Goal: Check status: Check status

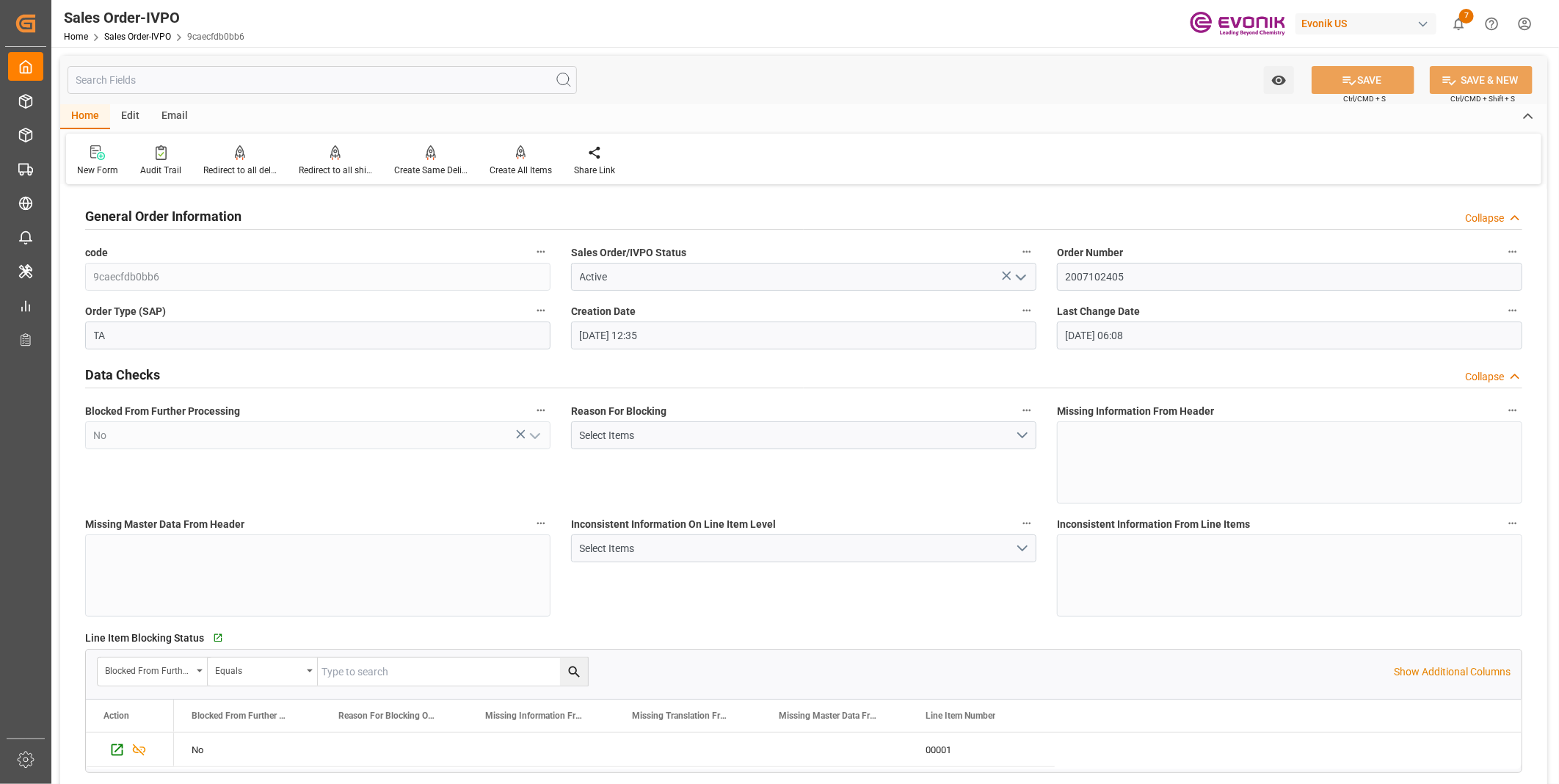
scroll to position [2528, 0]
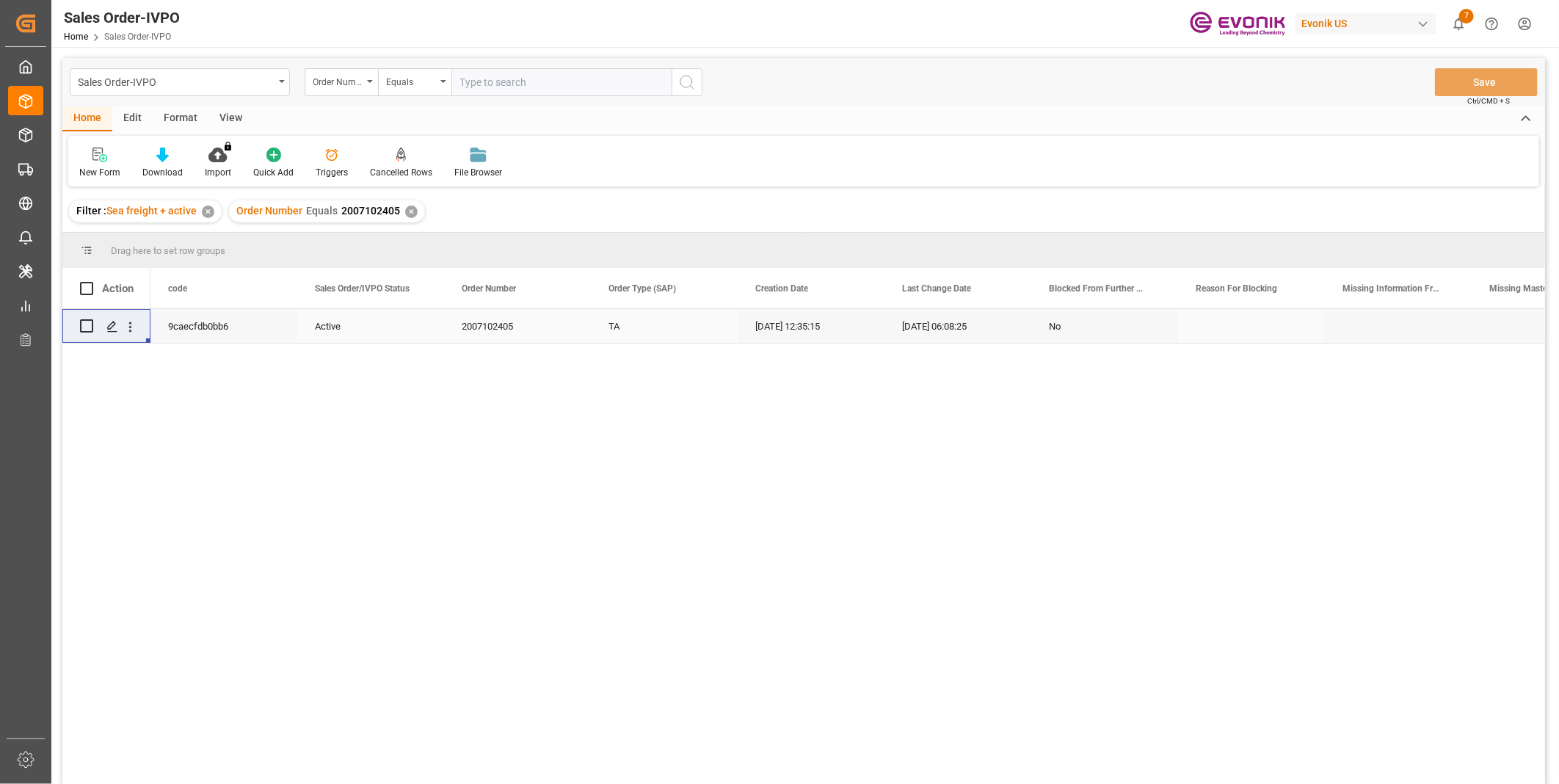
click at [503, 81] on input "text" at bounding box center [561, 82] width 220 height 28
paste input "0046464919"
type input "0046464919"
click at [689, 87] on icon "search button" at bounding box center [687, 82] width 18 height 18
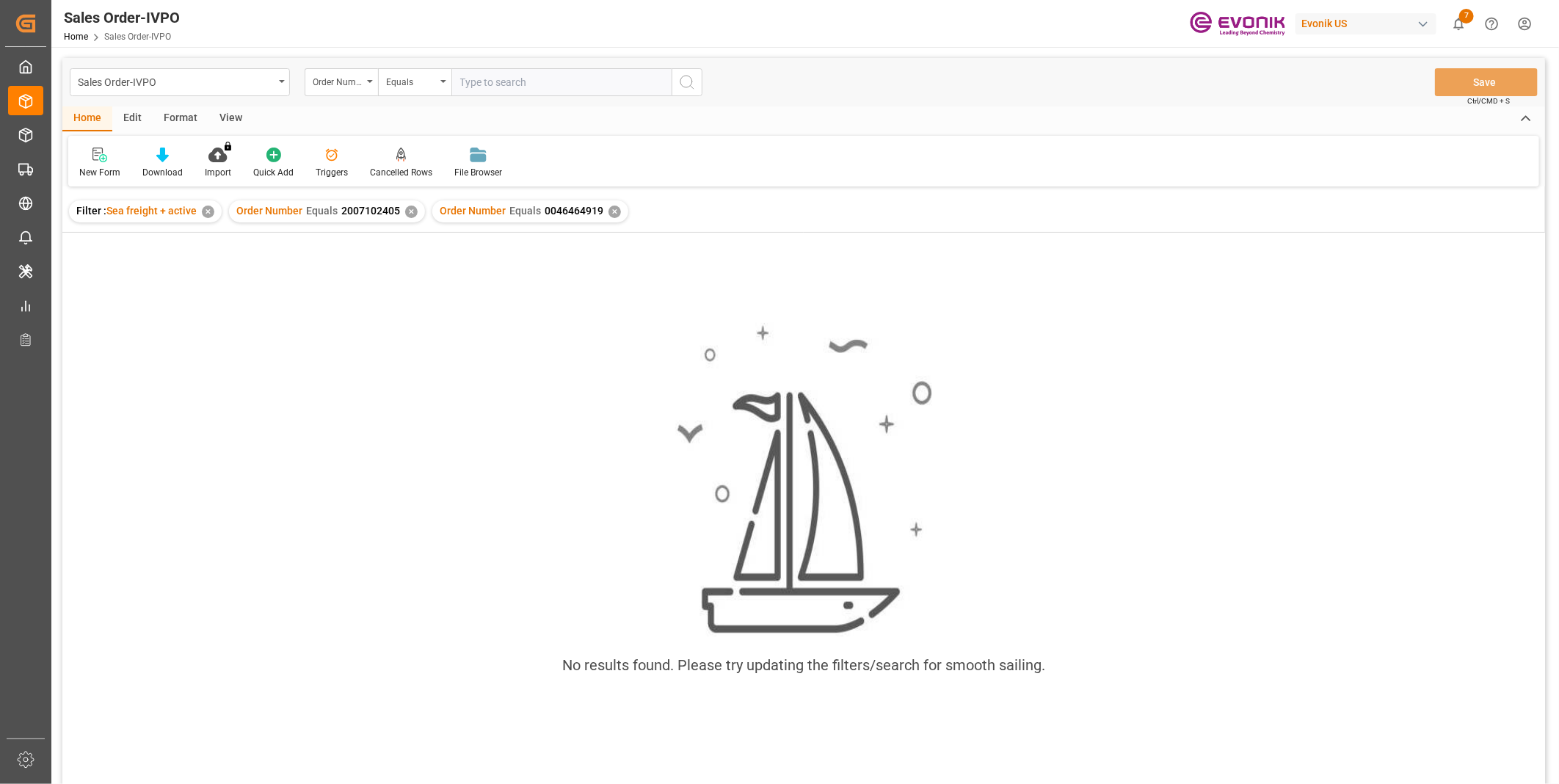
click at [408, 214] on div "✕" at bounding box center [411, 212] width 12 height 12
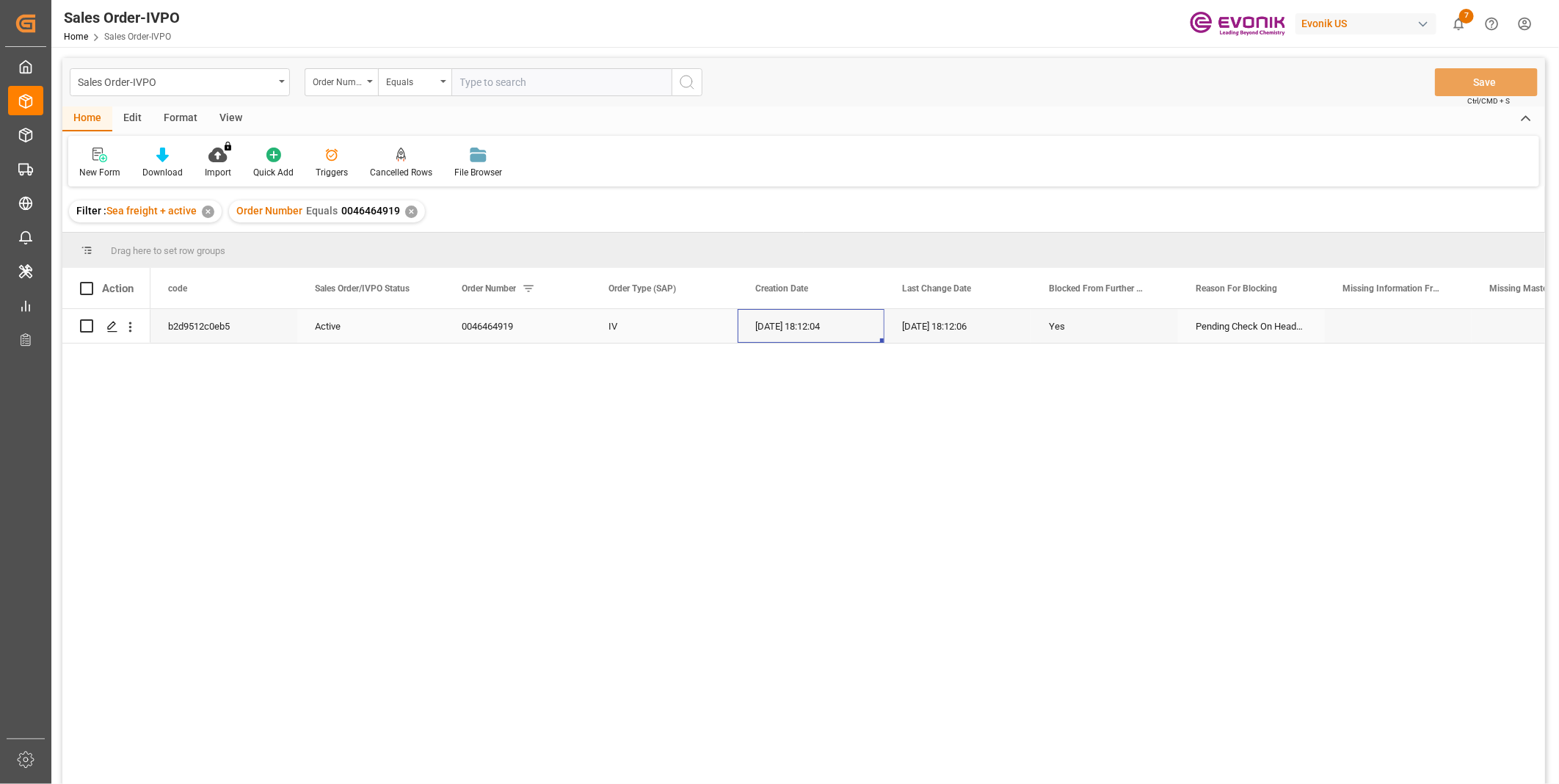
click at [881, 332] on div "[DATE] 18:12:04" at bounding box center [811, 326] width 147 height 34
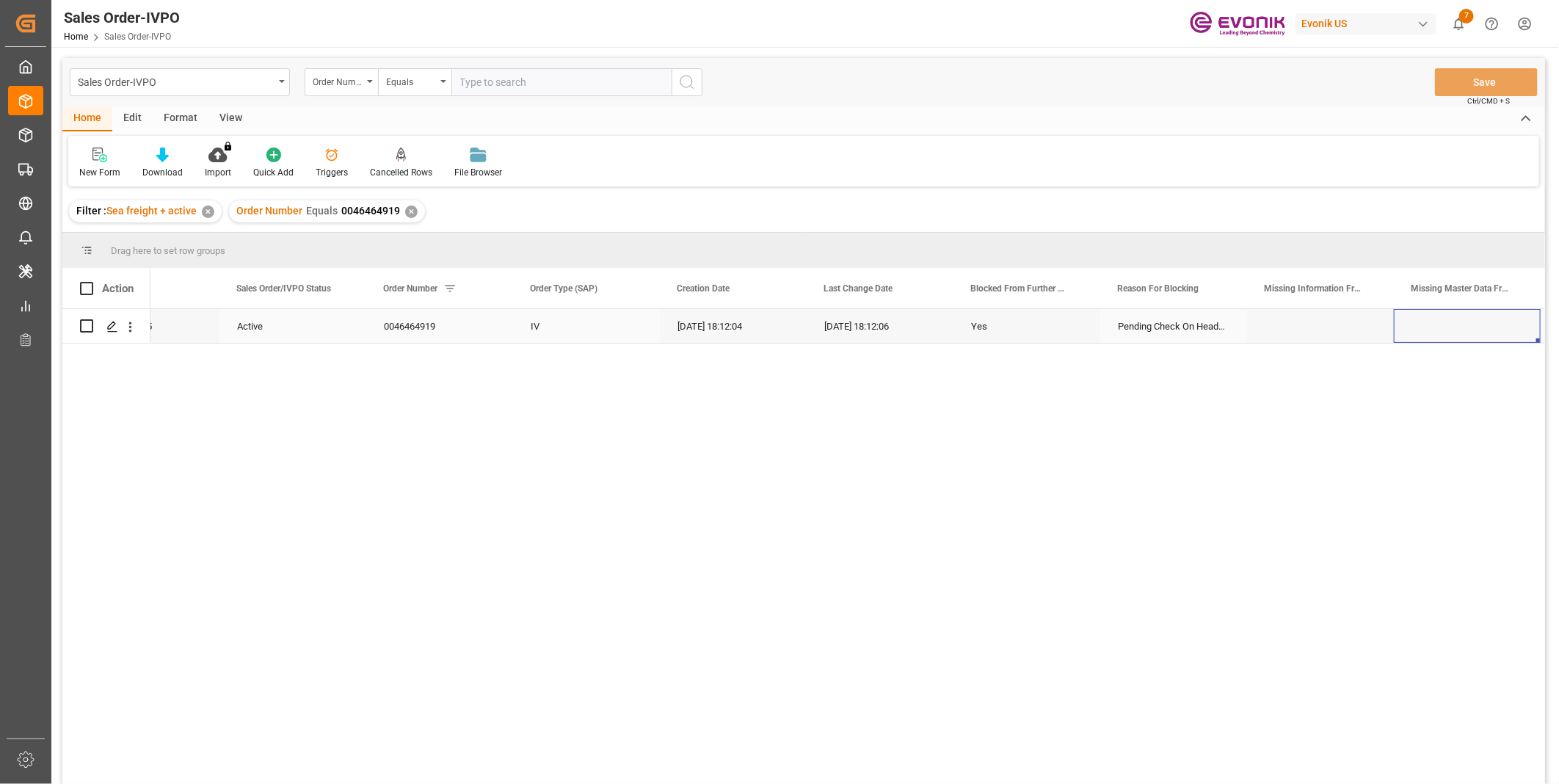
scroll to position [0, 371]
click at [129, 327] on icon "open menu" at bounding box center [130, 327] width 3 height 10
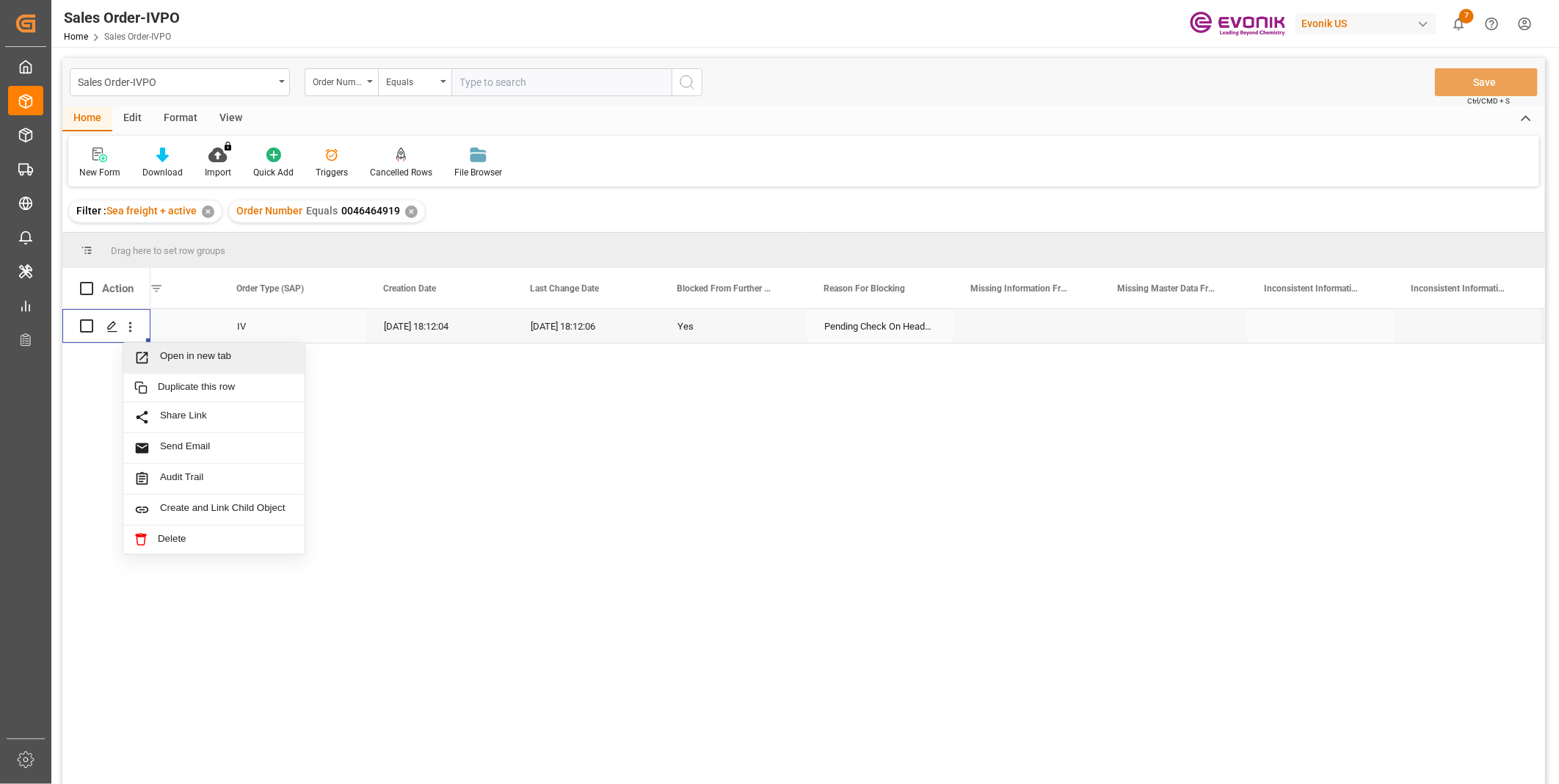
click at [182, 355] on span "Open in new tab" at bounding box center [227, 357] width 134 height 15
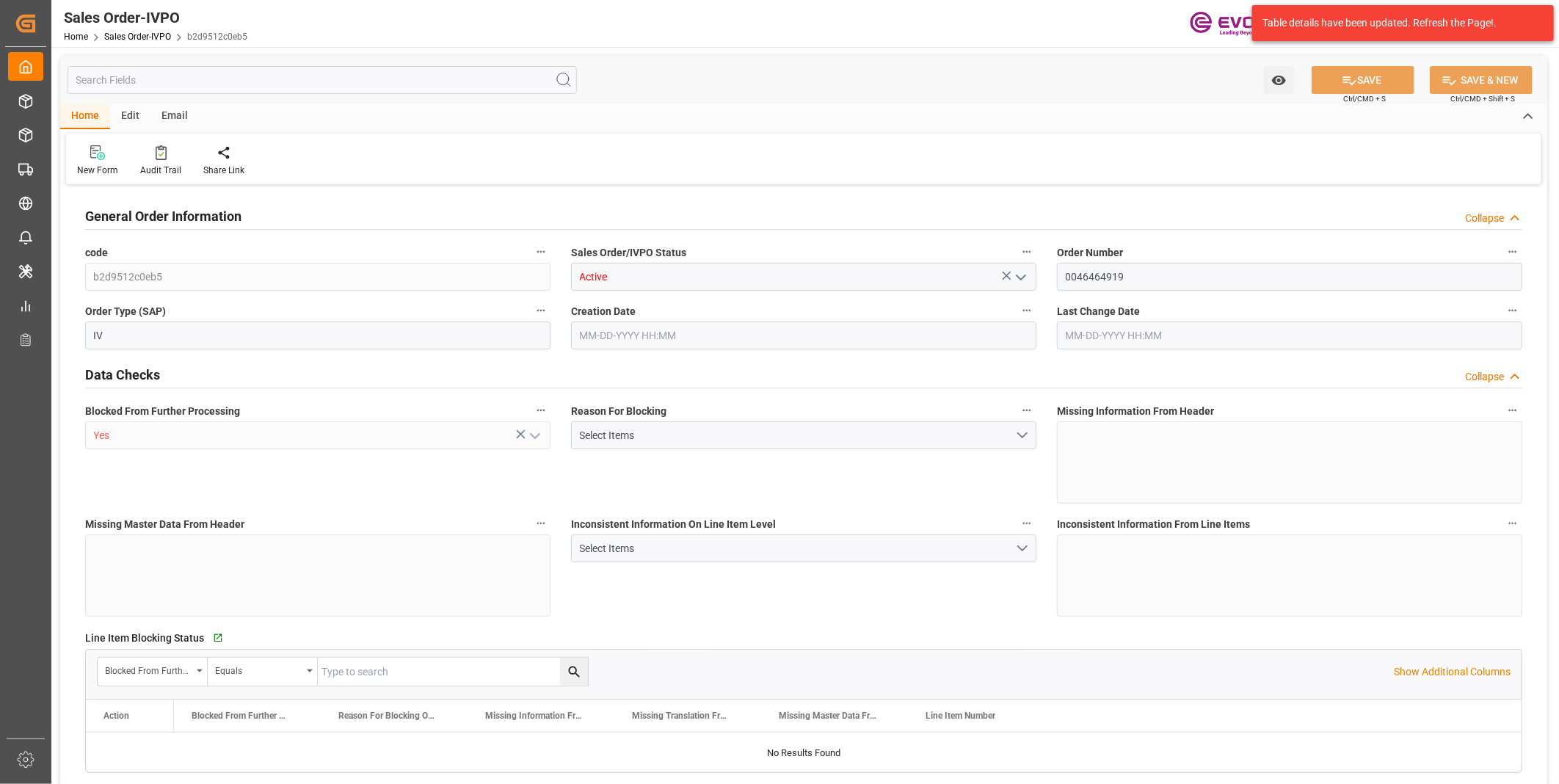
type input "KRPUS"
type input "0"
type input "1"
type input "6801.496"
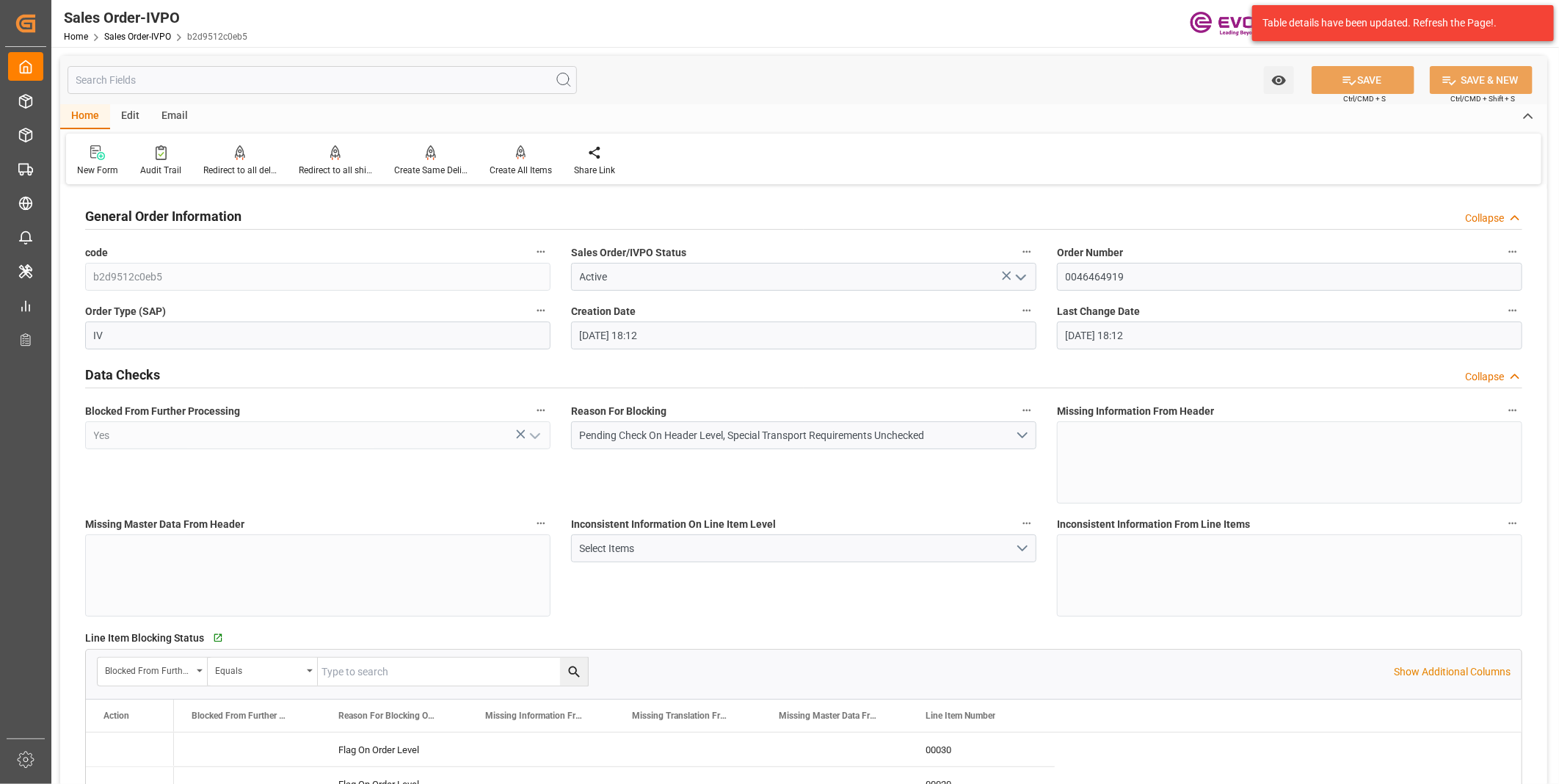
type input "08-08-2025 18:12"
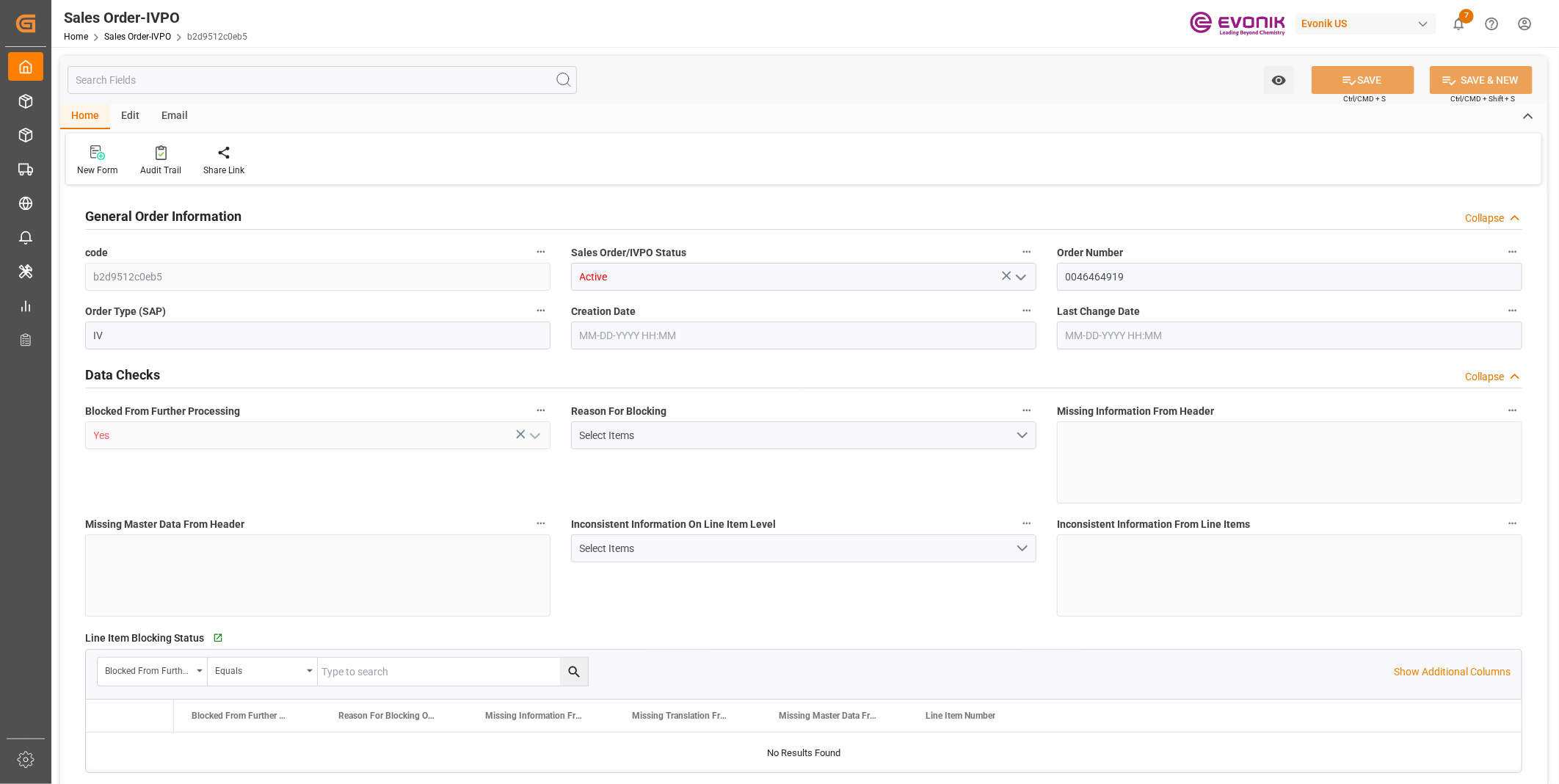
type input "KRPUS"
type input "0"
type input "1"
type input "6801.496"
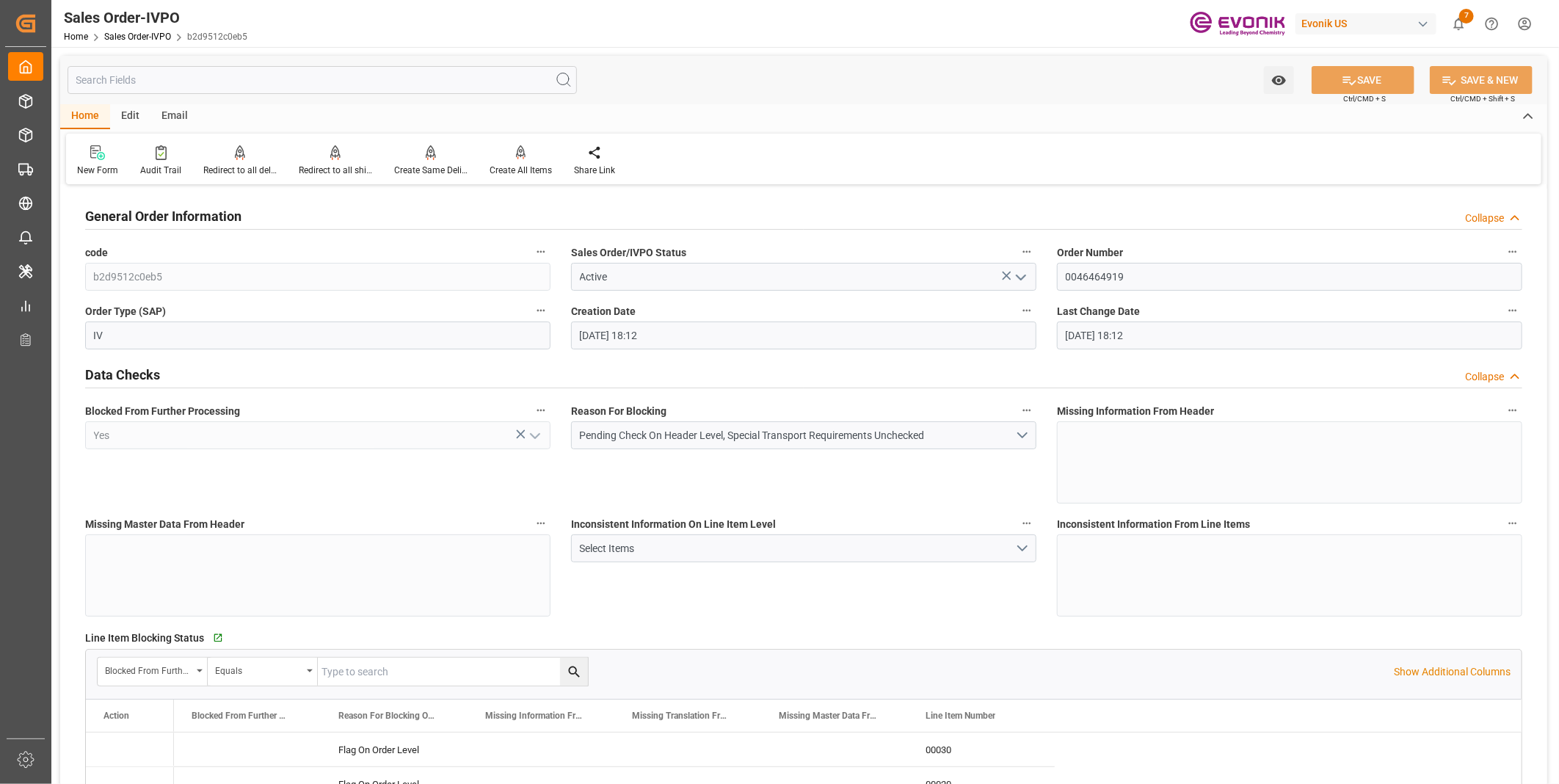
type input "08-08-2025 18:12"
type input "[DATE] 18:12"
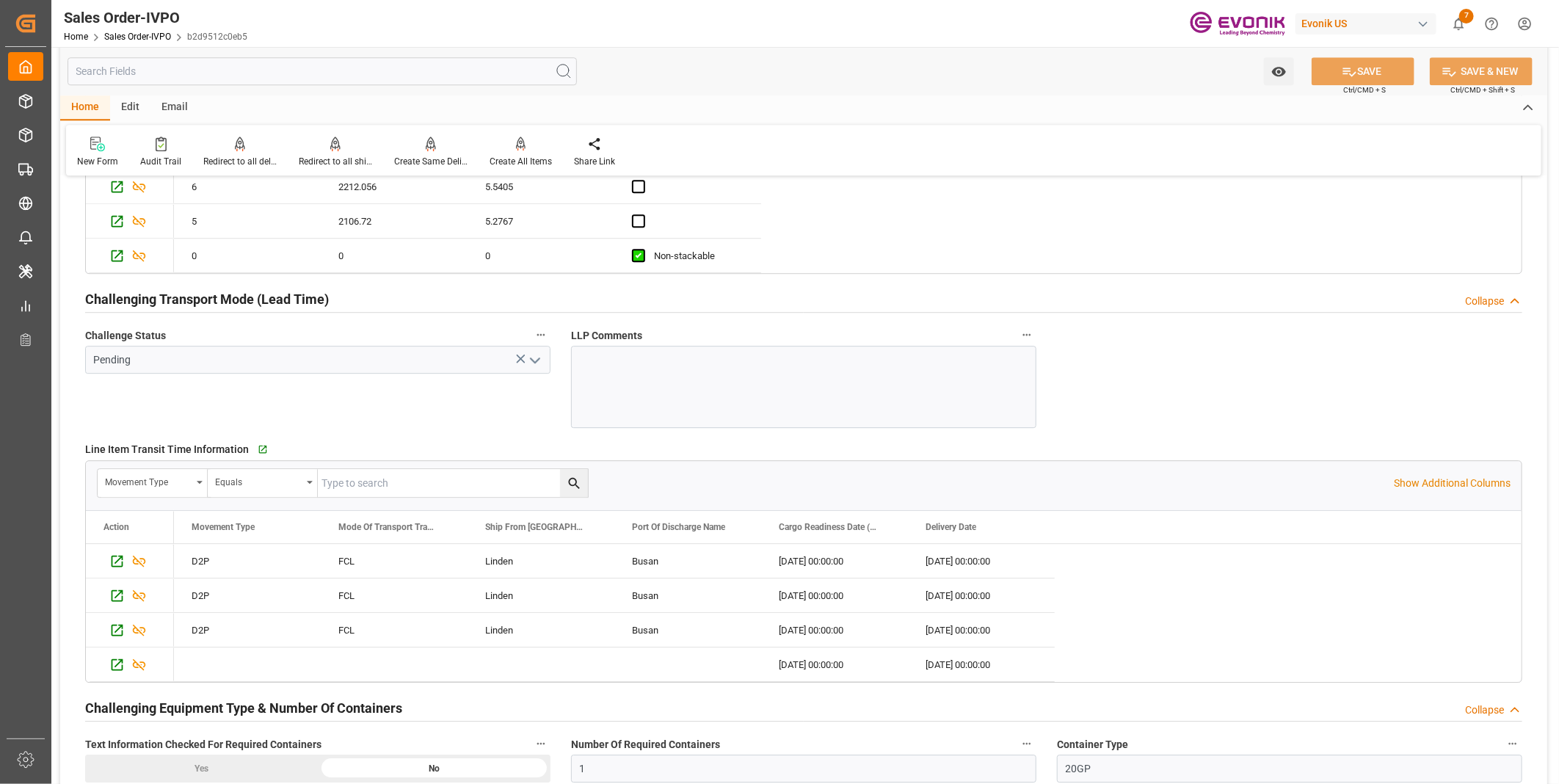
scroll to position [2772, 0]
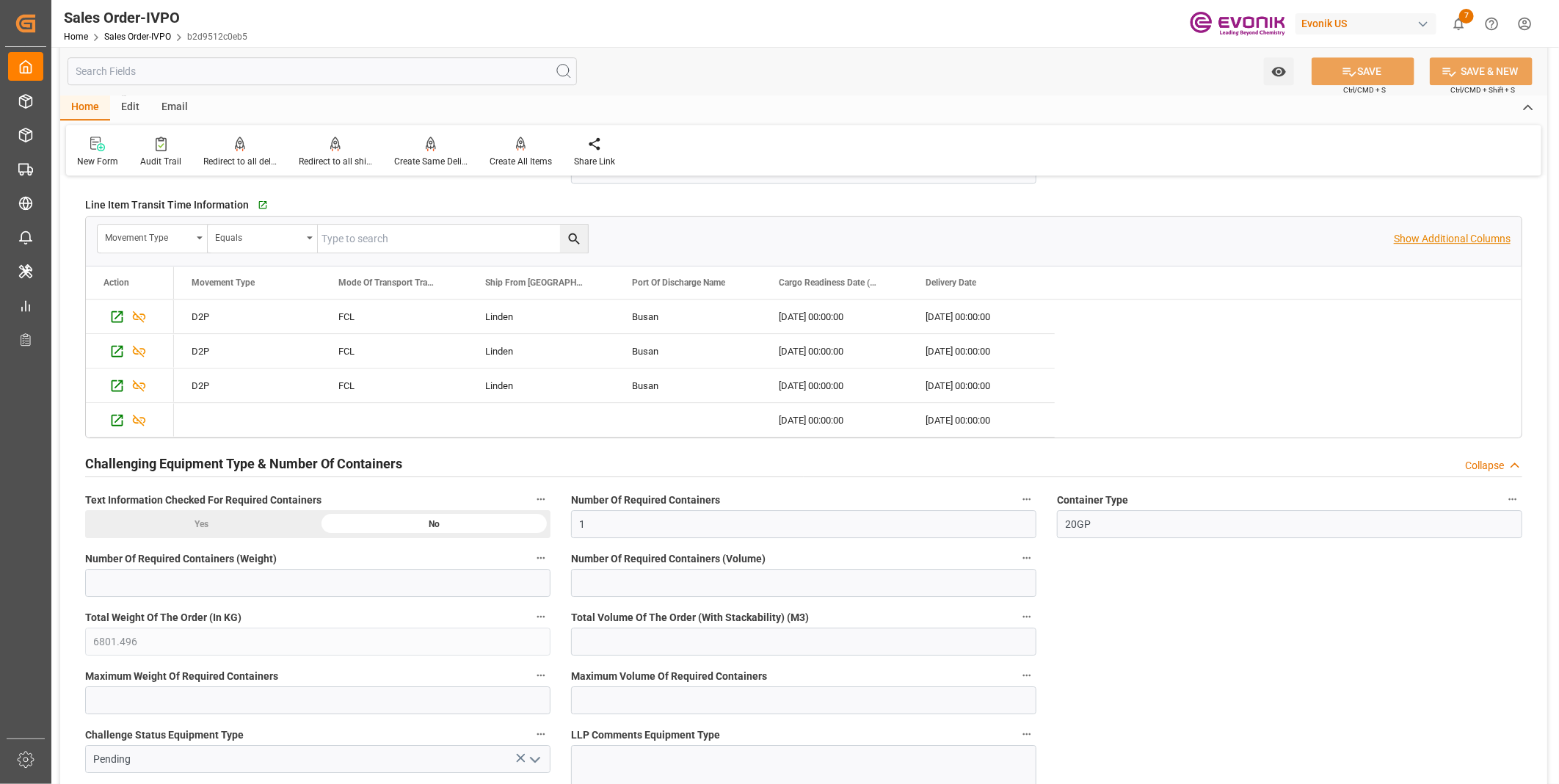
click at [1458, 242] on p "Show Additional Columns" at bounding box center [1452, 238] width 117 height 15
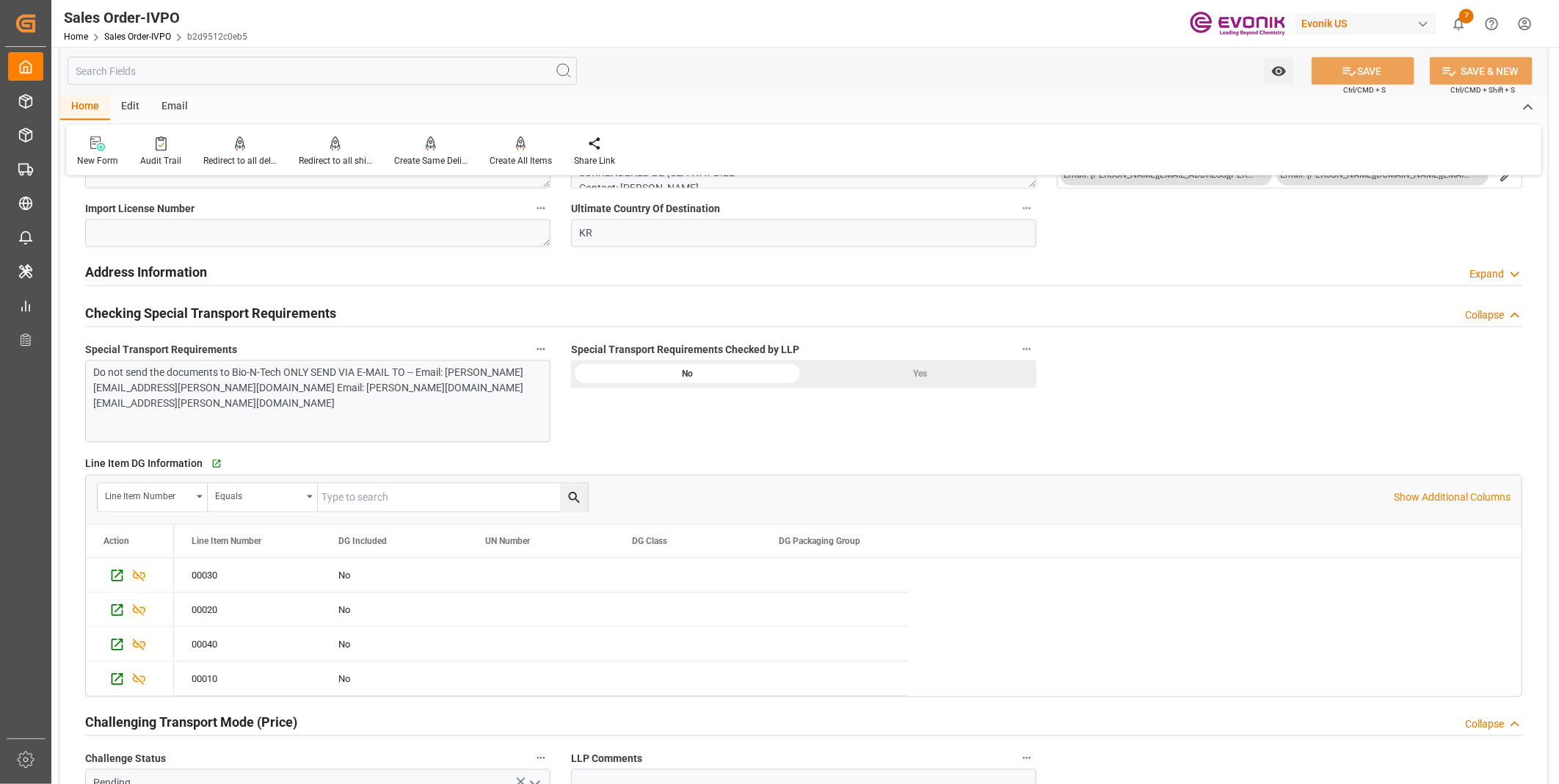
scroll to position [1777, 0]
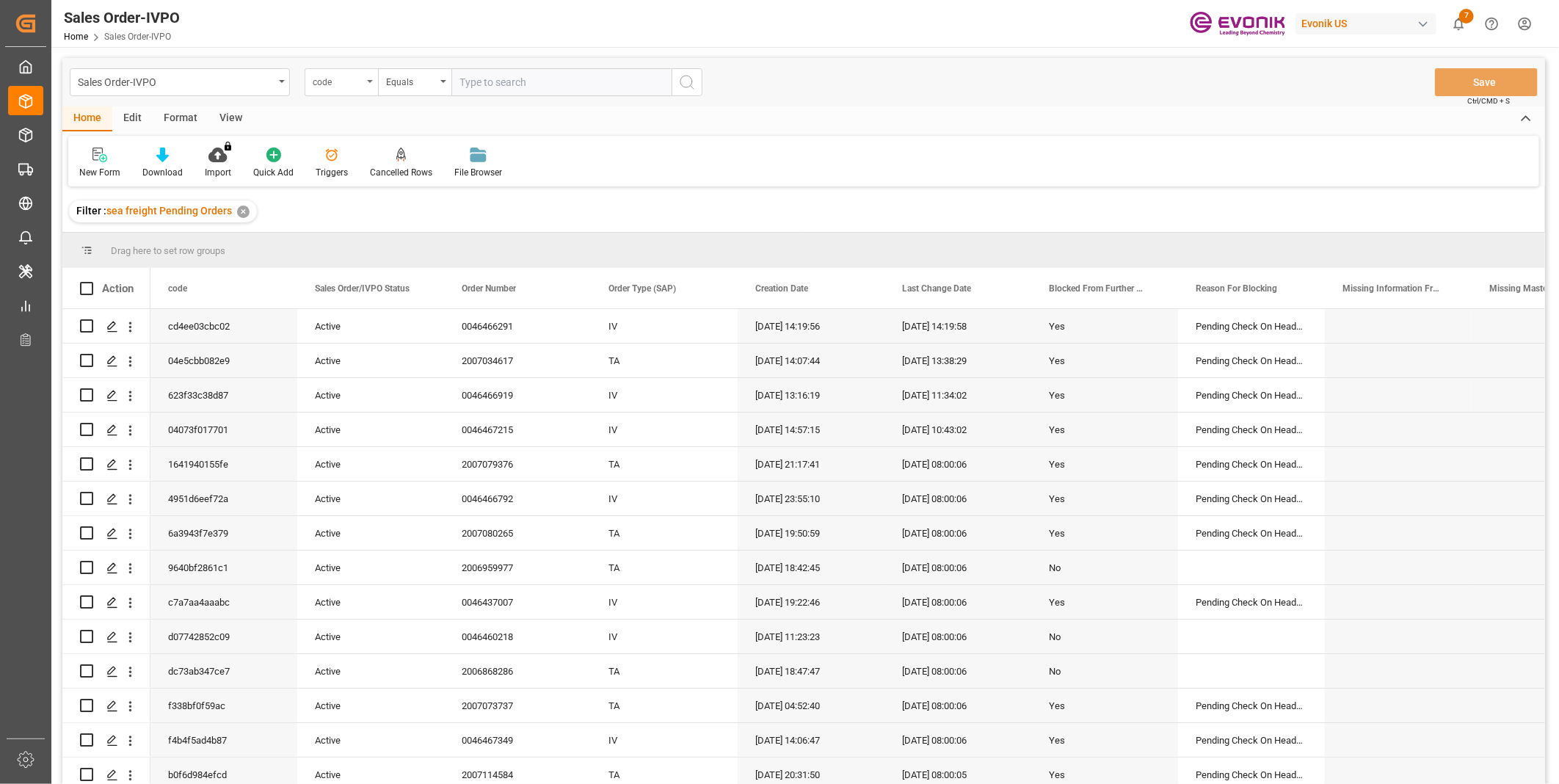
click at [362, 85] on div "code" at bounding box center [338, 80] width 50 height 17
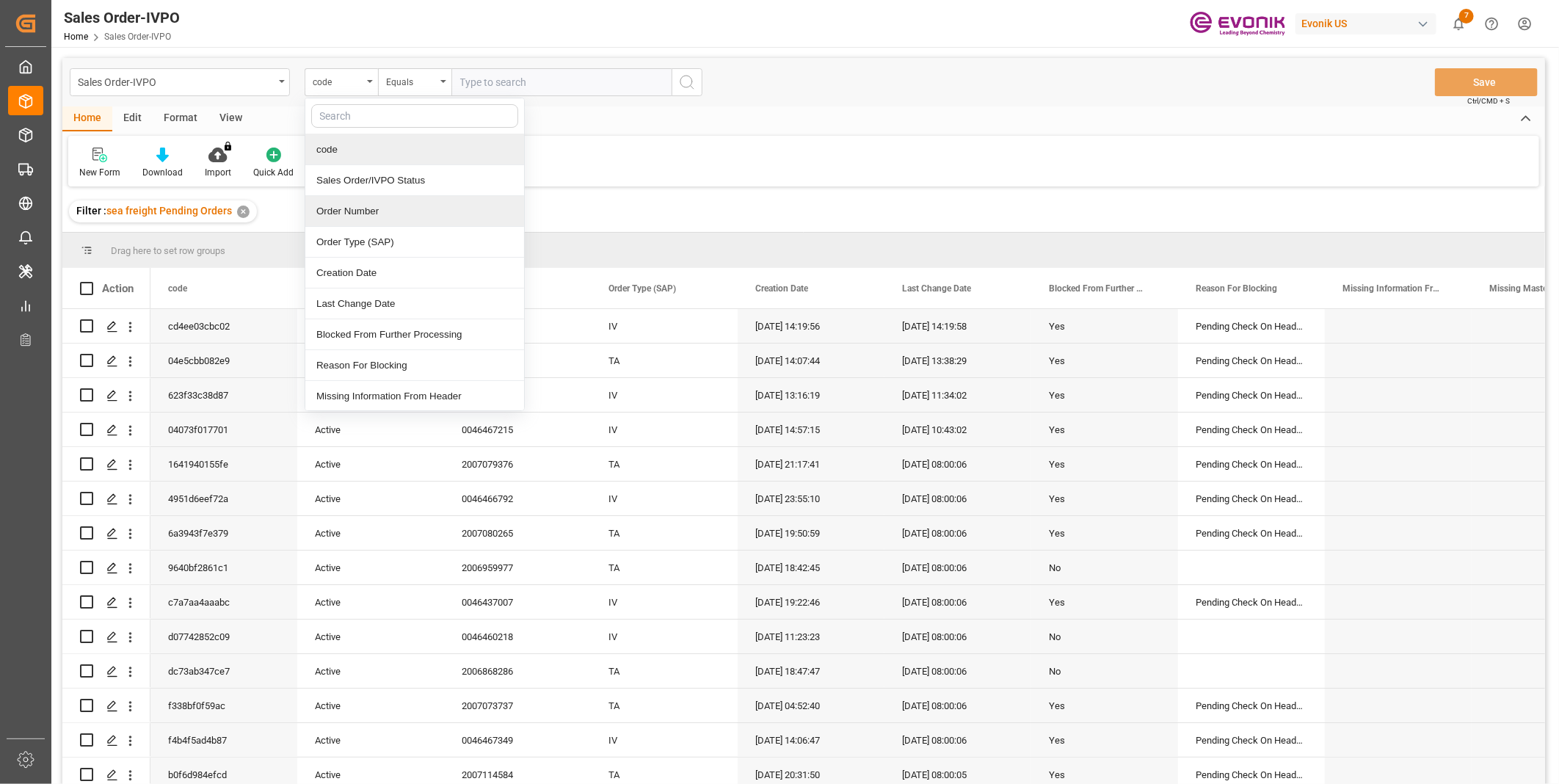
click at [364, 223] on div "Order Number" at bounding box center [414, 211] width 219 height 31
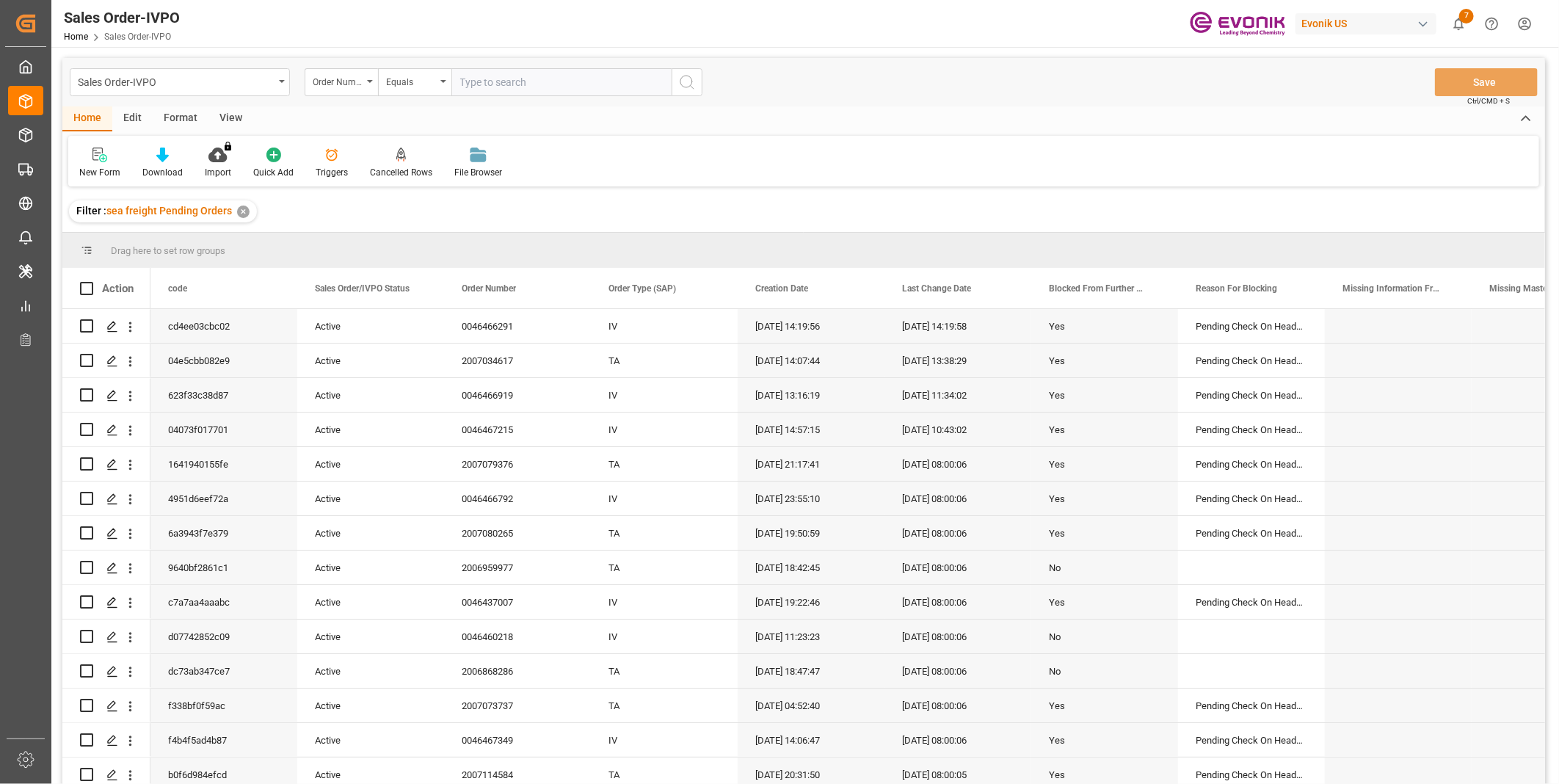
click at [530, 76] on input "text" at bounding box center [561, 82] width 220 height 28
paste input "0046464919"
type input "0046464919"
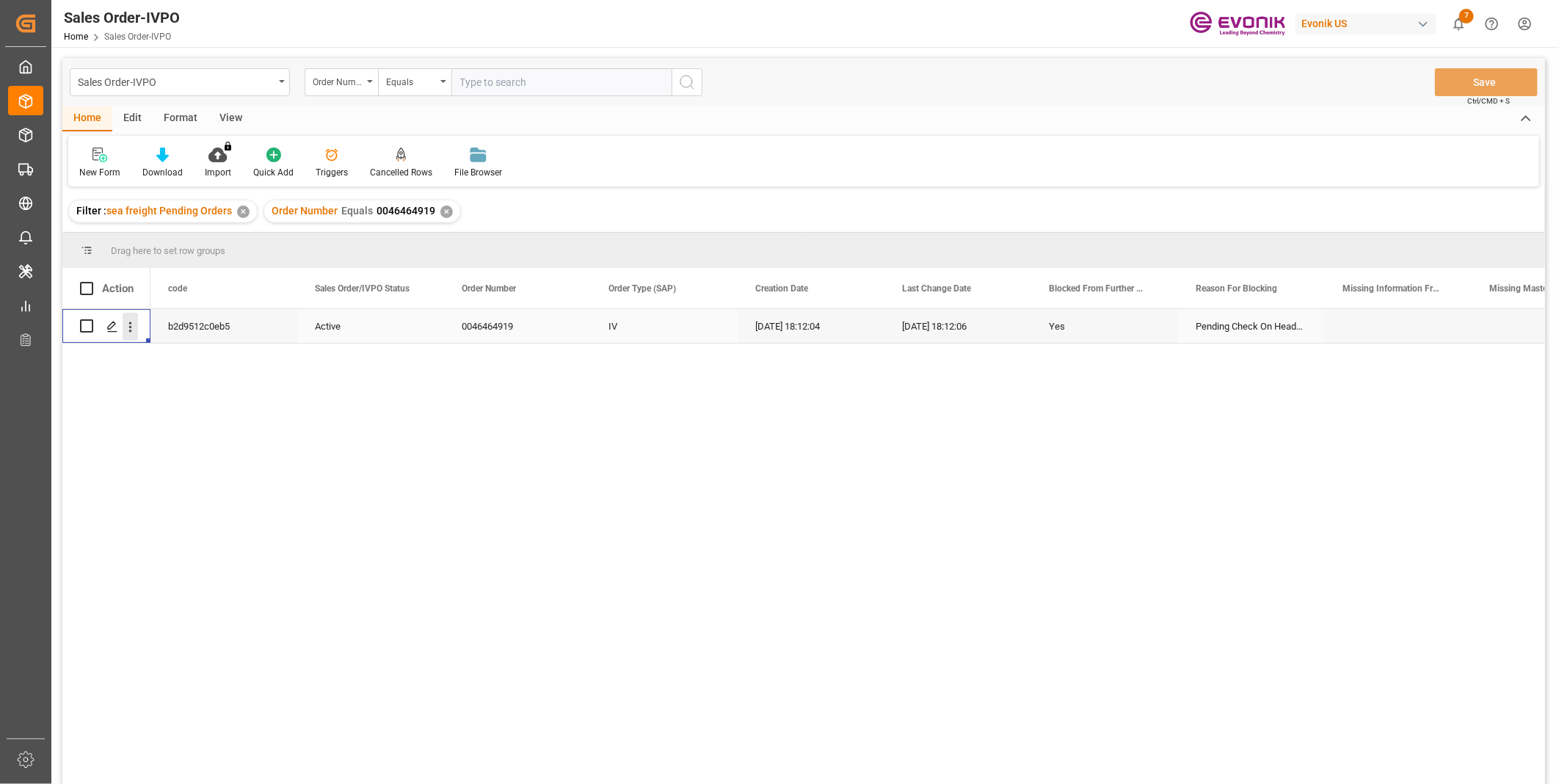
click at [132, 330] on icon "open menu" at bounding box center [130, 326] width 15 height 15
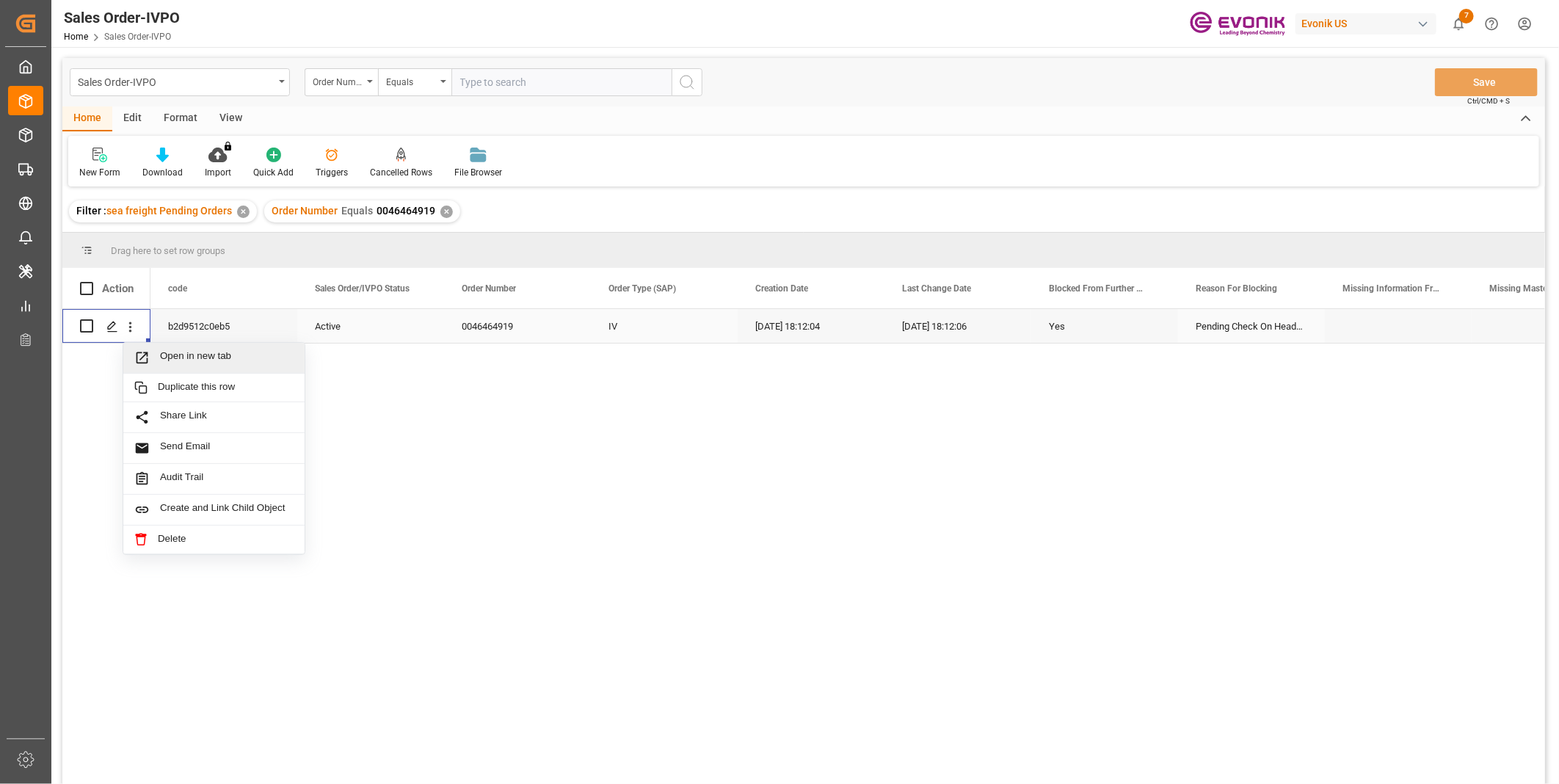
click at [167, 351] on span "Open in new tab" at bounding box center [227, 357] width 134 height 15
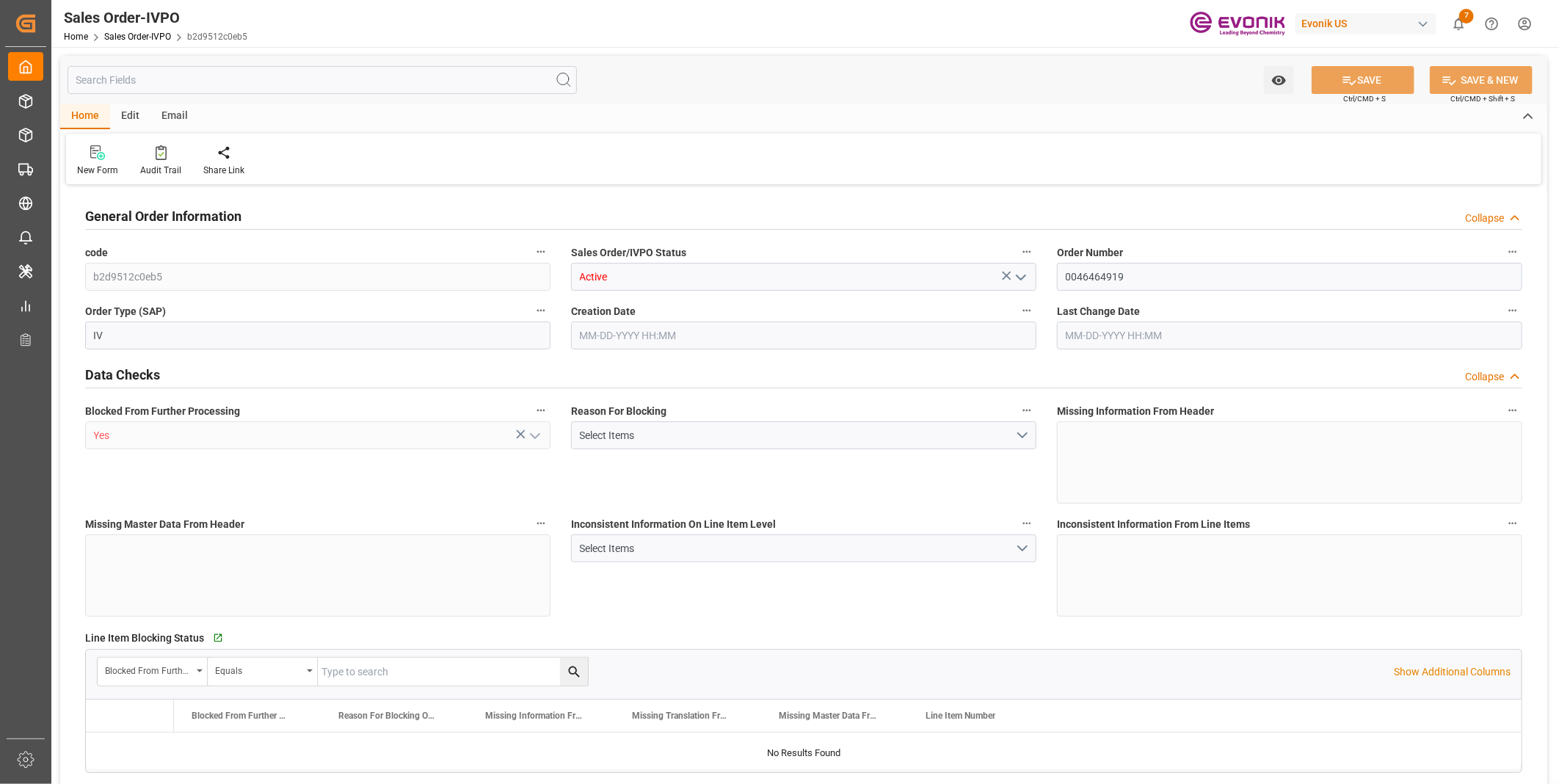
type input "KRPUS"
type input "0"
type input "1"
type input "6801.496"
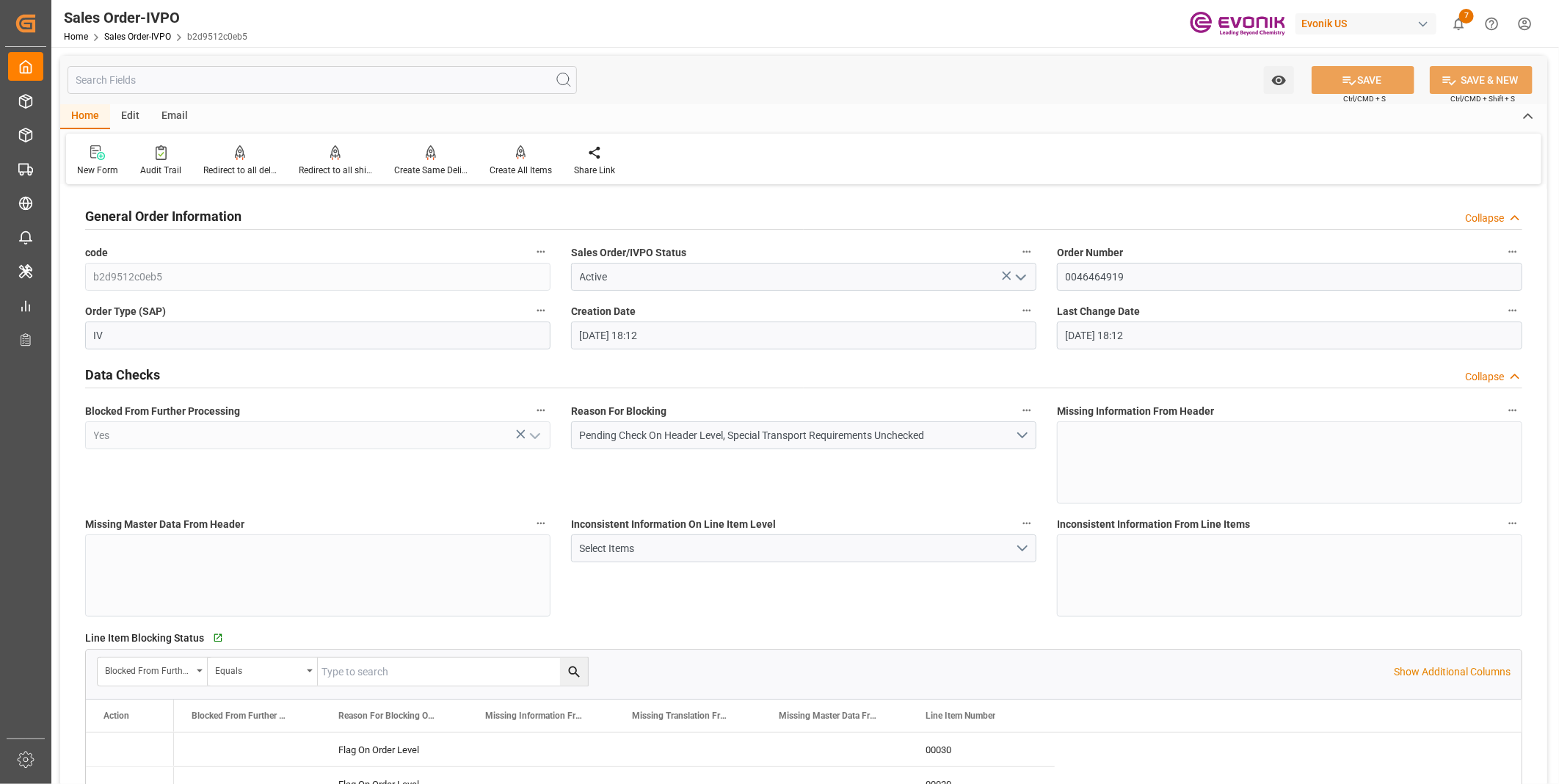
type input "08-08-2025 18:12"
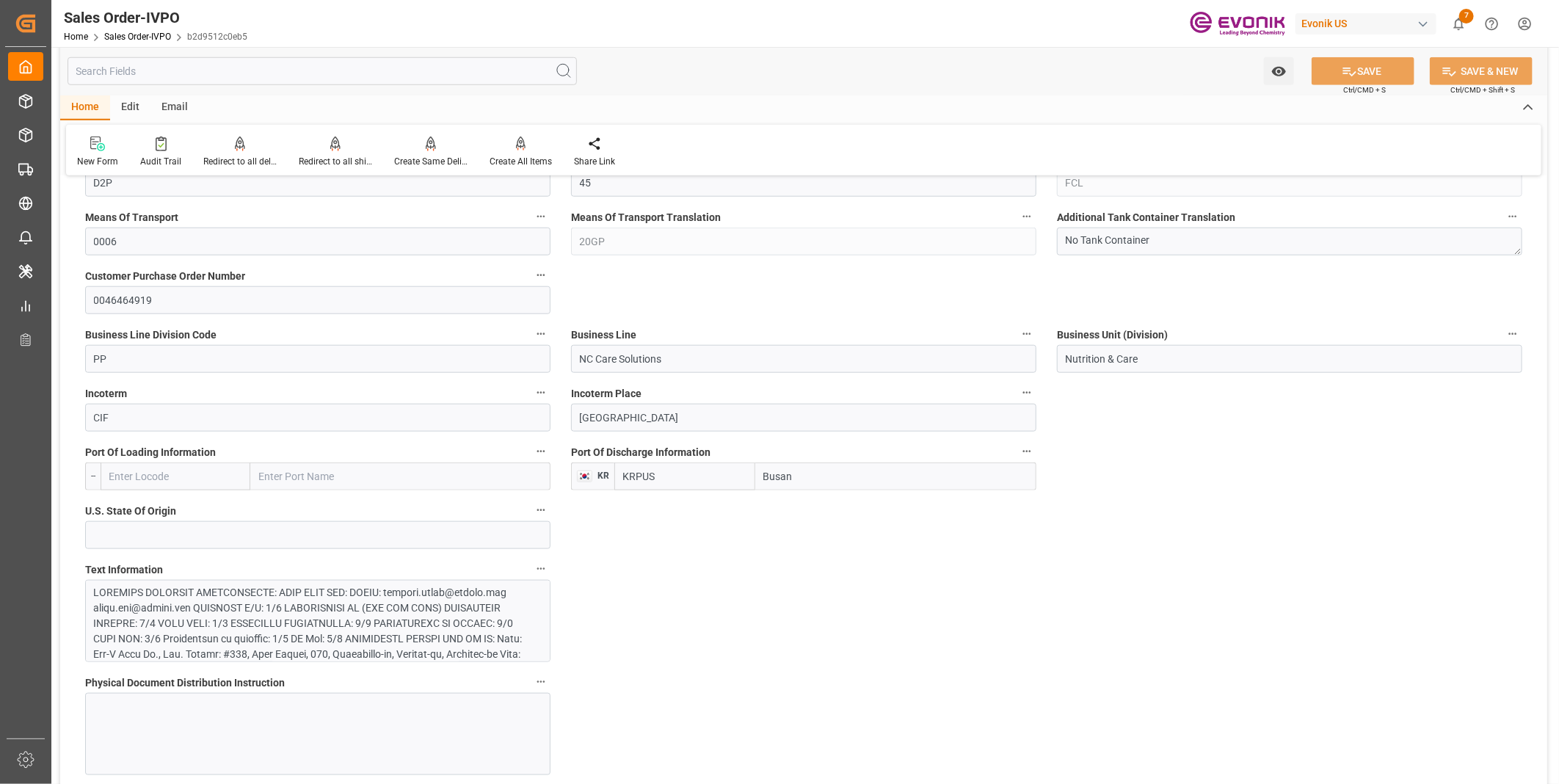
scroll to position [897, 0]
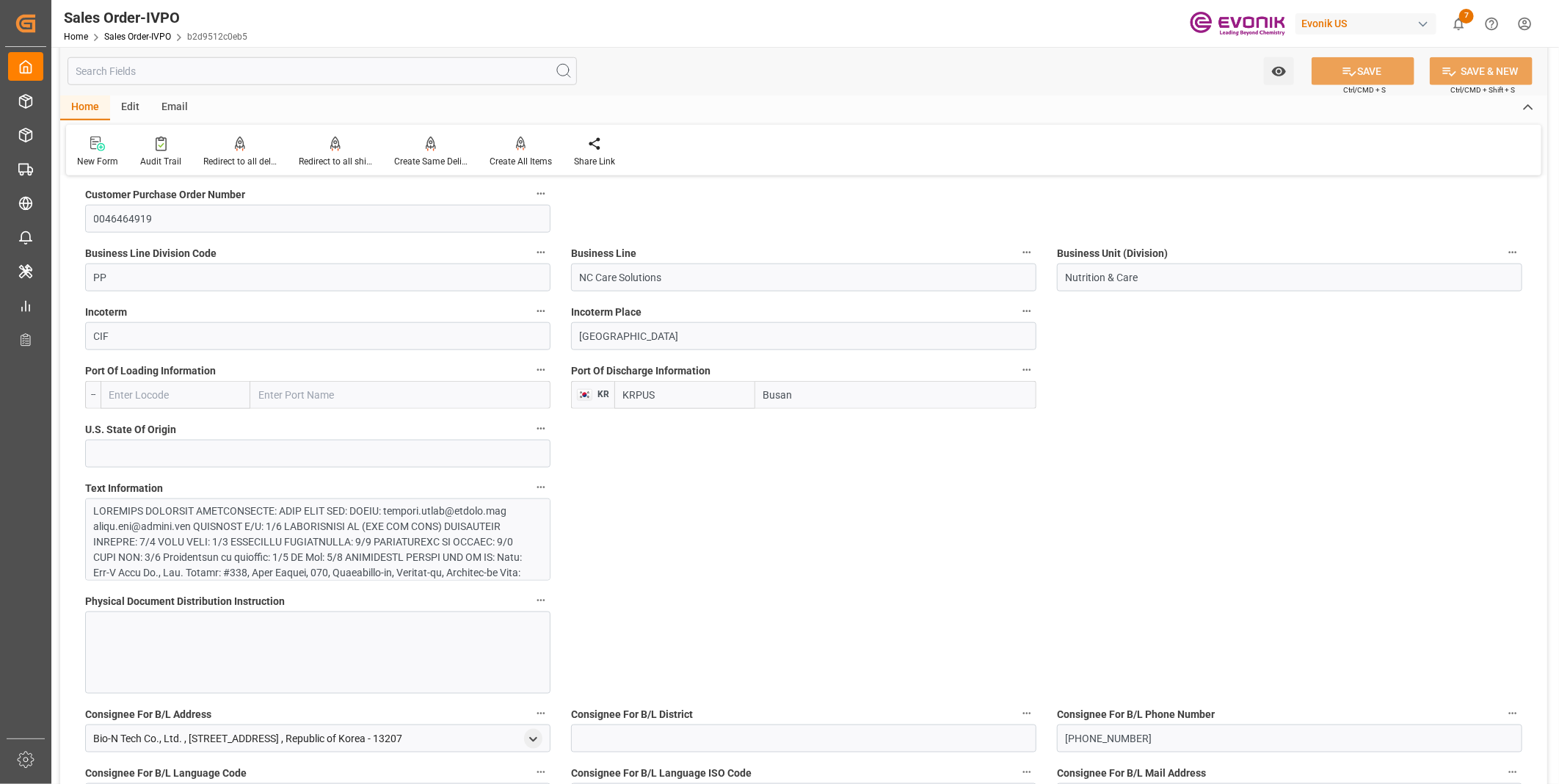
click at [304, 68] on input "text" at bounding box center [322, 71] width 509 height 28
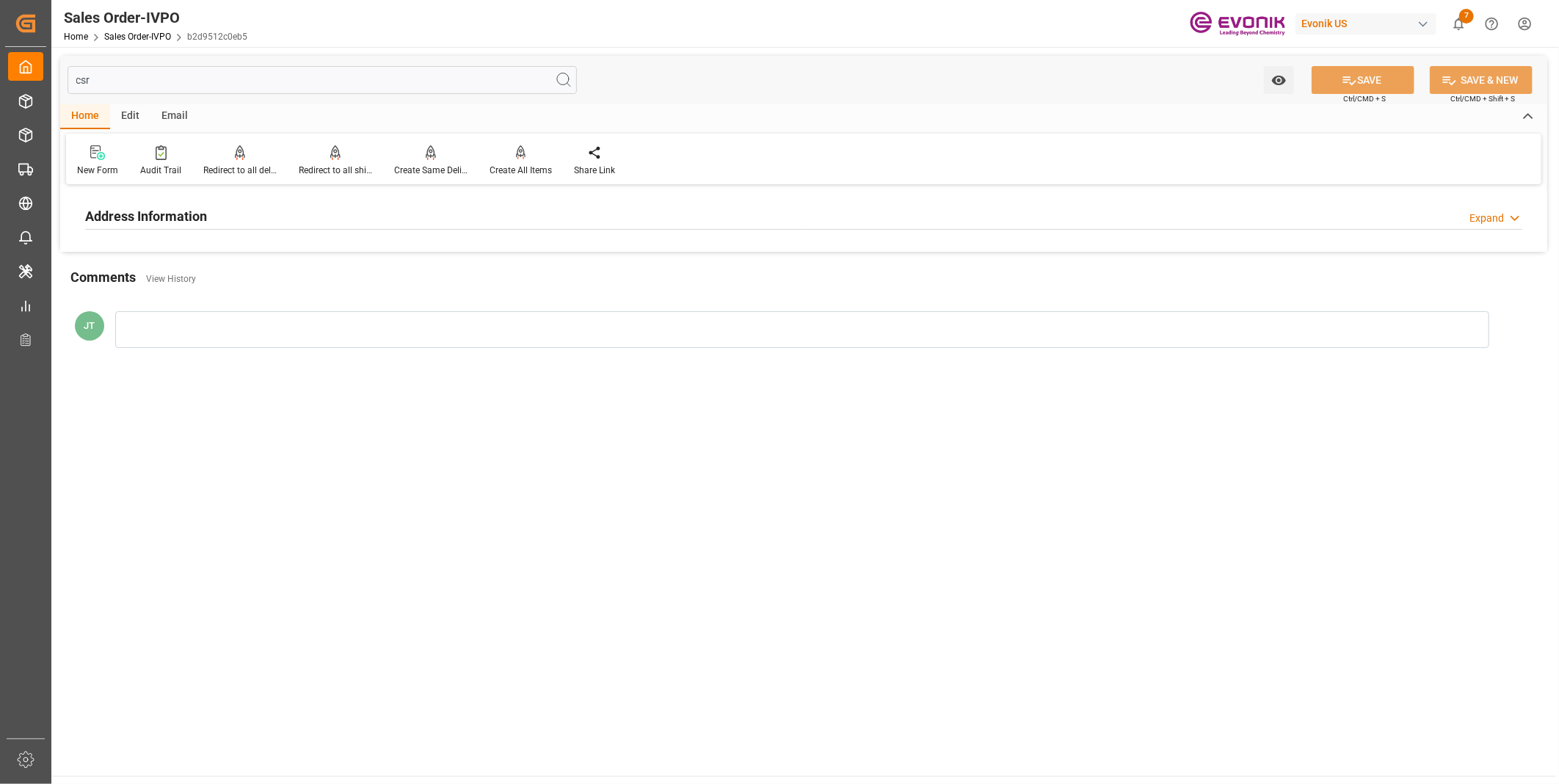
type input "csr"
click at [230, 211] on div "Address Information Expand" at bounding box center [803, 215] width 1437 height 28
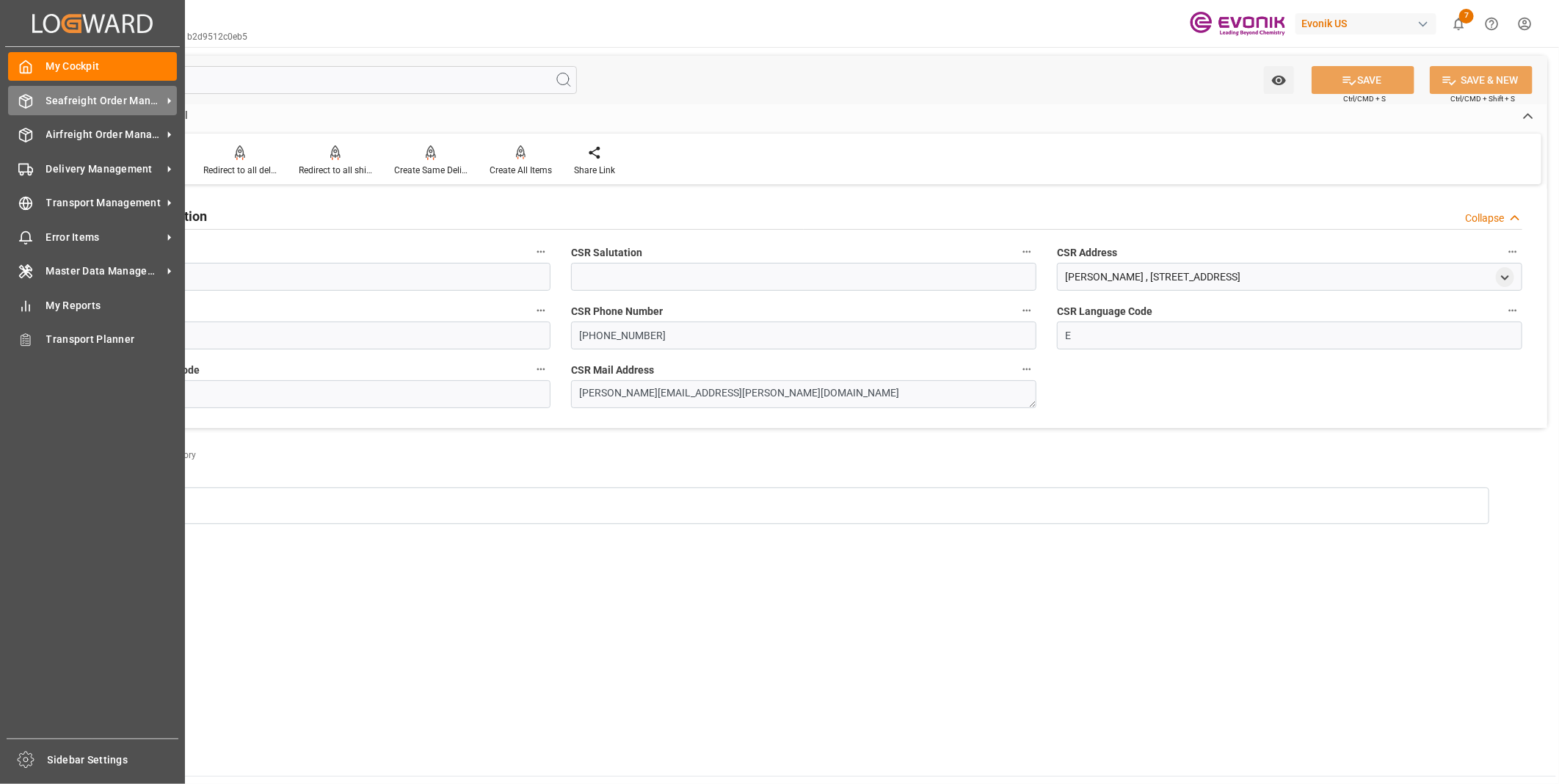
click at [22, 101] on icon at bounding box center [25, 101] width 15 height 15
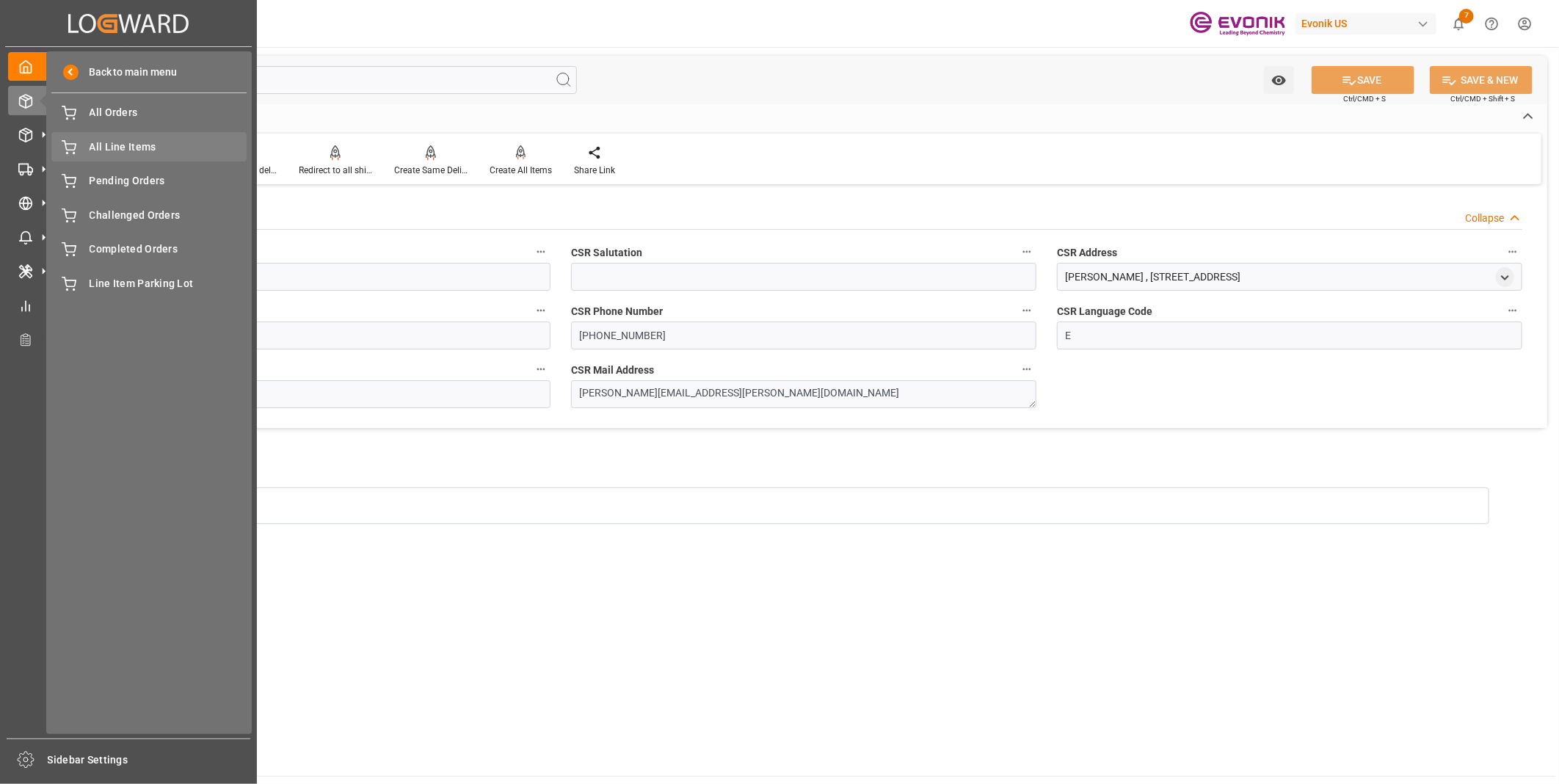
click at [95, 145] on span "All Line Items" at bounding box center [169, 146] width 158 height 15
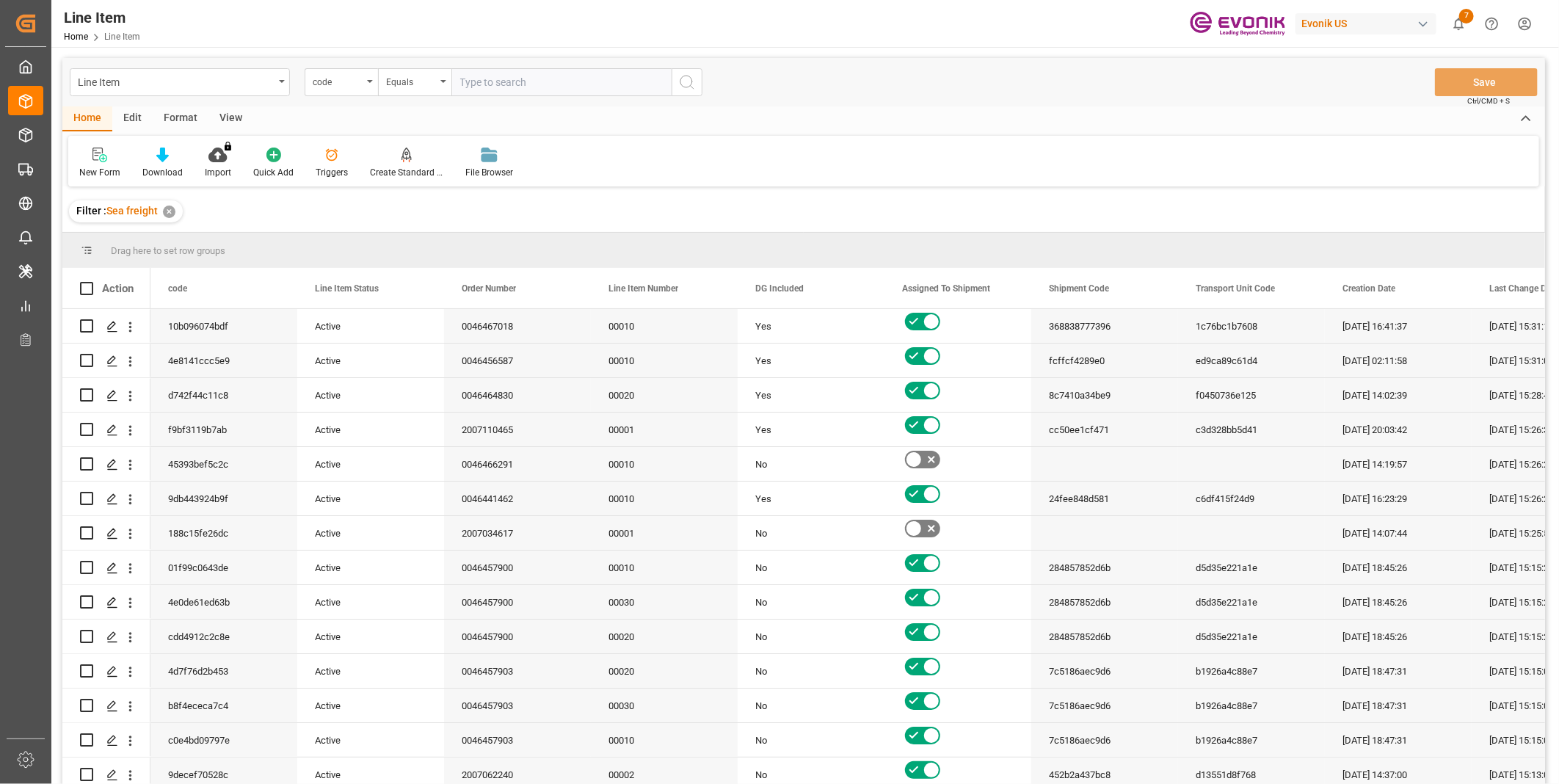
click at [357, 98] on div "Line Item code Equals Save Ctrl/CMD + S" at bounding box center [803, 82] width 1483 height 48
click at [353, 90] on div "code" at bounding box center [341, 82] width 73 height 28
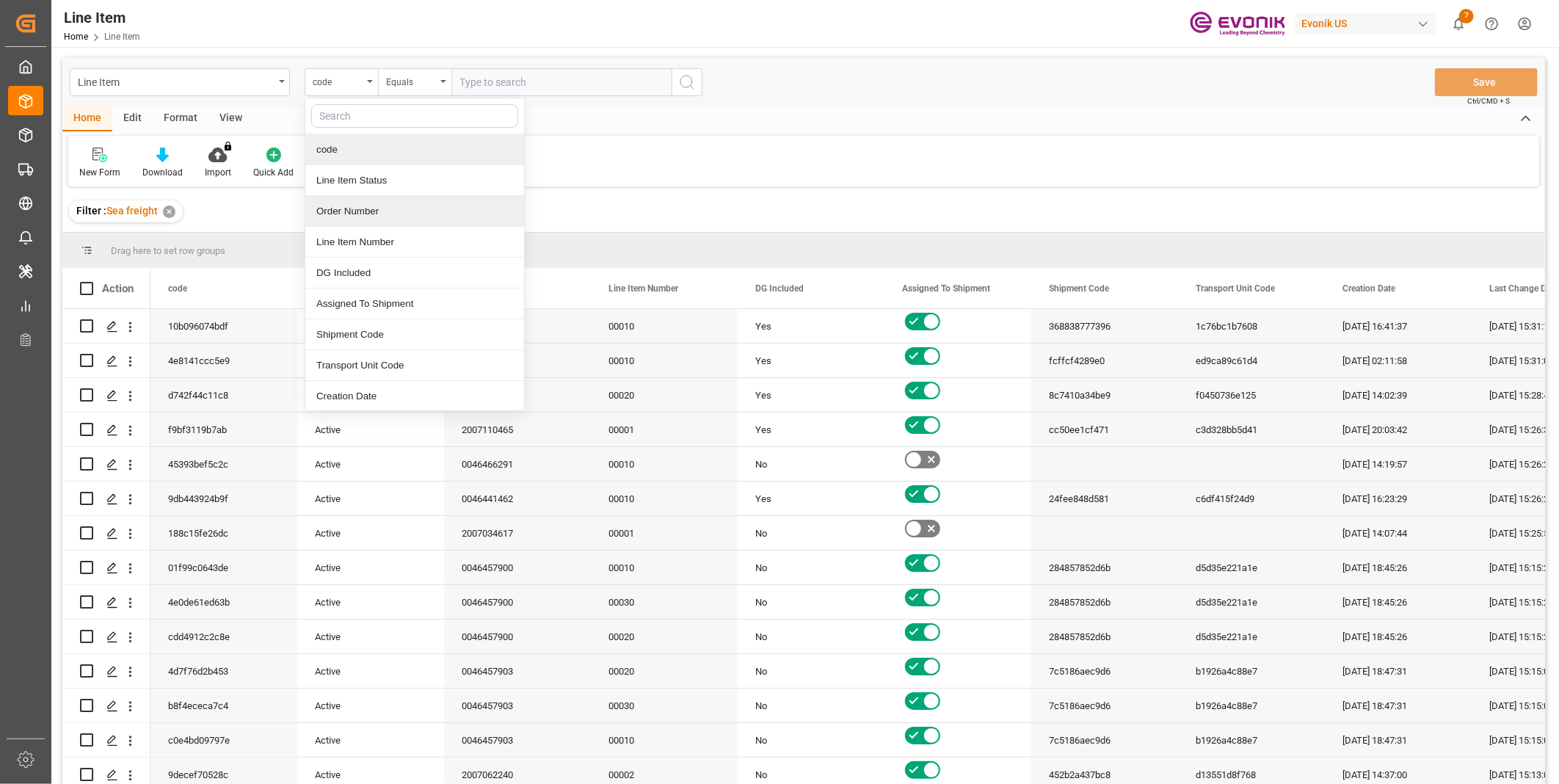
click at [347, 213] on div "Order Number" at bounding box center [414, 211] width 219 height 31
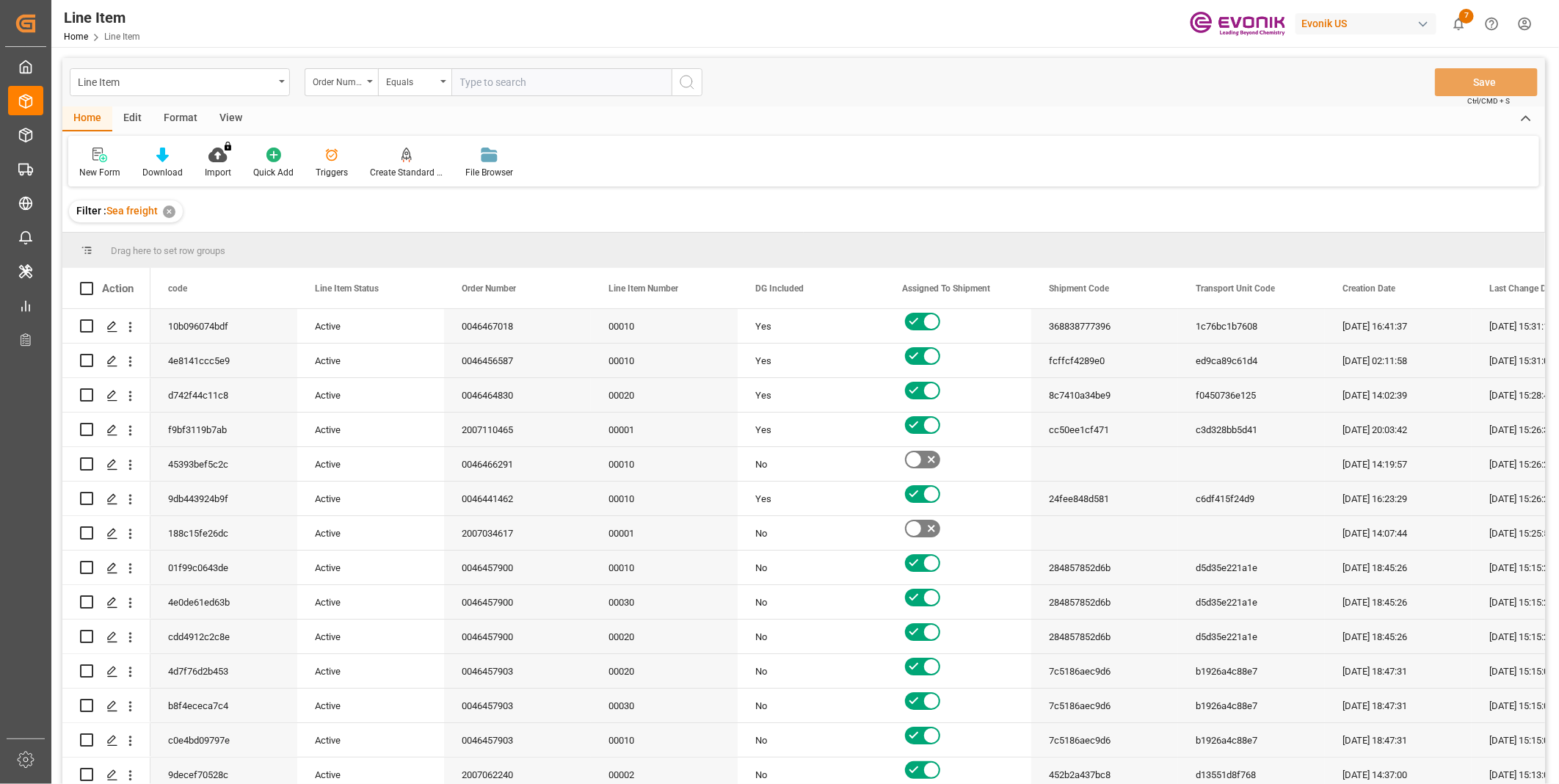
click at [498, 76] on input "text" at bounding box center [561, 82] width 220 height 28
paste input "2007110465"
type input "2007110465"
click at [684, 82] on icon "search button" at bounding box center [687, 82] width 18 height 18
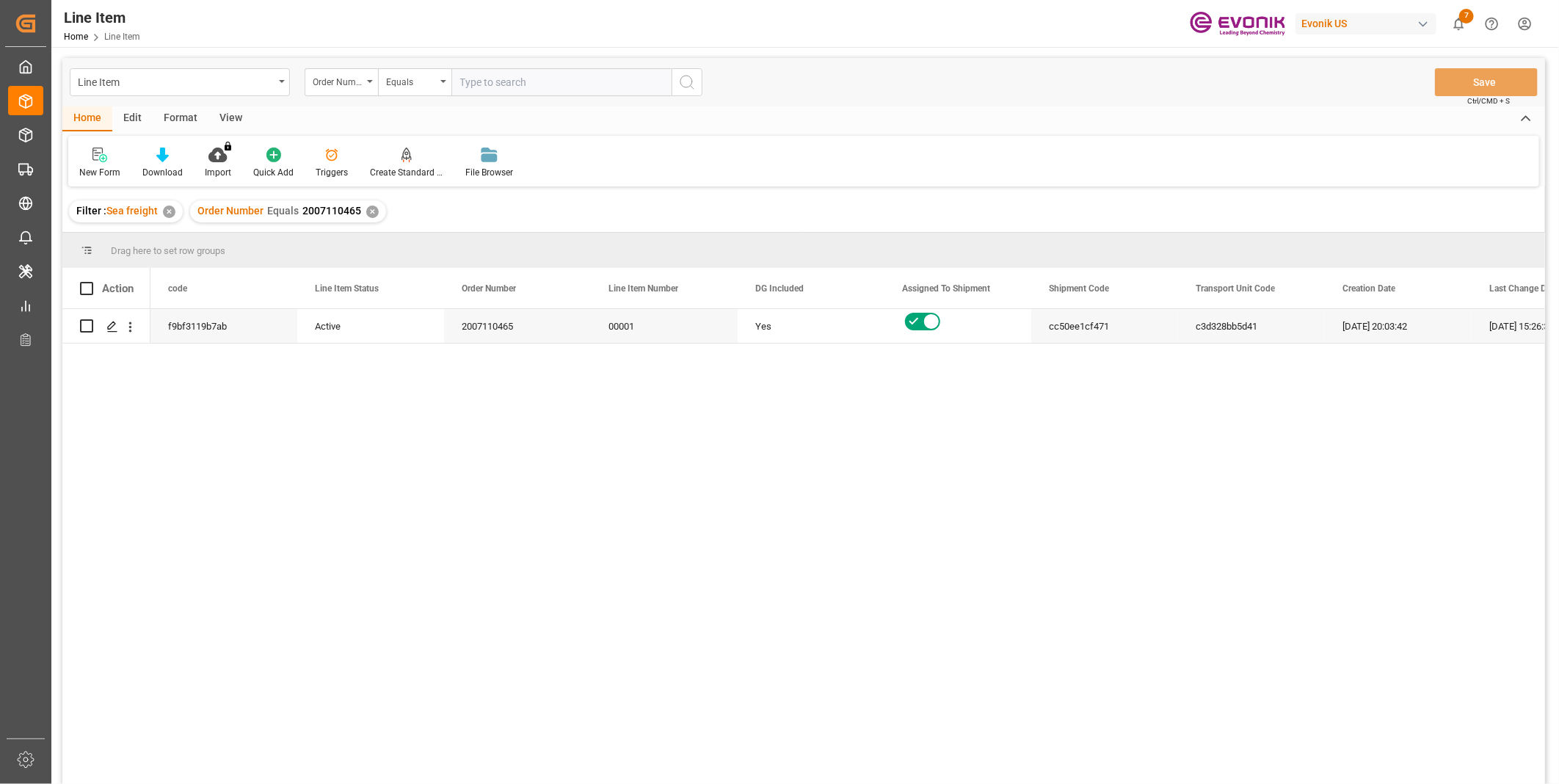
click at [233, 119] on div "View" at bounding box center [230, 118] width 45 height 25
click at [170, 162] on div "Standard Templates" at bounding box center [166, 163] width 95 height 32
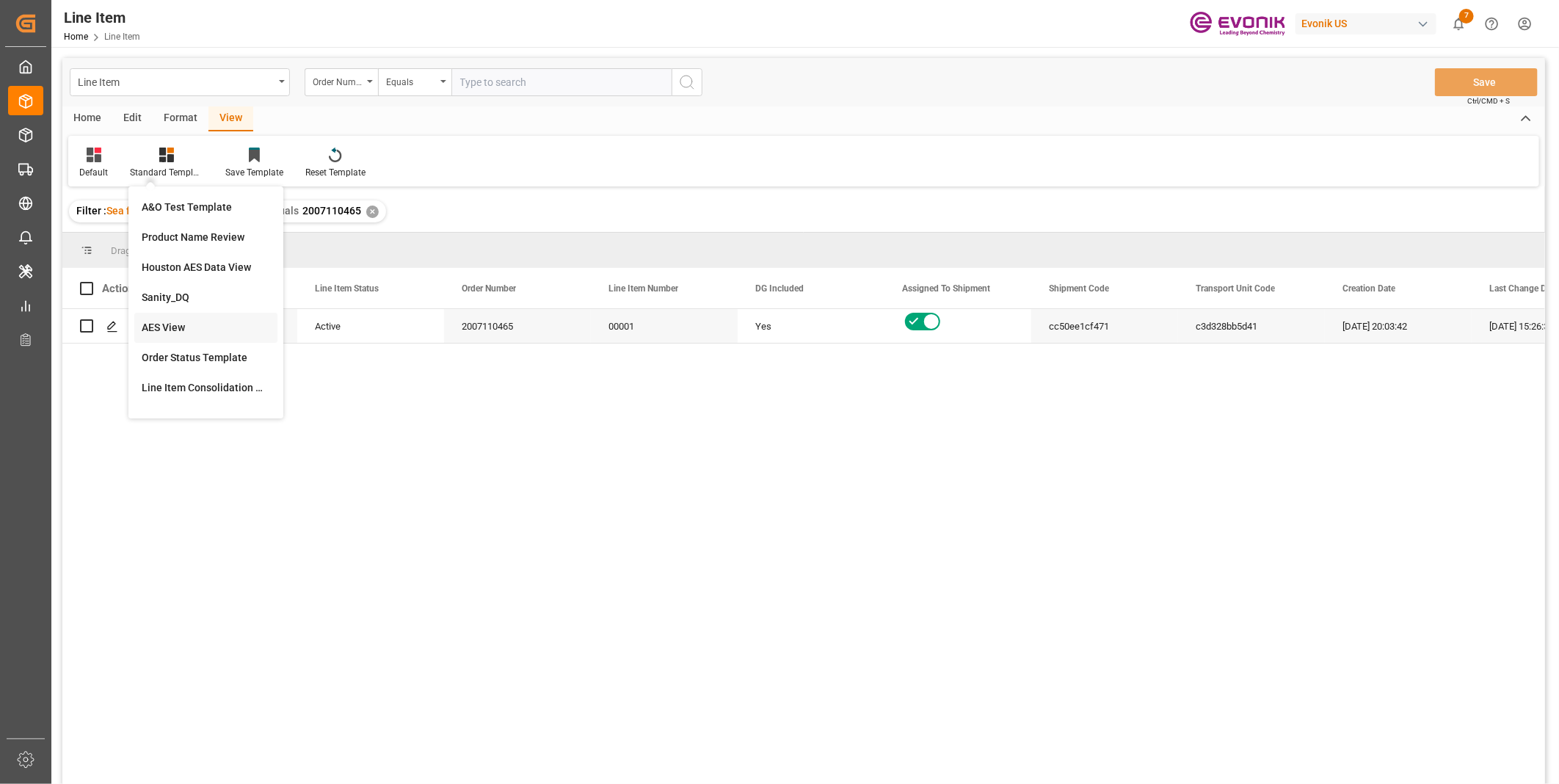
click at [184, 327] on div "AES View" at bounding box center [206, 327] width 128 height 15
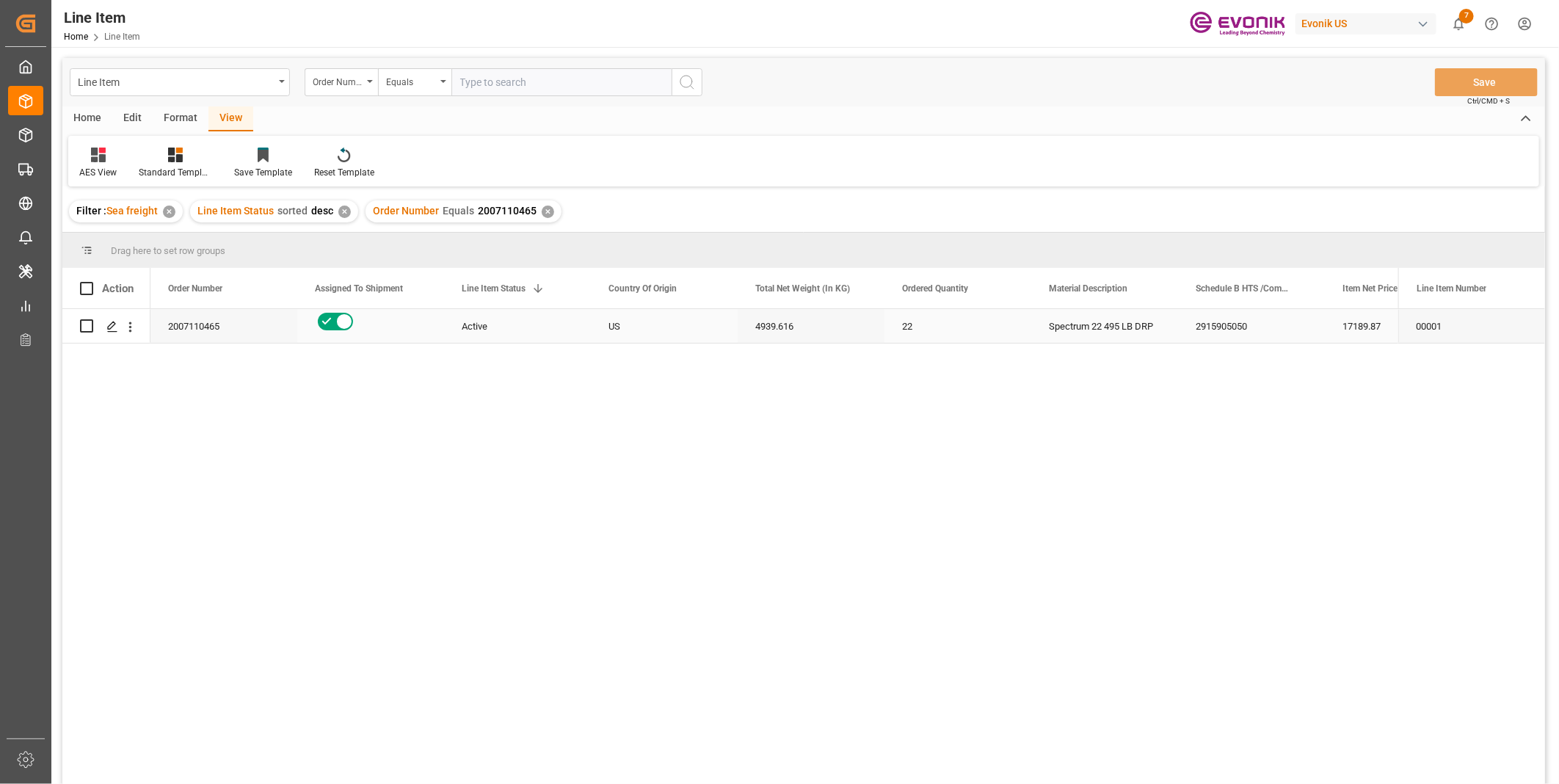
click at [1196, 325] on div "2915905050" at bounding box center [1251, 326] width 147 height 34
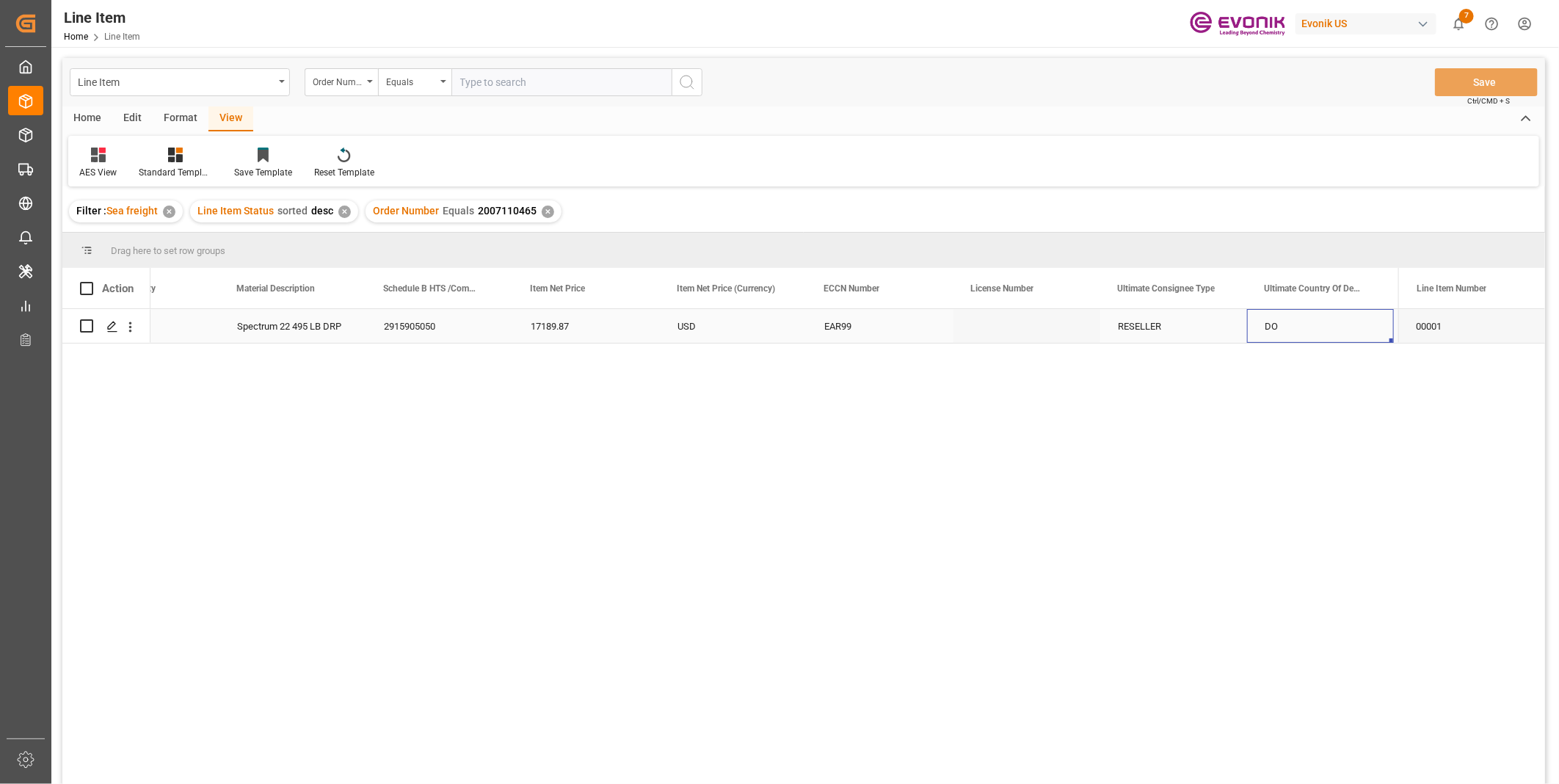
scroll to position [0, 959]
click at [296, 327] on div "2915905050" at bounding box center [292, 326] width 147 height 34
click at [399, 332] on div "17189.87" at bounding box center [439, 326] width 147 height 34
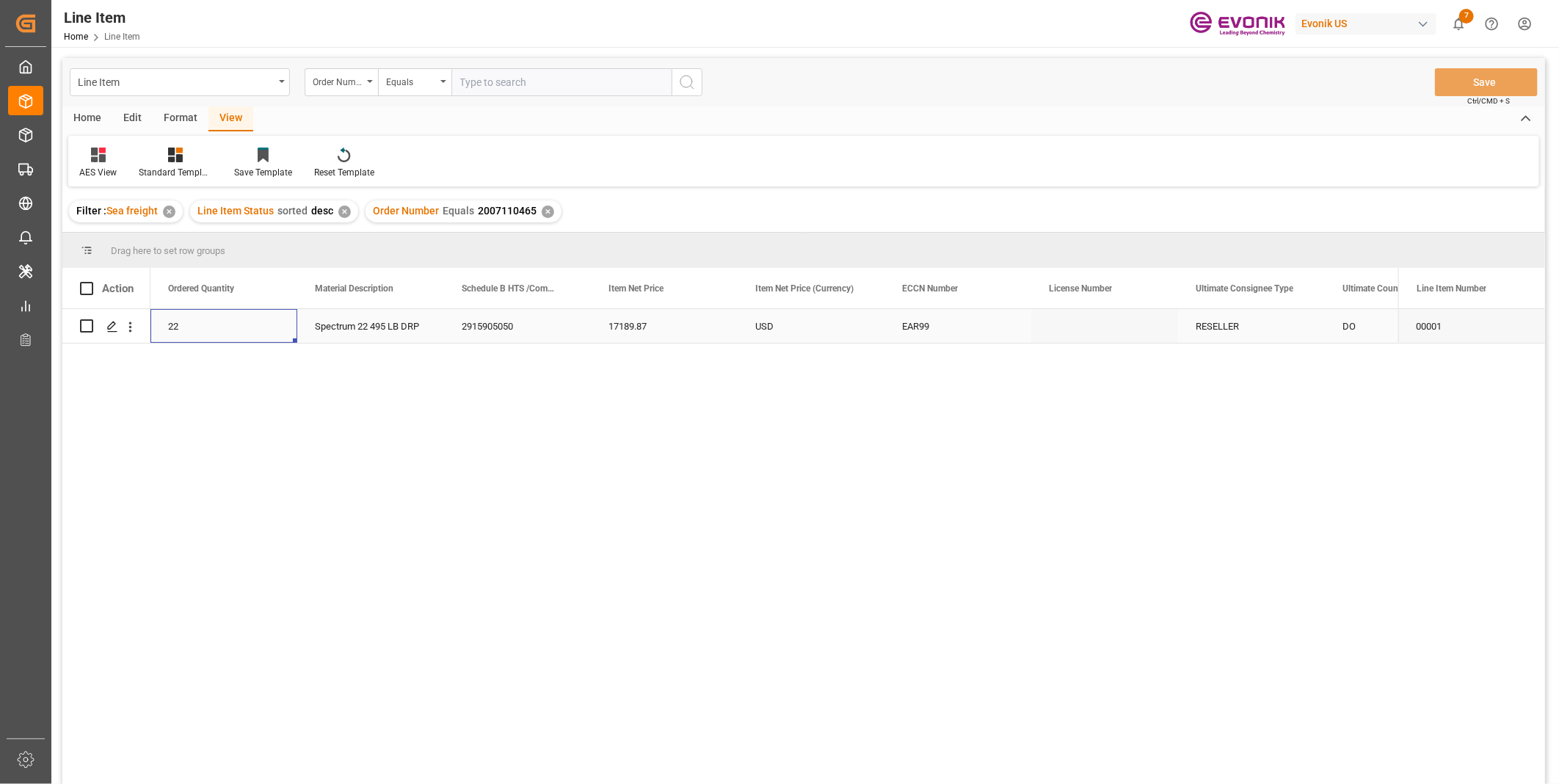
scroll to position [0, 587]
click at [777, 316] on div "17189.87" at bounding box center [811, 326] width 147 height 34
click at [701, 531] on div "22 Spectrum 22 495 LB DRP 2915905050 17189.87 USD EAR99 RESELLER DO 4939.616 US…" at bounding box center [774, 551] width 1248 height 484
click at [515, 78] on input "text" at bounding box center [561, 82] width 220 height 28
paste input "0046467340"
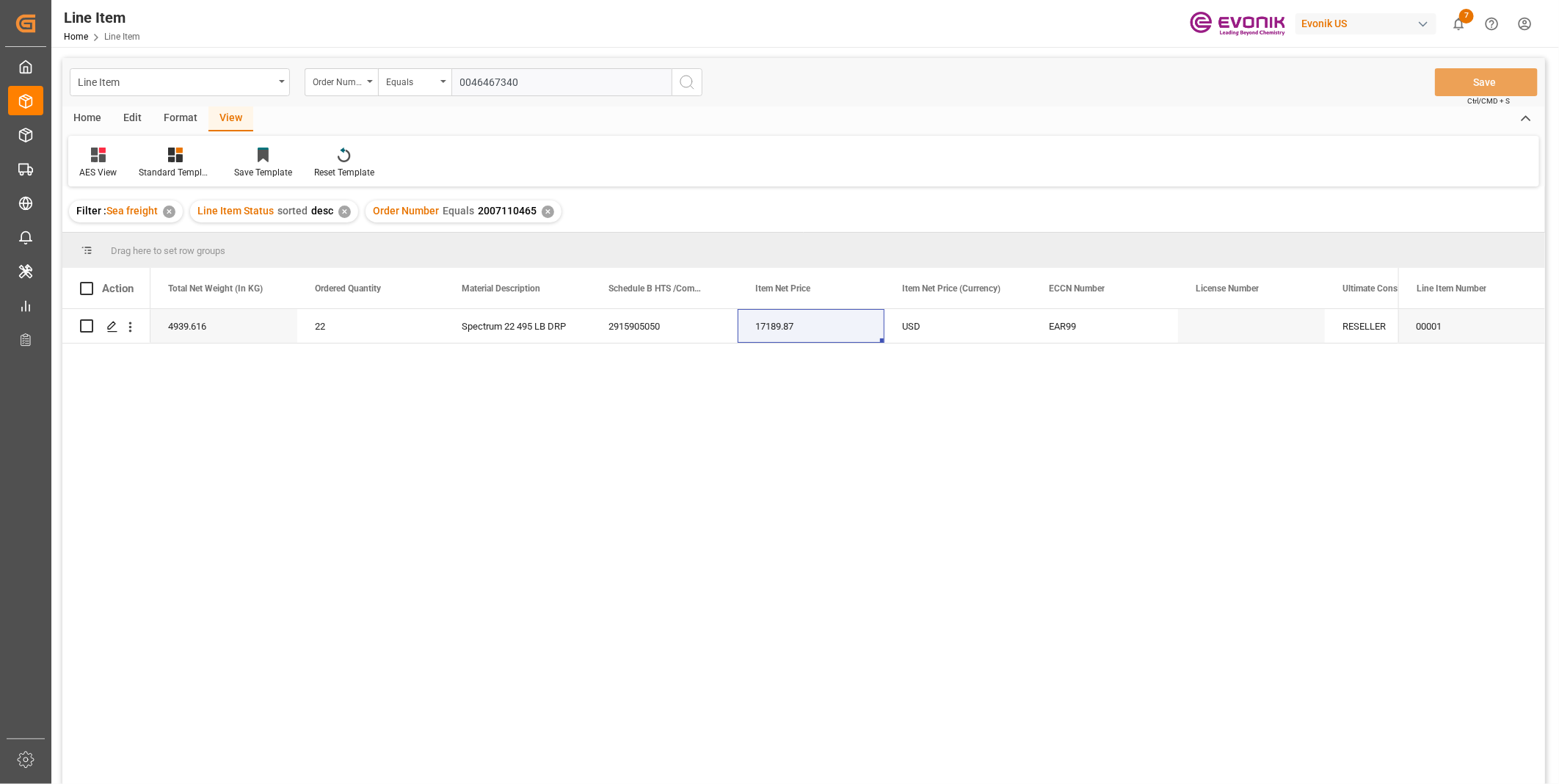
type input "0046467340"
click at [688, 86] on icon "search button" at bounding box center [687, 82] width 18 height 18
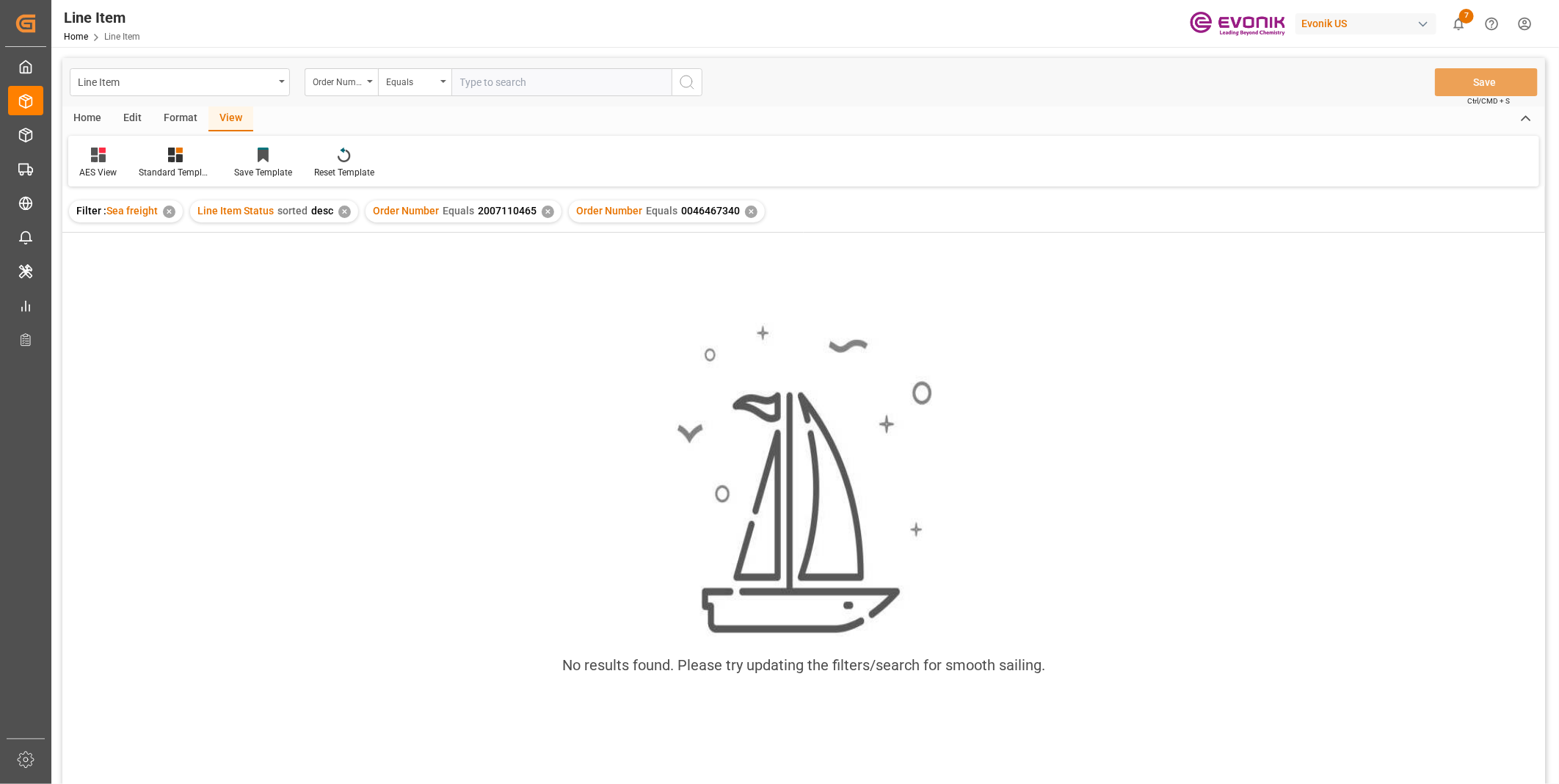
click at [547, 211] on div "✕" at bounding box center [548, 212] width 12 height 12
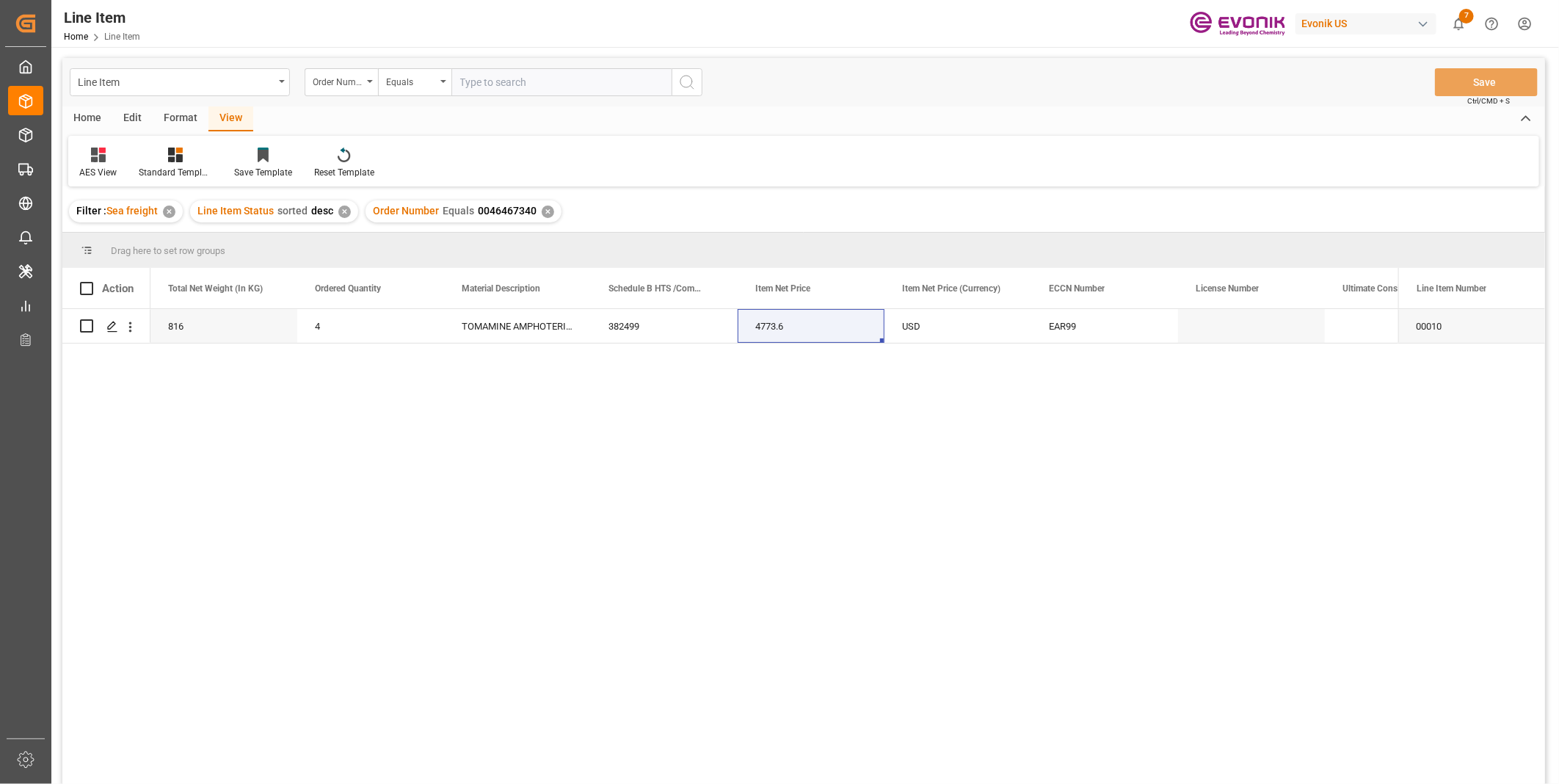
click at [507, 81] on input "text" at bounding box center [561, 82] width 220 height 28
paste input "0046467340"
type input "0046467340"
click at [611, 423] on div "Active US 816 4 TOMAMINE AMPHOTERIC 400:2475:204:PP:P 382499 4773.6 USD EAR99 IN" at bounding box center [774, 551] width 1248 height 484
click at [490, 330] on div "TOMAMINE AMPHOTERIC 400:2475:204:PP:P" at bounding box center [517, 326] width 147 height 34
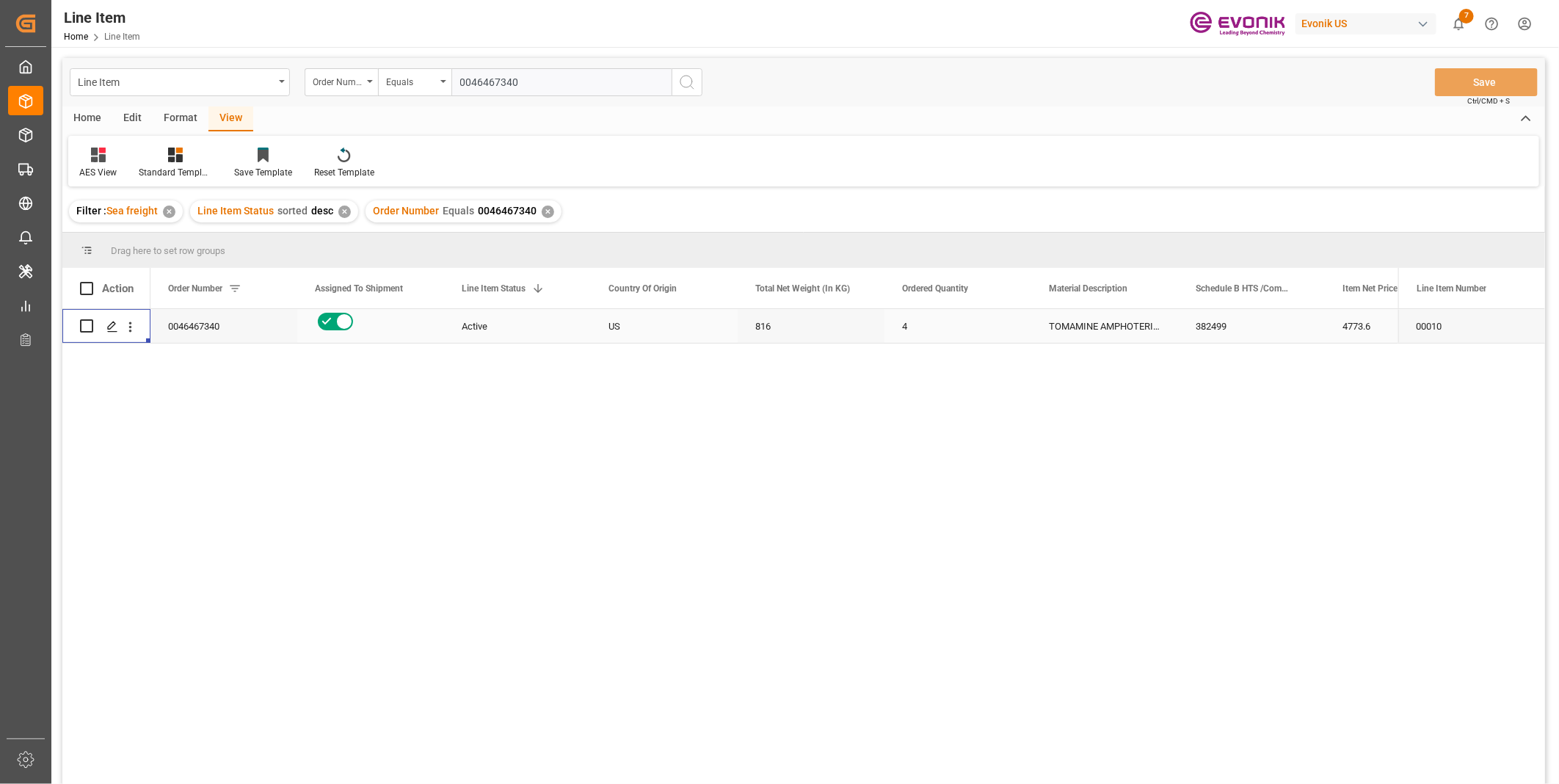
click at [1135, 322] on div "TOMAMINE AMPHOTERIC 400:2475:204:PP:P" at bounding box center [1104, 326] width 147 height 34
click at [752, 325] on div "816" at bounding box center [811, 326] width 147 height 34
click at [1373, 329] on div "4773.6" at bounding box center [1398, 326] width 147 height 34
click at [1199, 331] on div "382499" at bounding box center [1251, 326] width 147 height 34
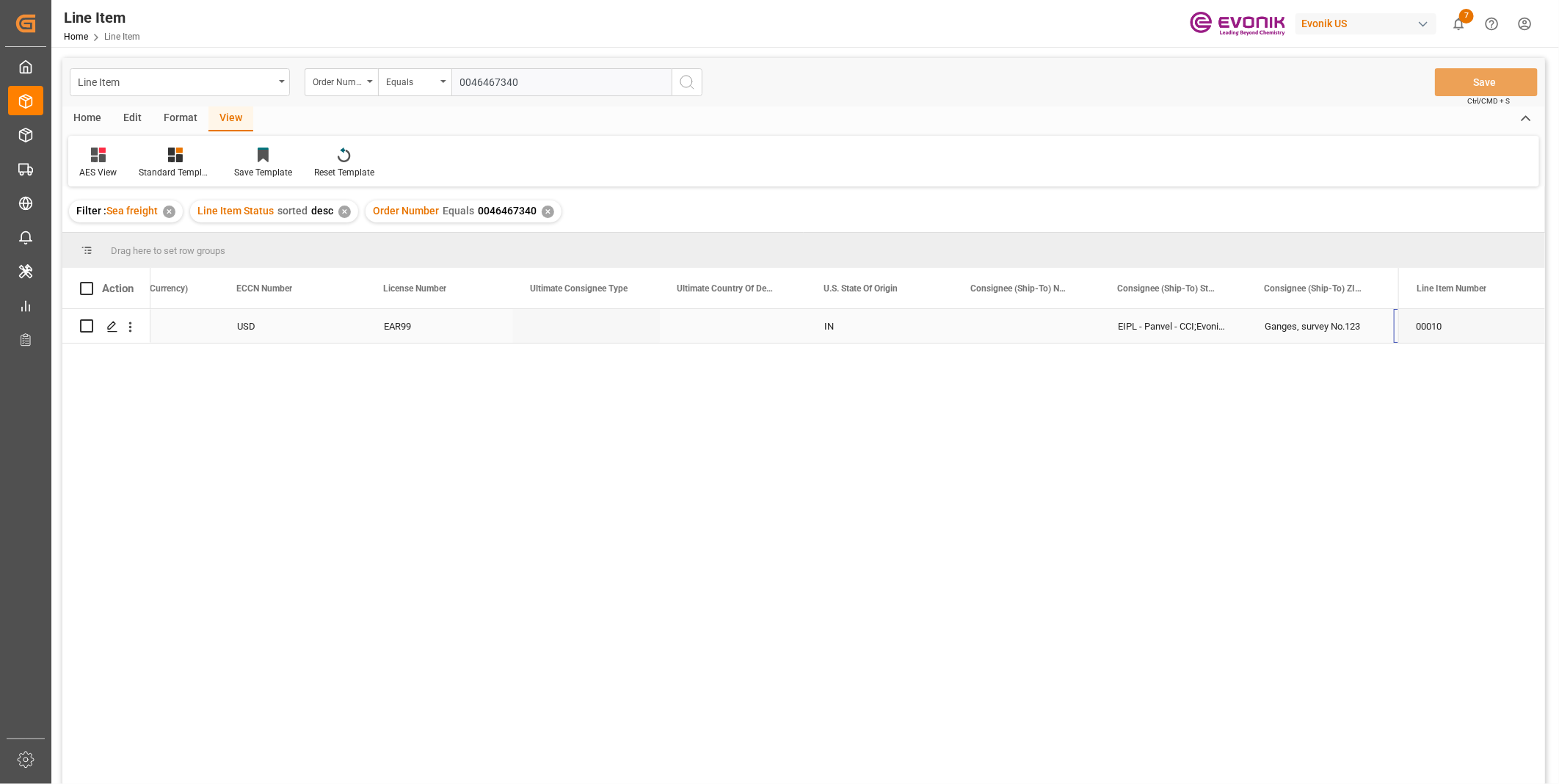
scroll to position [0, 1399]
click at [1125, 328] on div "Ganges, survey No.123" at bounding box center [1173, 326] width 147 height 34
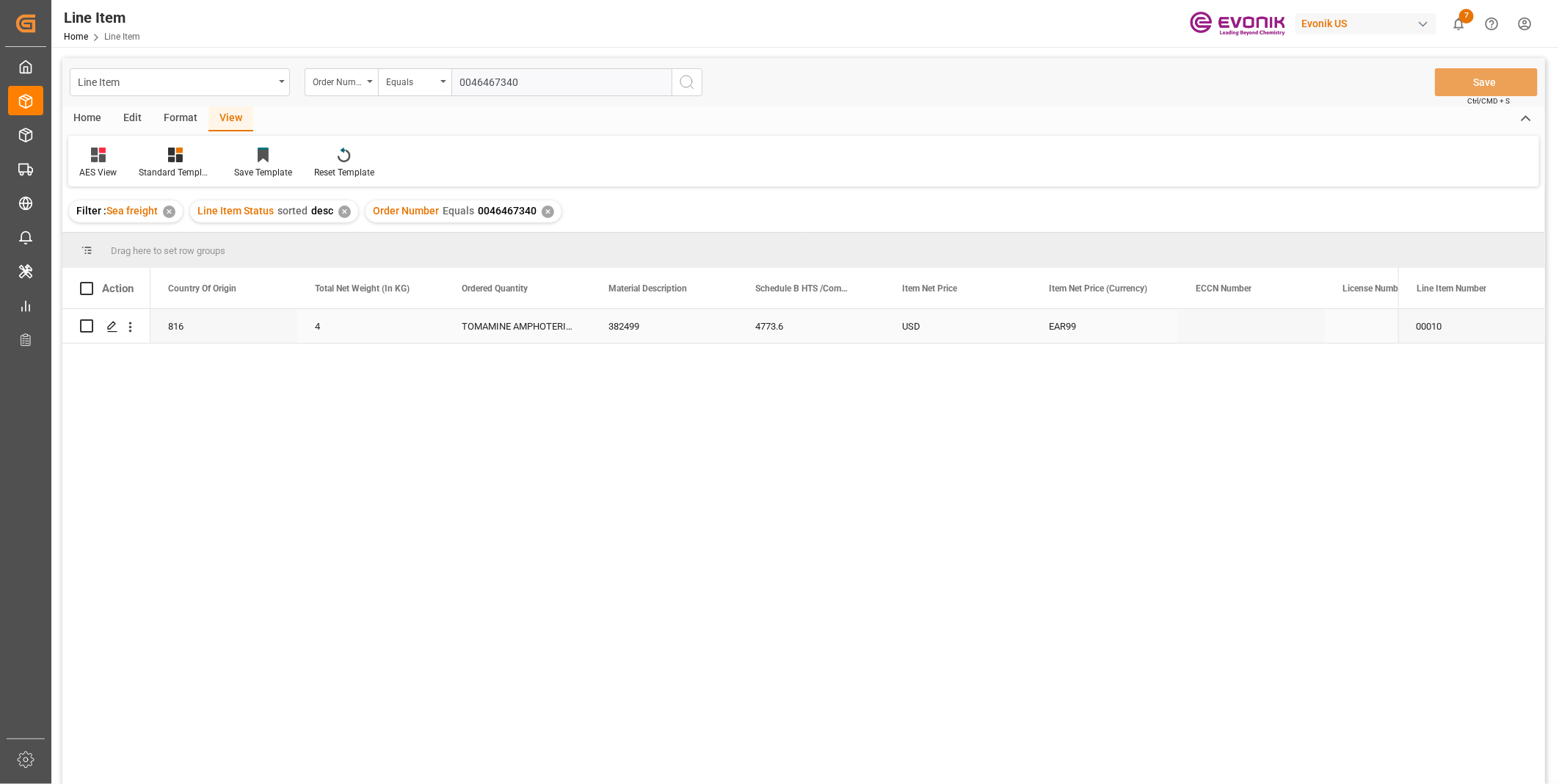
scroll to position [0, 0]
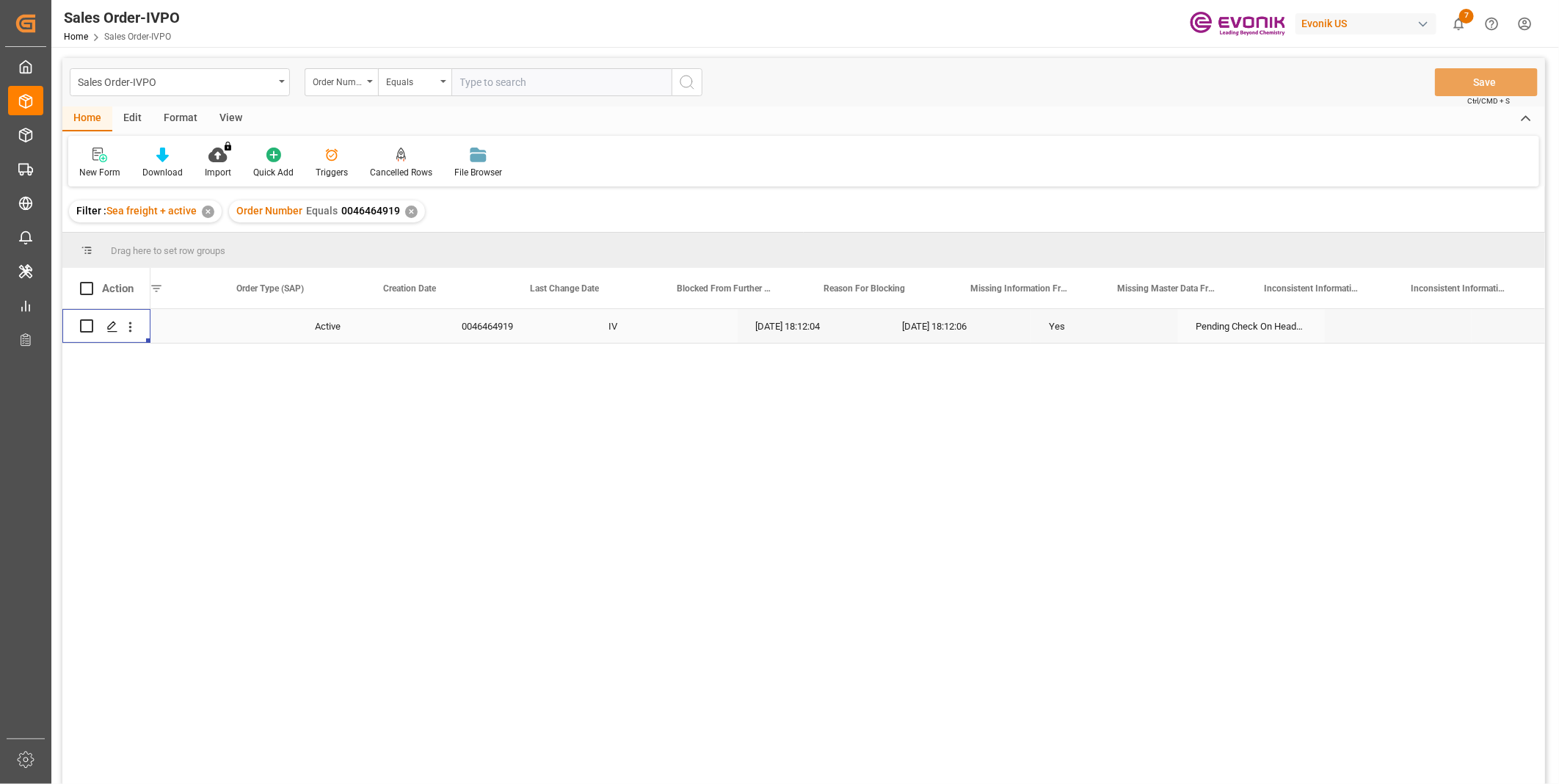
scroll to position [0, 371]
click at [523, 84] on input "text" at bounding box center [561, 82] width 220 height 28
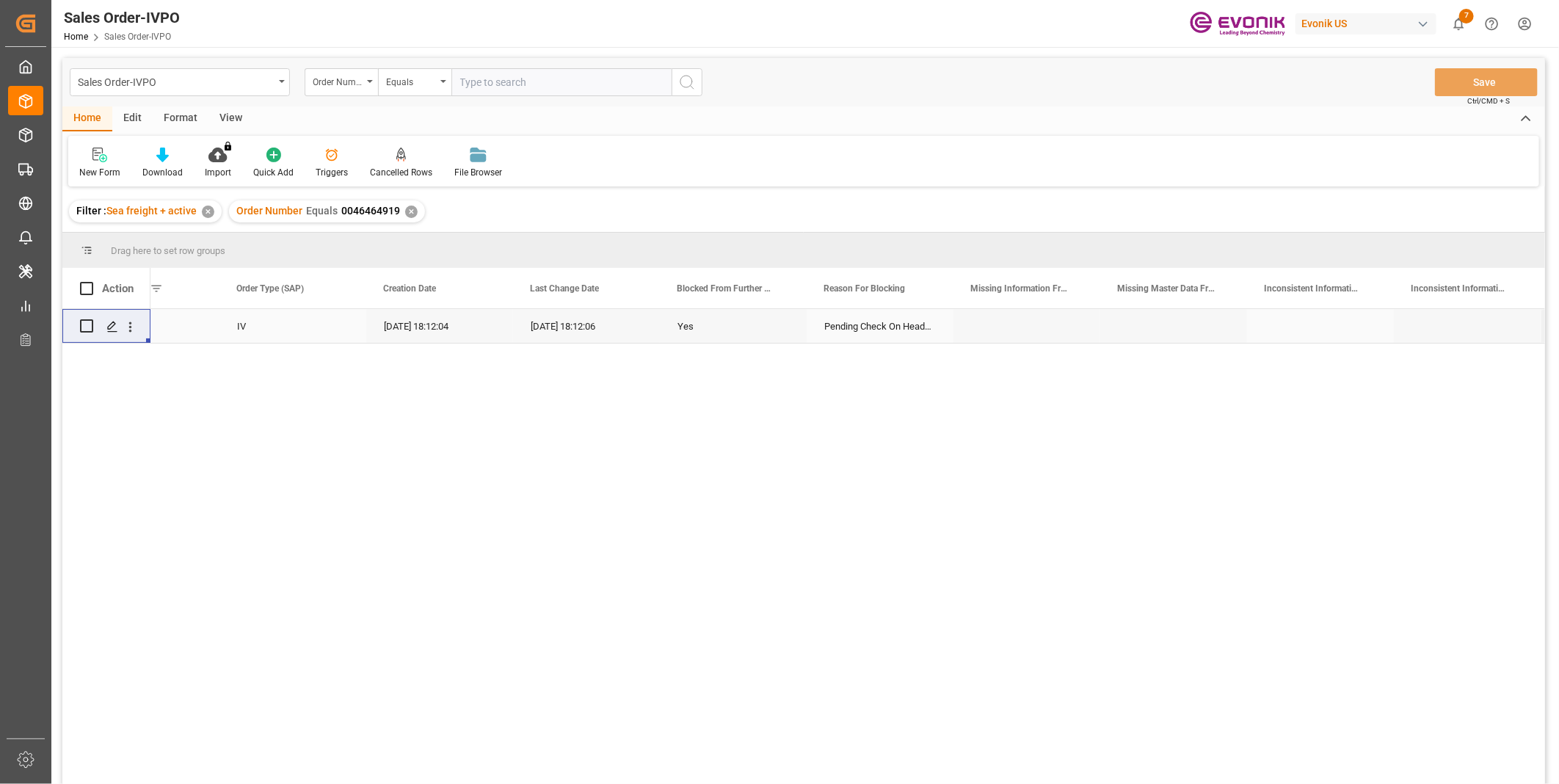
paste input "46466243"
click at [462, 81] on input "46466243" at bounding box center [561, 82] width 220 height 28
type input "0046466243"
click at [694, 87] on icon "search button" at bounding box center [687, 82] width 18 height 18
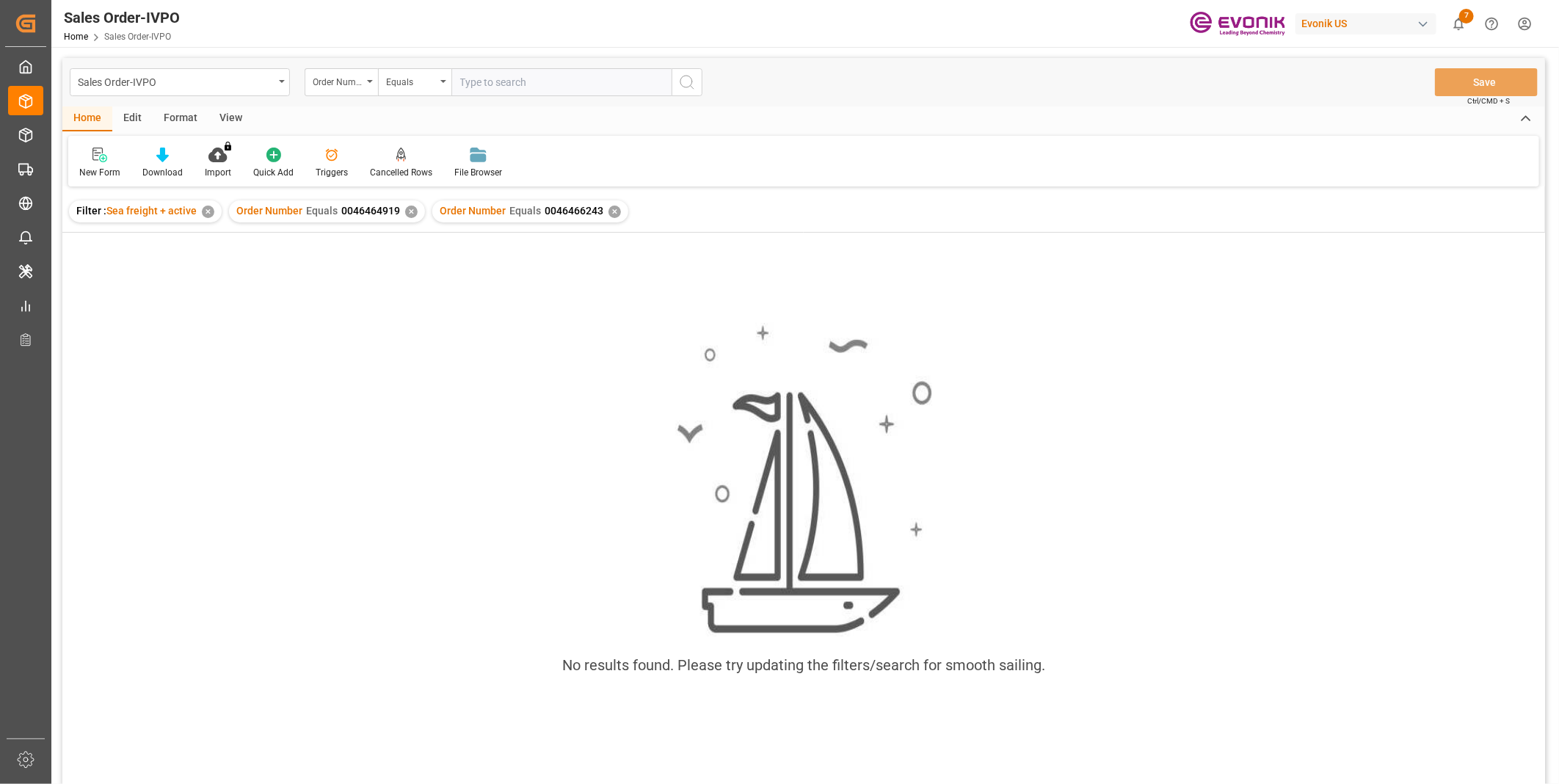
click at [405, 214] on div "✕" at bounding box center [411, 212] width 12 height 12
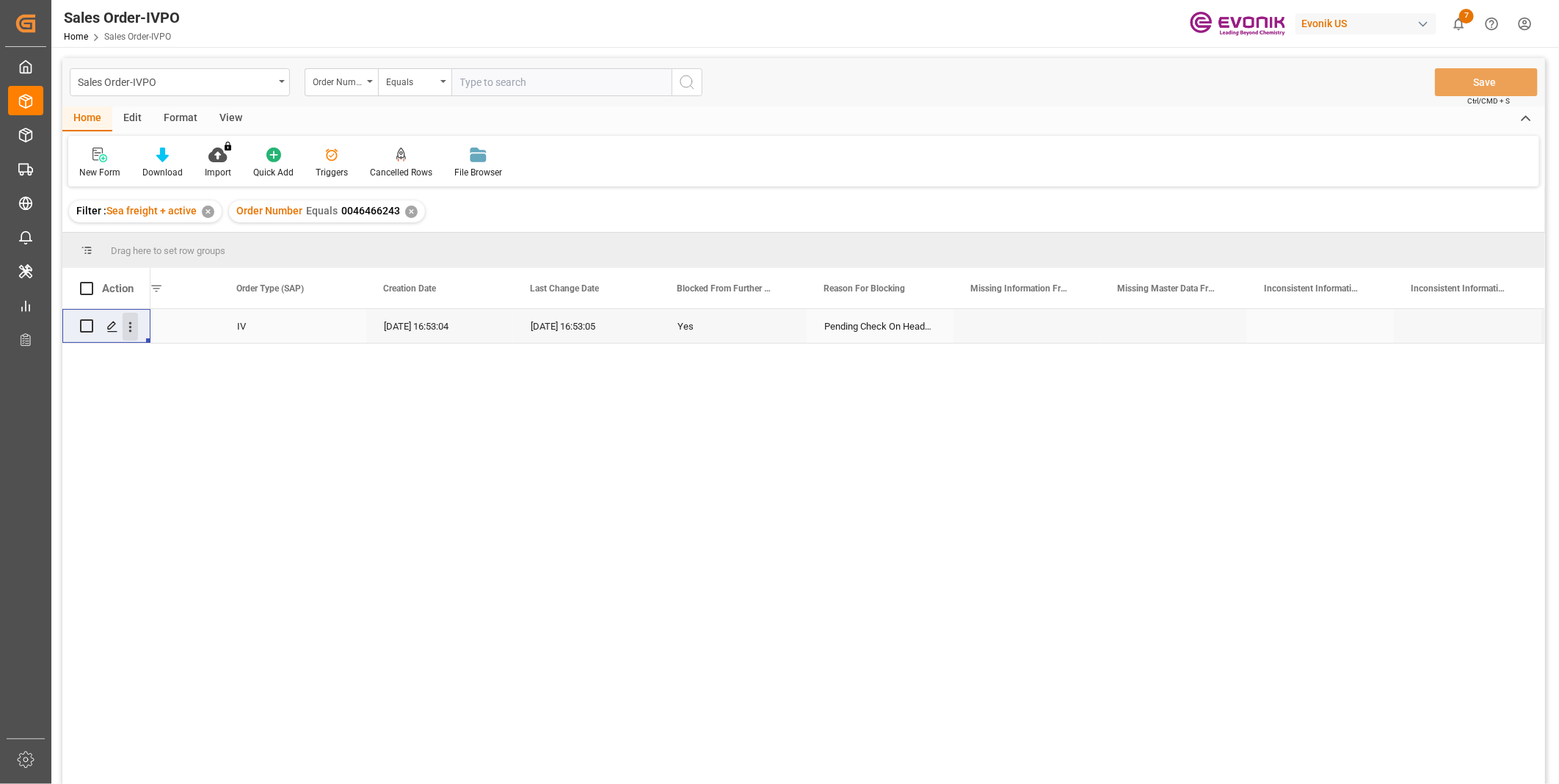
click at [127, 330] on icon "open menu" at bounding box center [130, 326] width 15 height 15
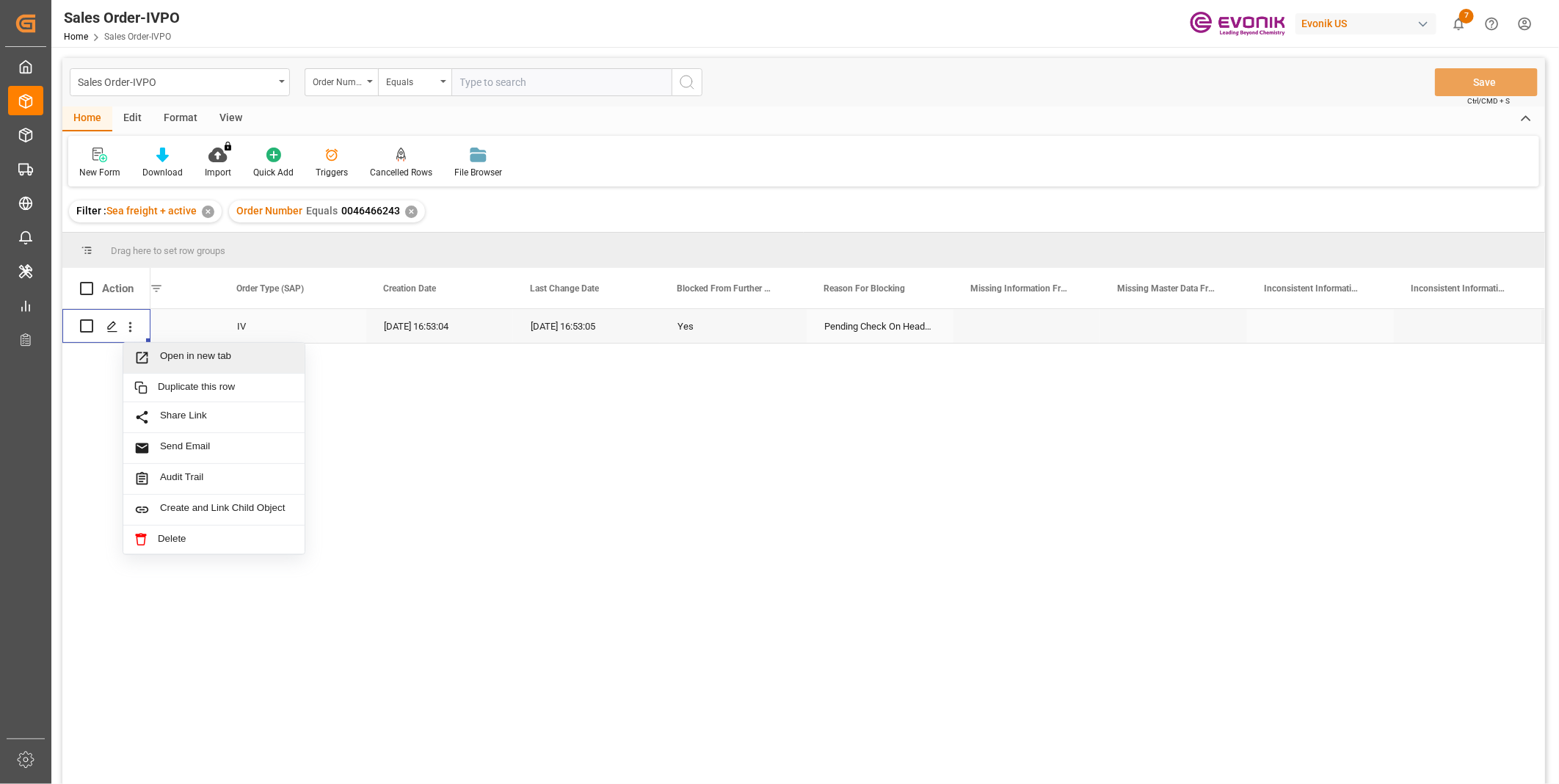
click at [198, 360] on span "Open in new tab" at bounding box center [227, 357] width 134 height 15
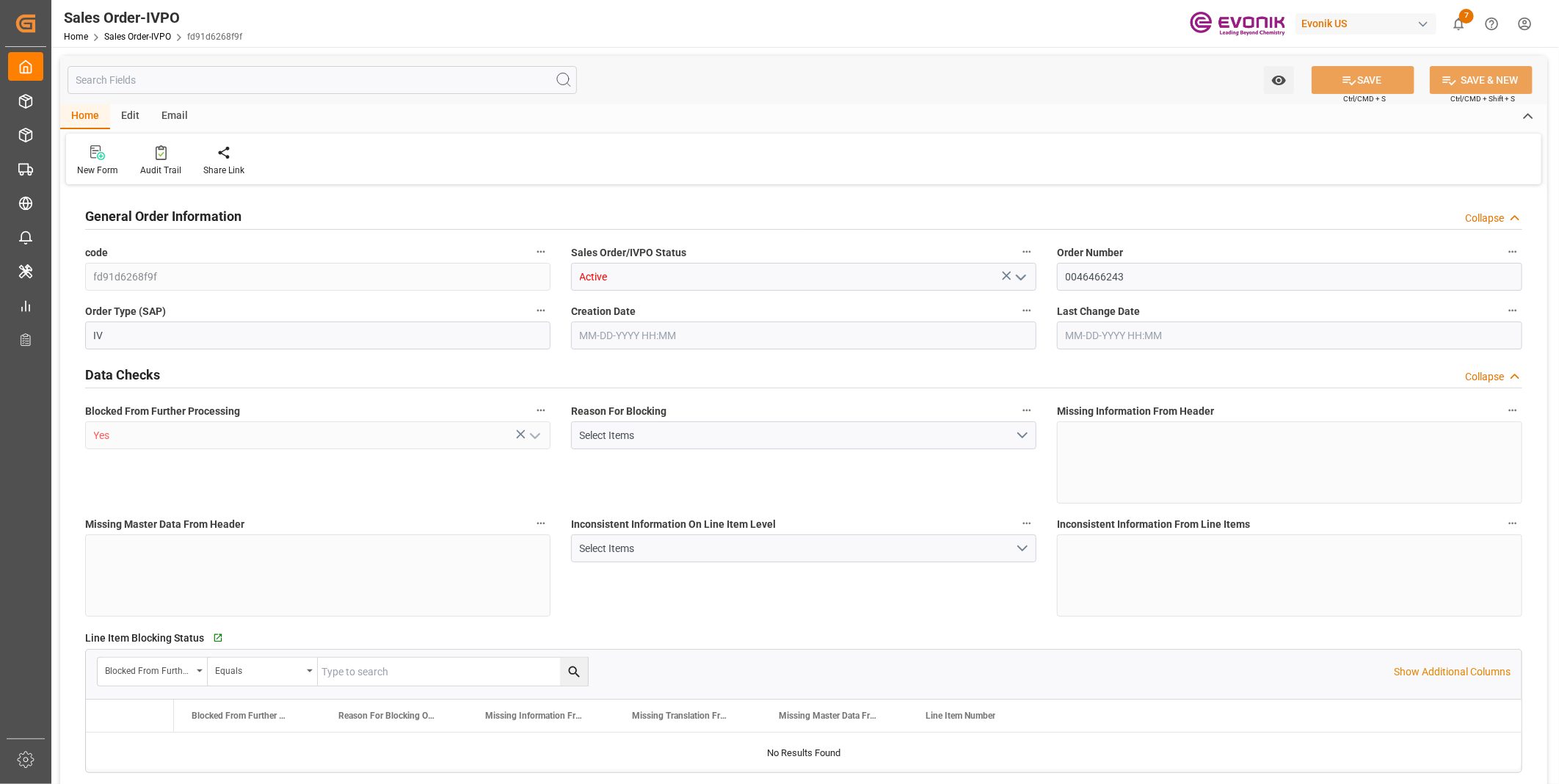
type input "KRPUS"
type input "0"
type input "1"
type input "458.18"
type input "08-01-2025 16:53"
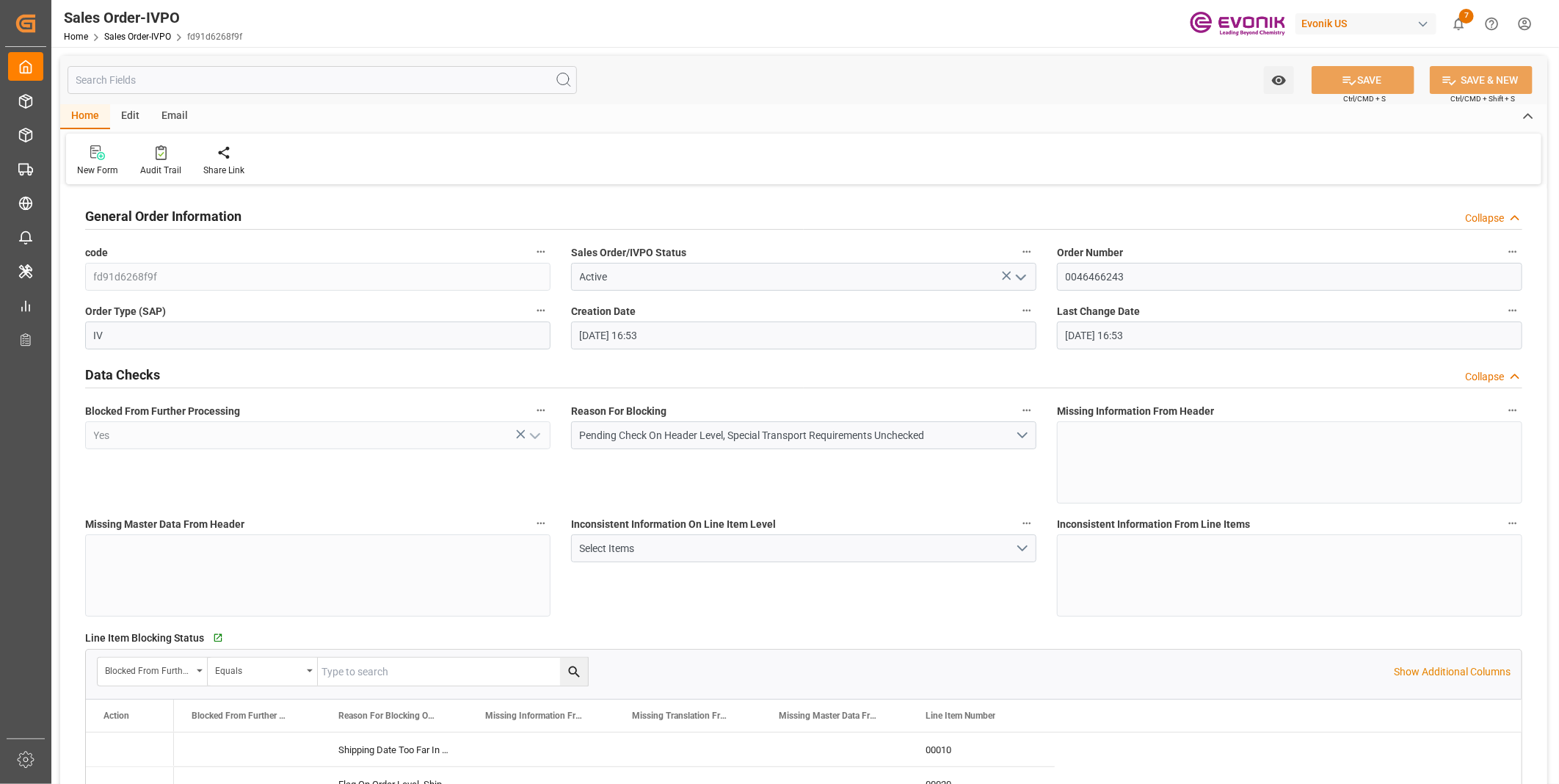
type input "08-01-2025 16:53"
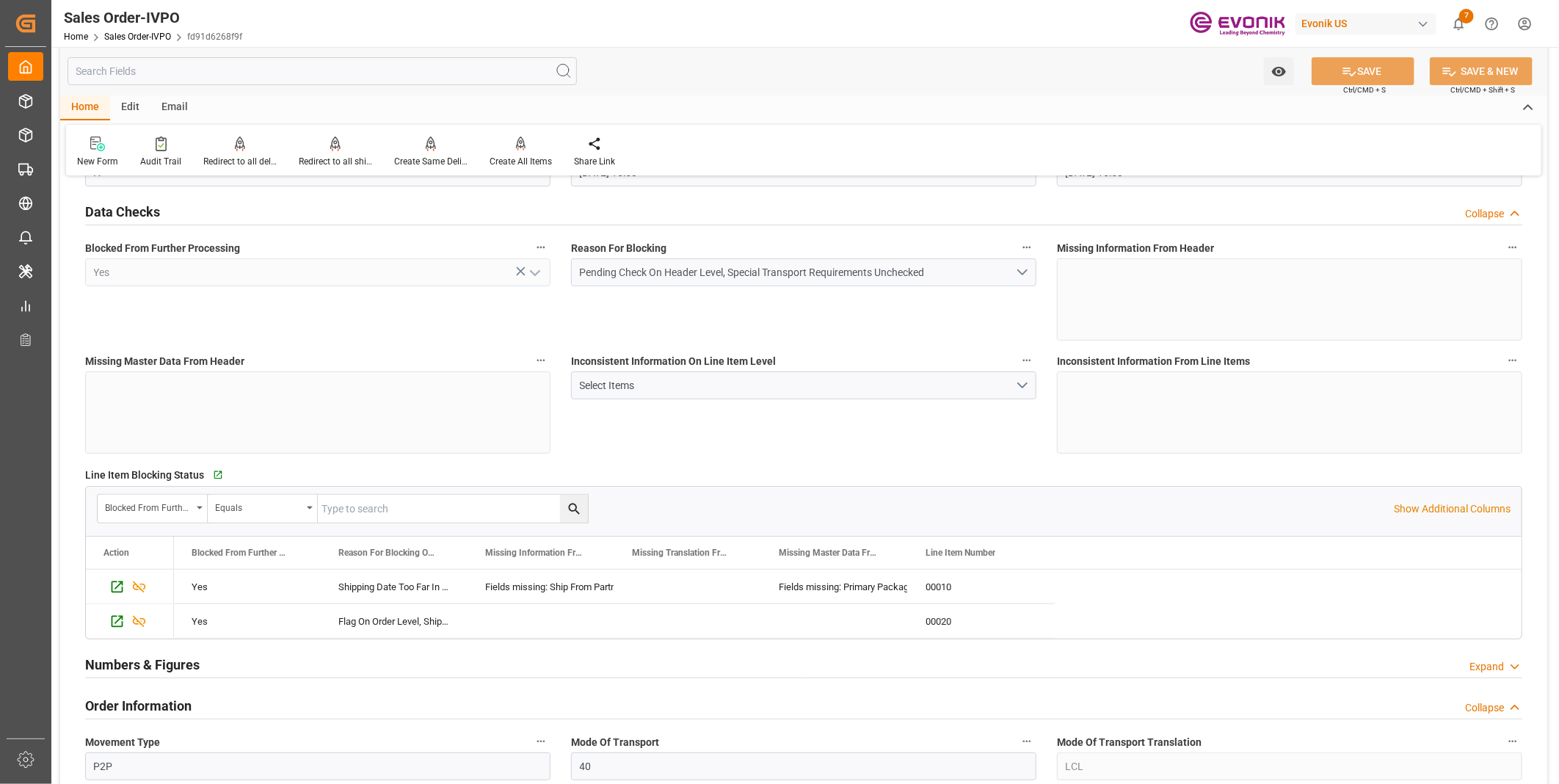
scroll to position [326, 0]
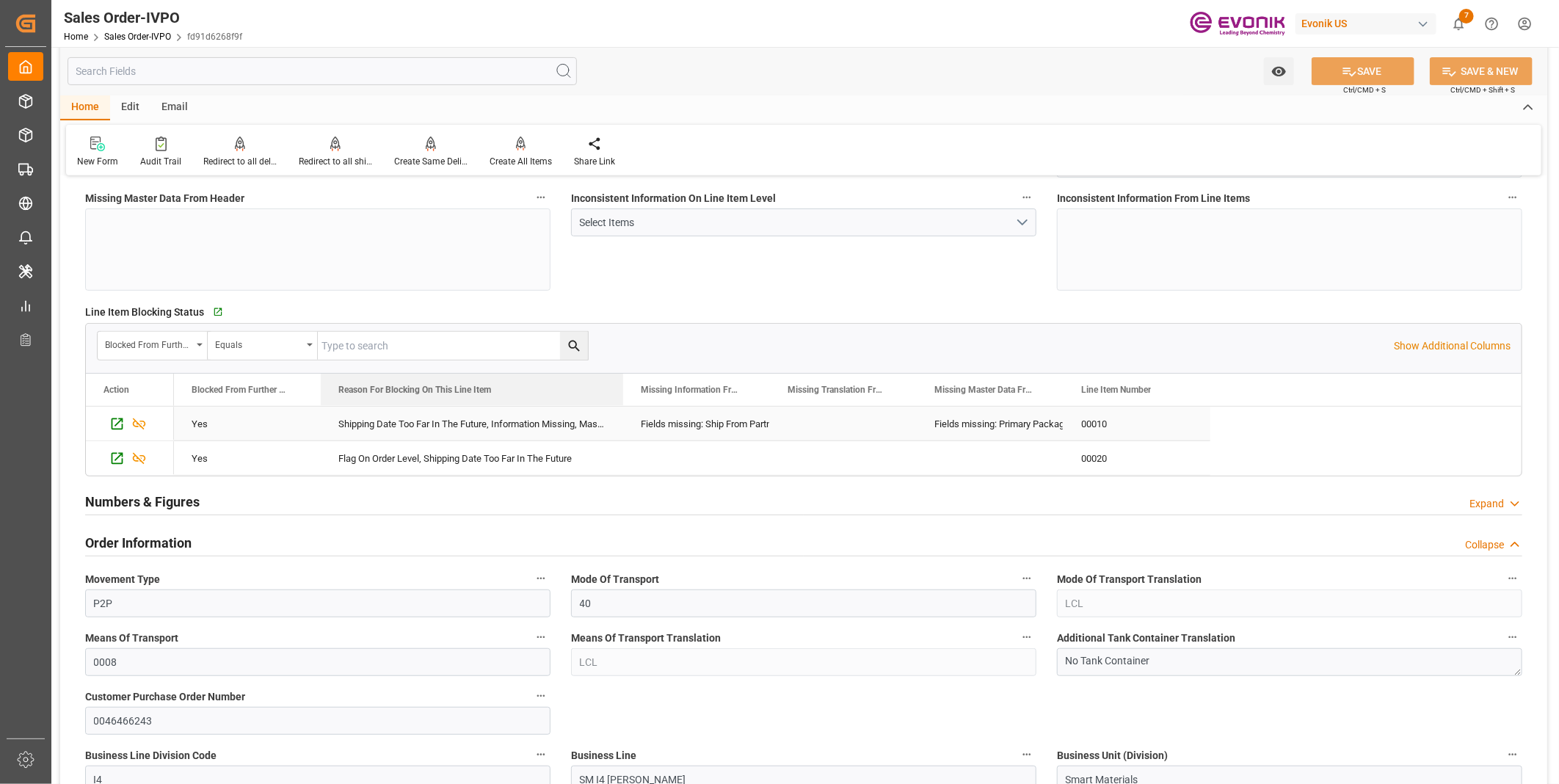
drag, startPoint x: 465, startPoint y: 387, endPoint x: 621, endPoint y: 416, distance: 158.4
click at [621, 416] on div "Action Blocked From Further Processing Reason For Blocking On This Line Item" at bounding box center [804, 425] width 1436 height 102
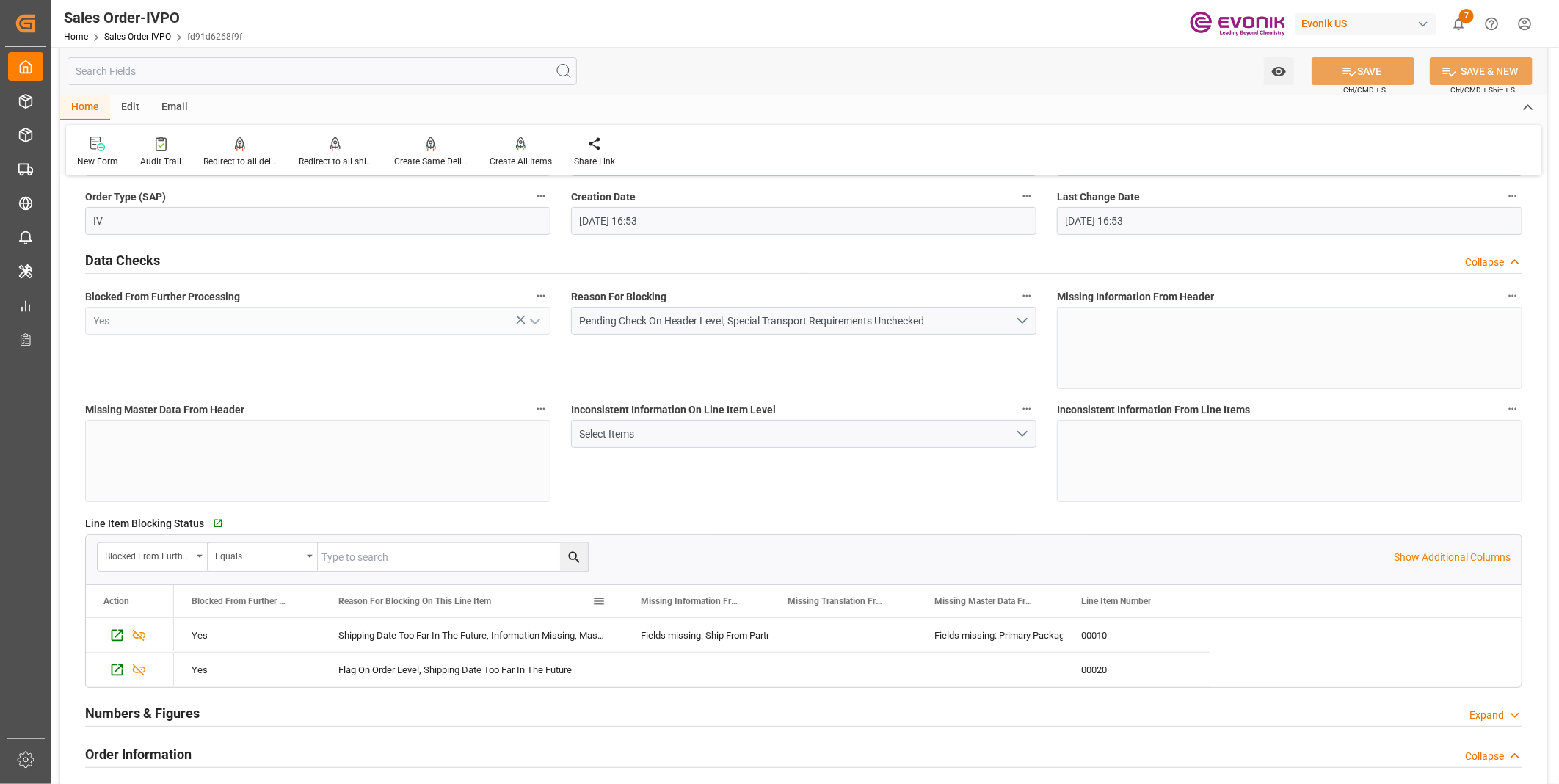
scroll to position [523, 0]
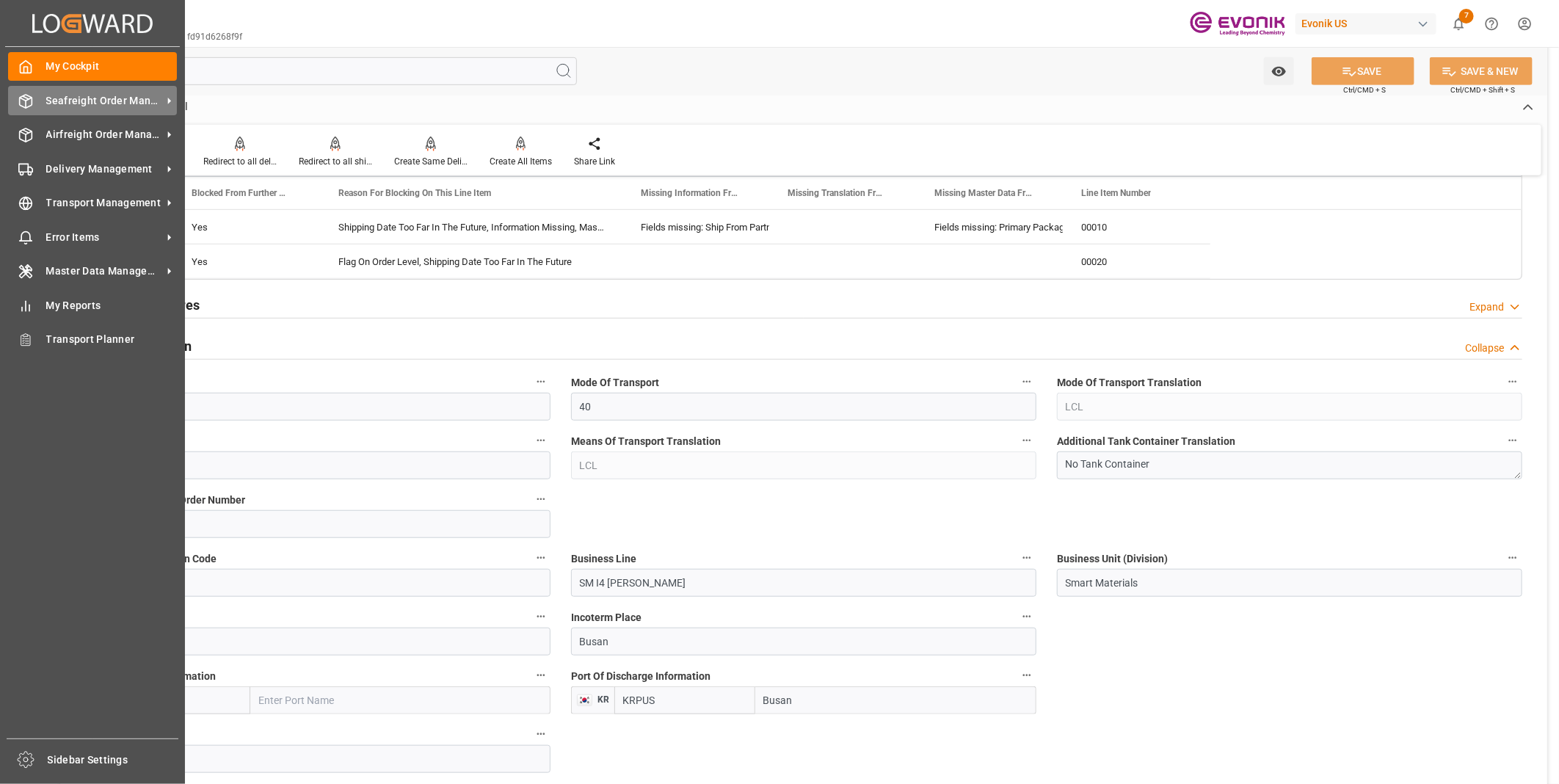
click at [24, 103] on icon at bounding box center [25, 101] width 15 height 15
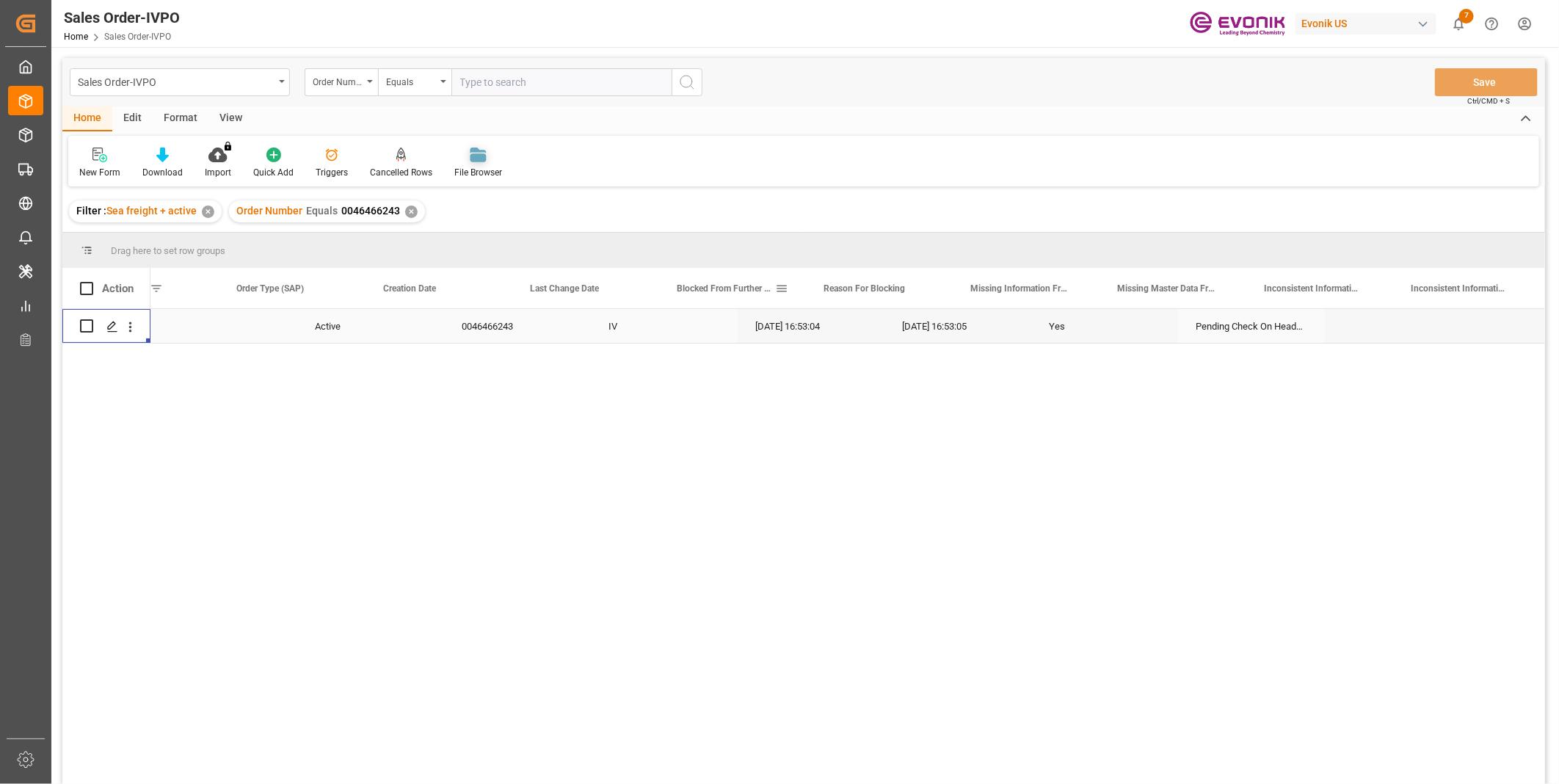
scroll to position [0, 371]
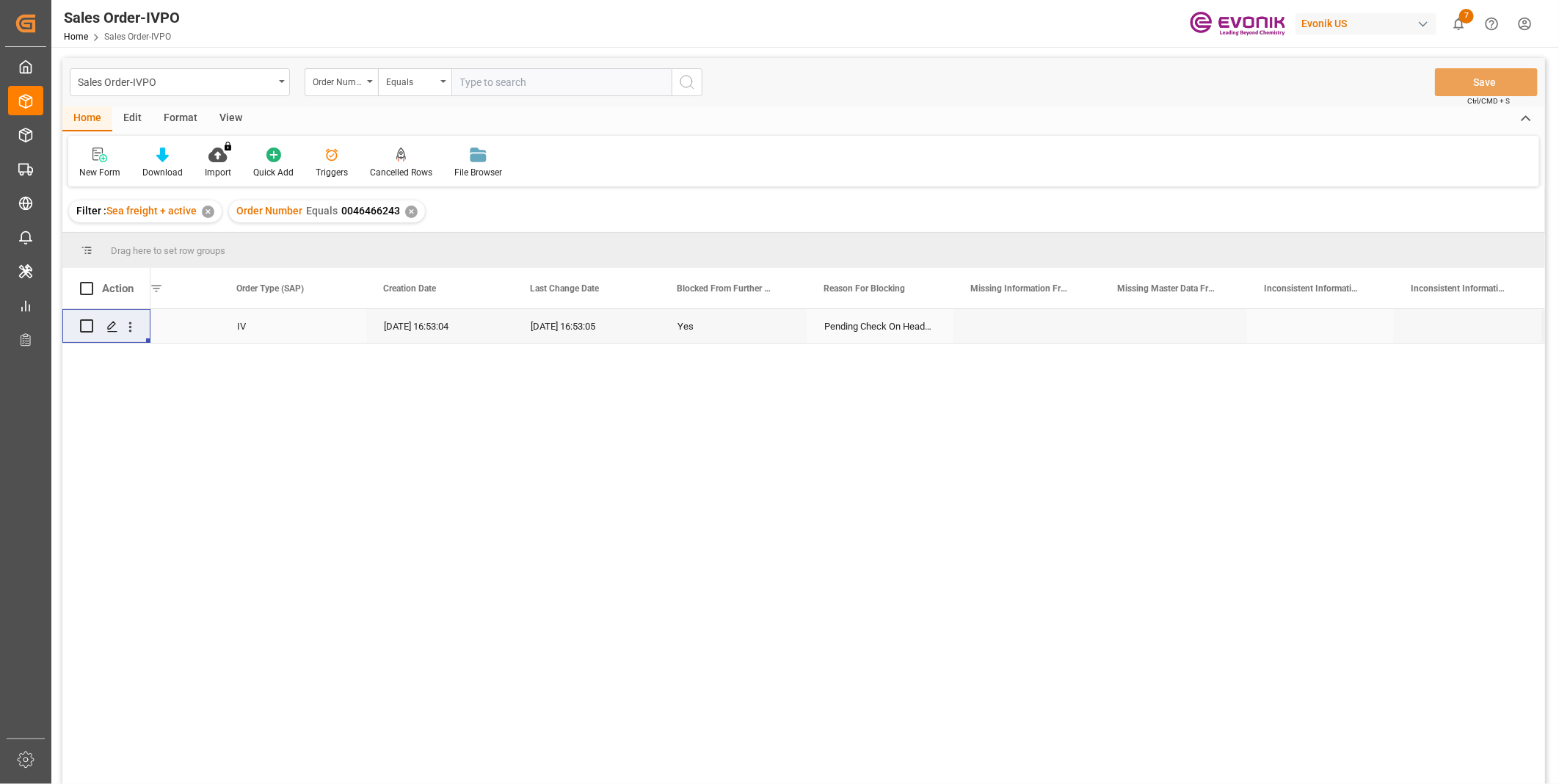
click at [486, 78] on input "text" at bounding box center [561, 82] width 220 height 28
paste input "0046435006"
type input "0046435006"
click at [680, 82] on icon "search button" at bounding box center [687, 82] width 18 height 18
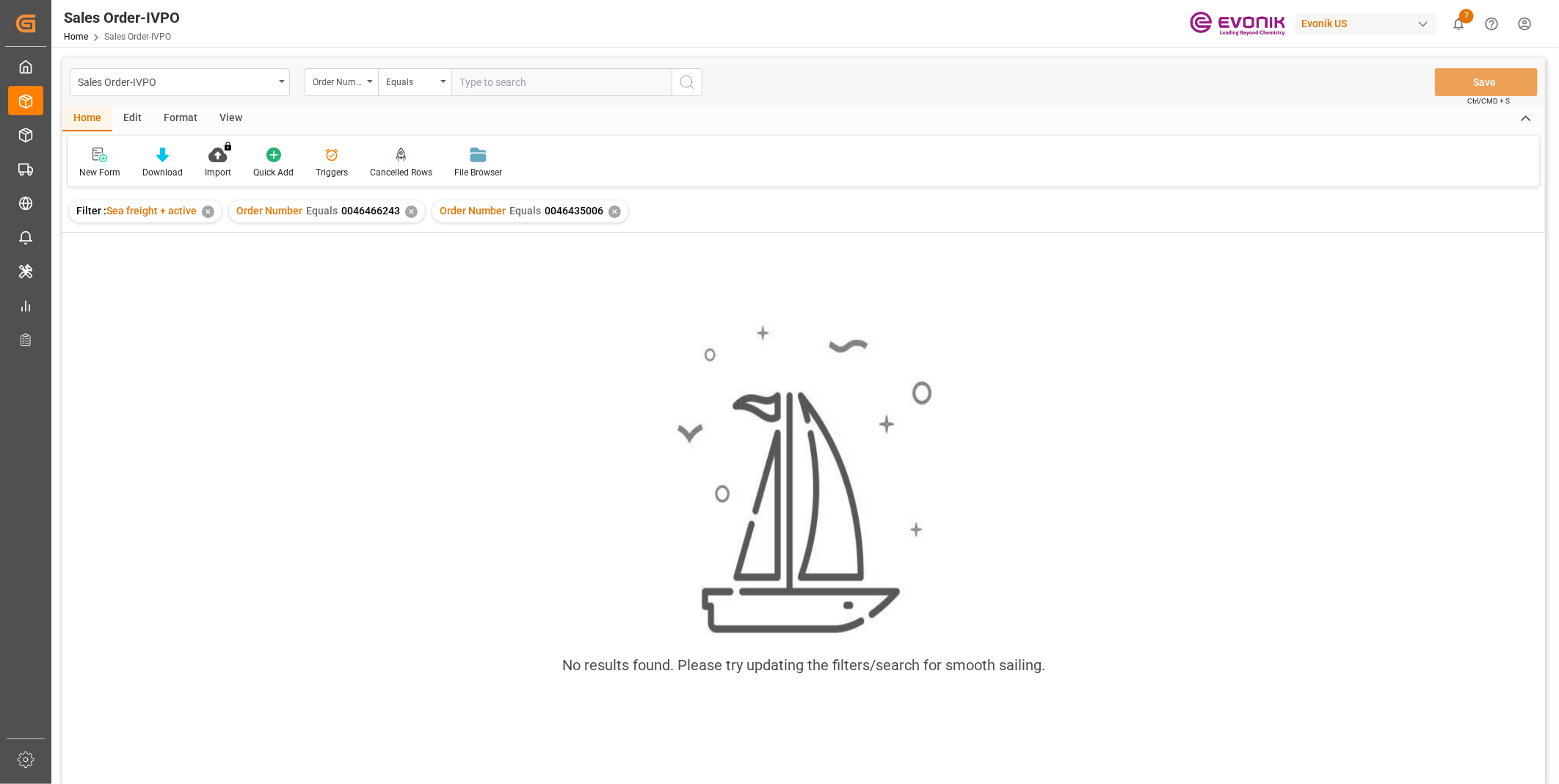
click at [412, 214] on div "✕" at bounding box center [411, 212] width 12 height 12
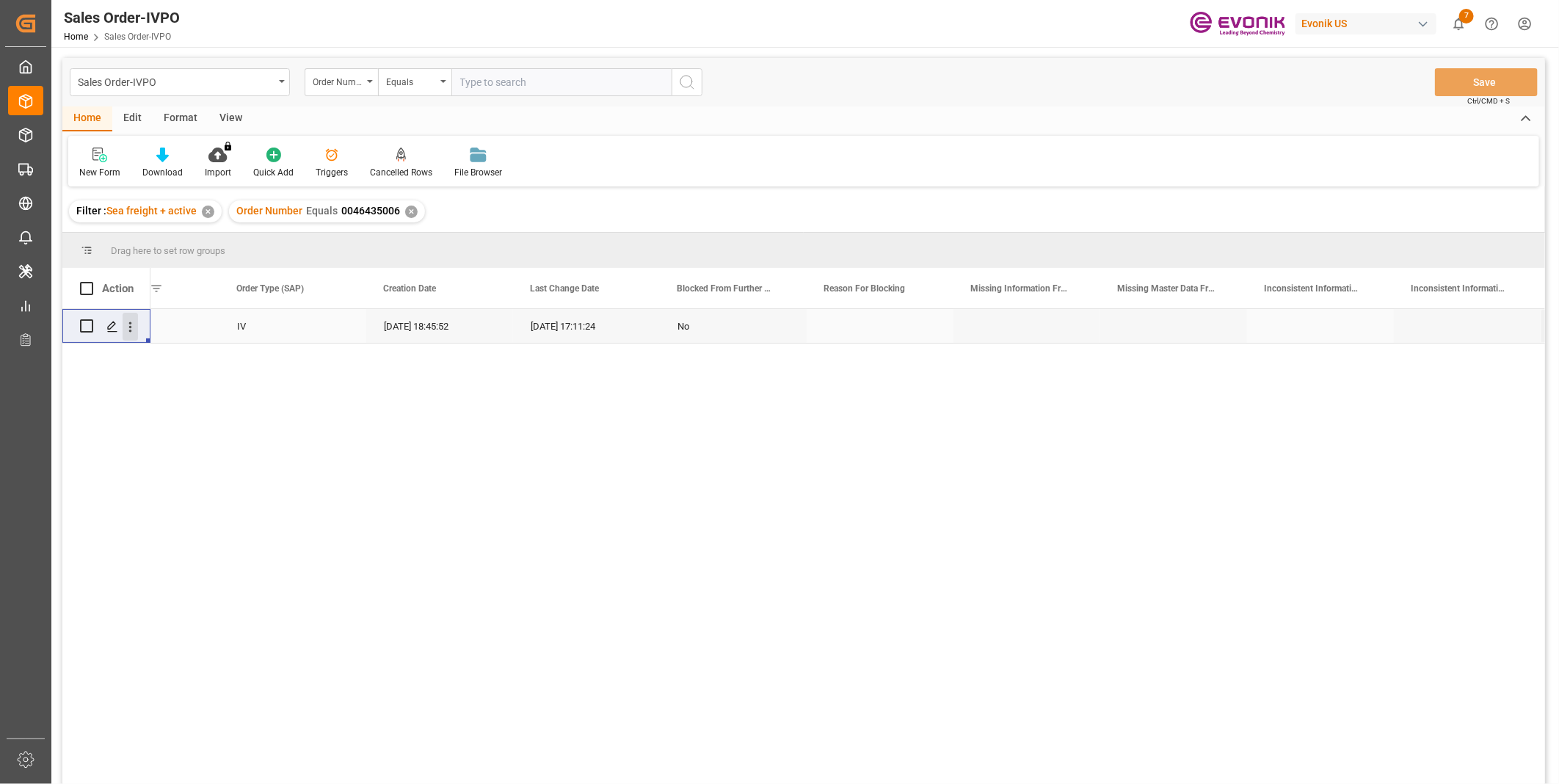
click at [132, 329] on icon "open menu" at bounding box center [130, 326] width 15 height 15
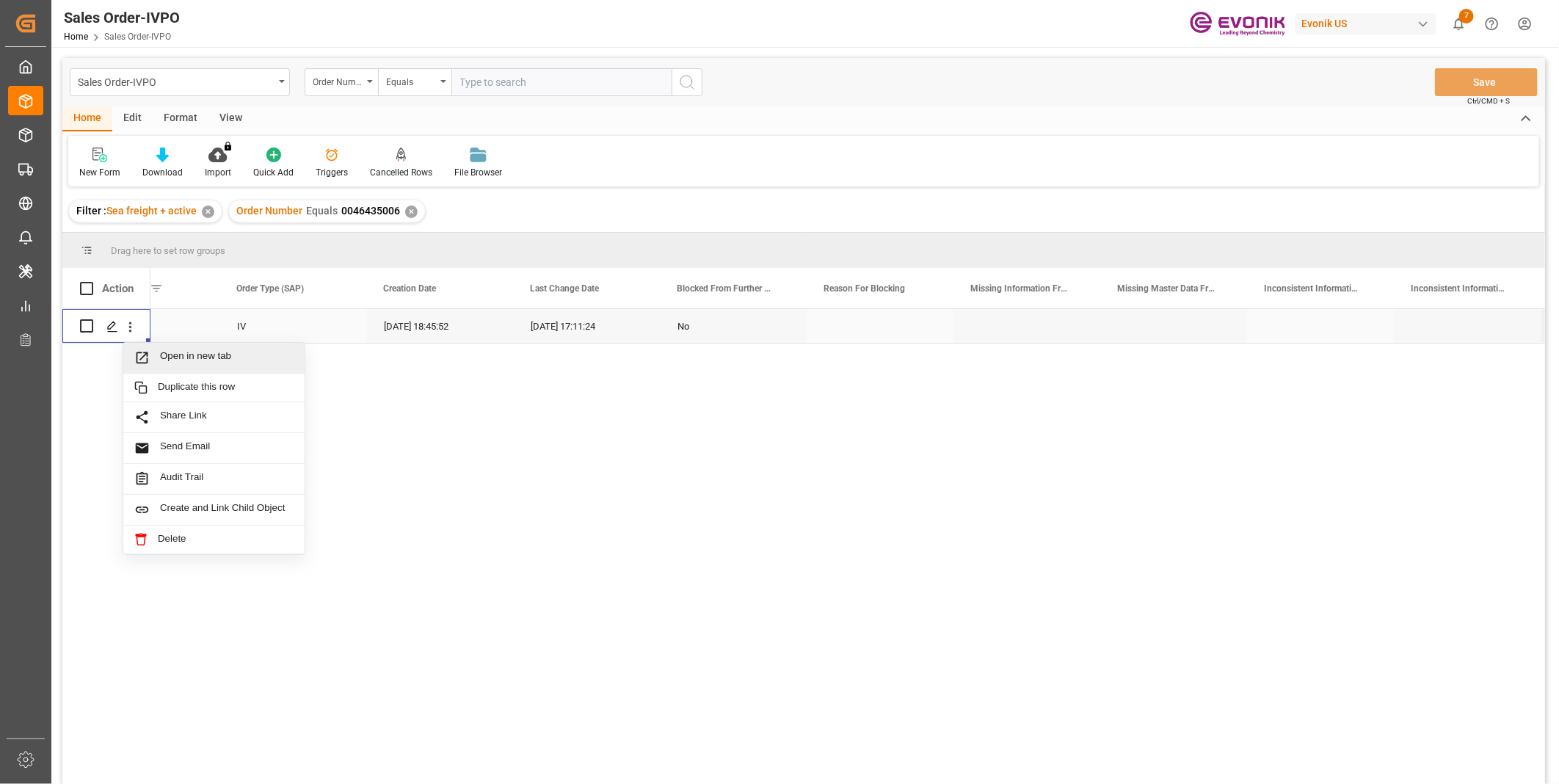
click at [164, 350] on span "Open in new tab" at bounding box center [227, 357] width 134 height 15
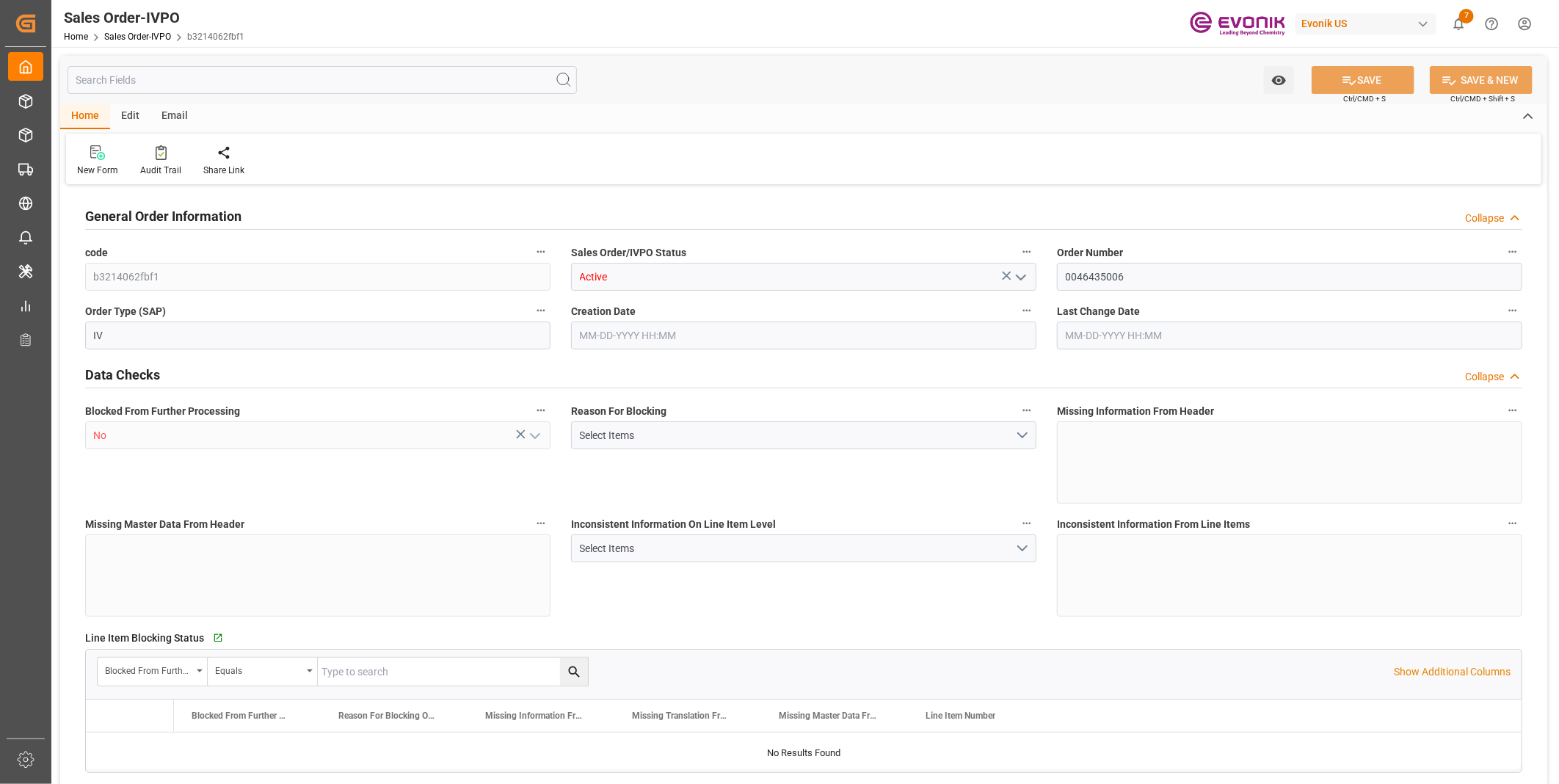
type input "BEANR"
type input "0"
type input "1"
type input "20000"
type input "0"
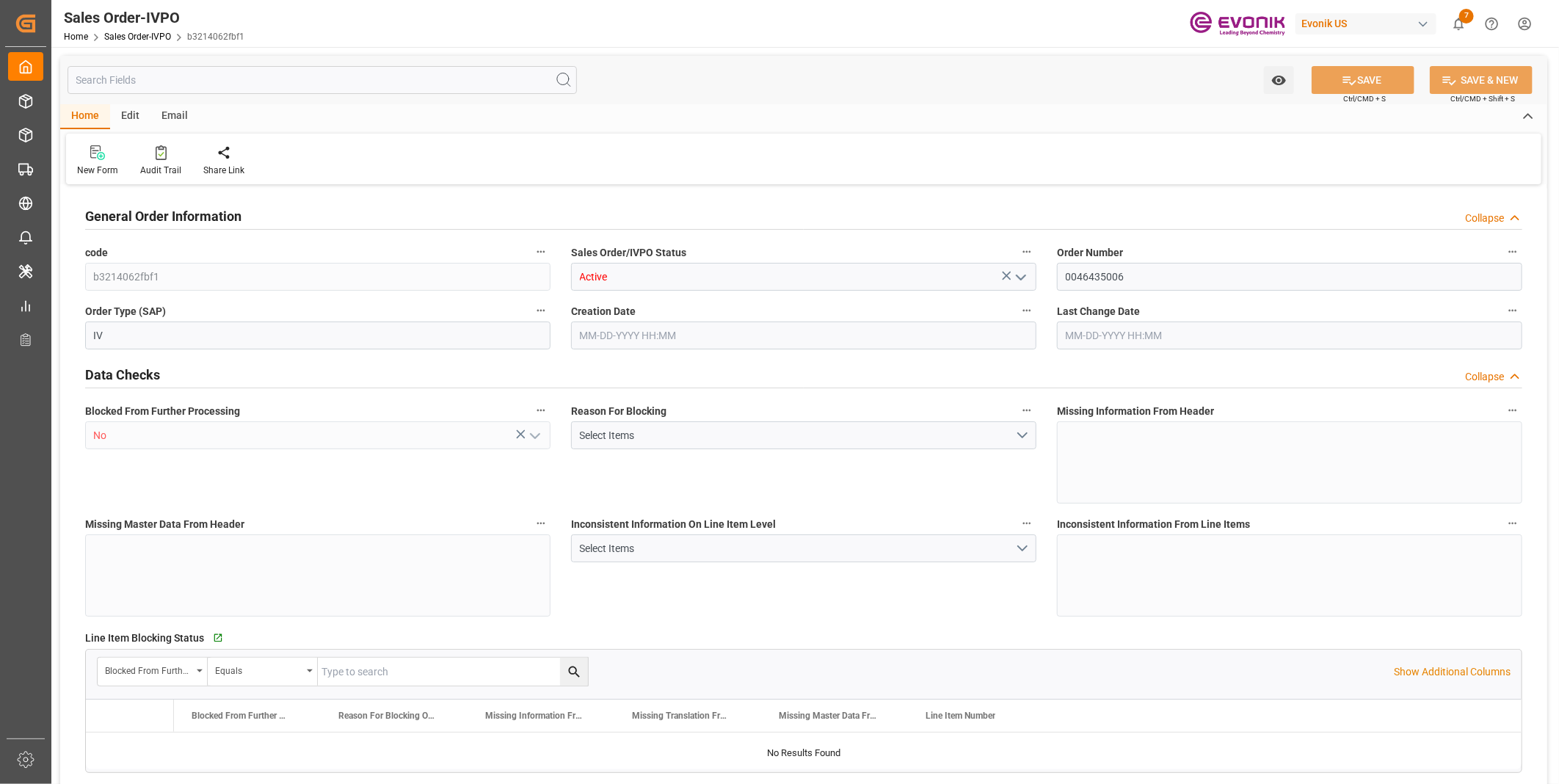
type input "0"
type input "[DATE] 18:45"
type input "[DATE] 17:11"
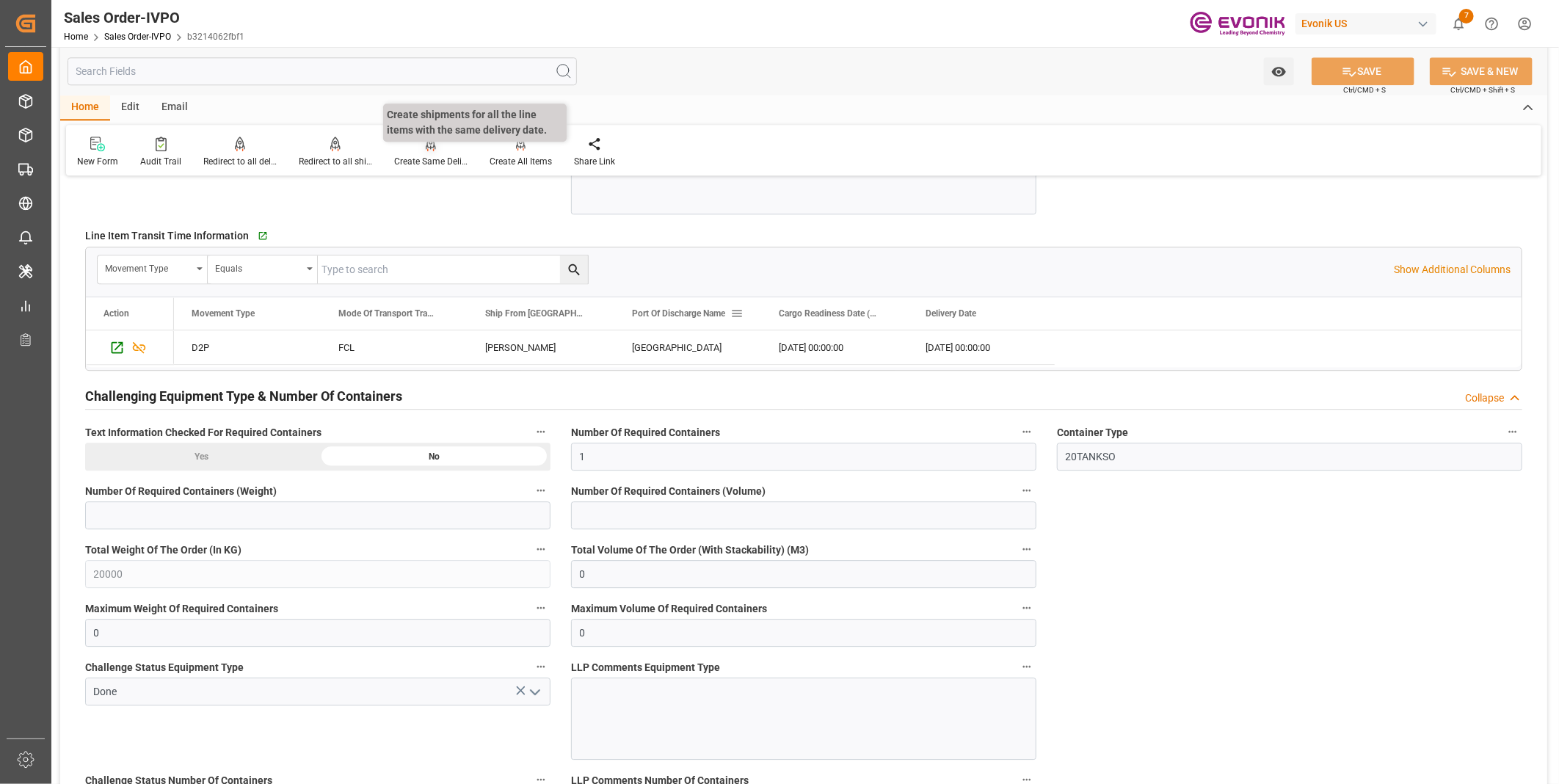
scroll to position [2365, 0]
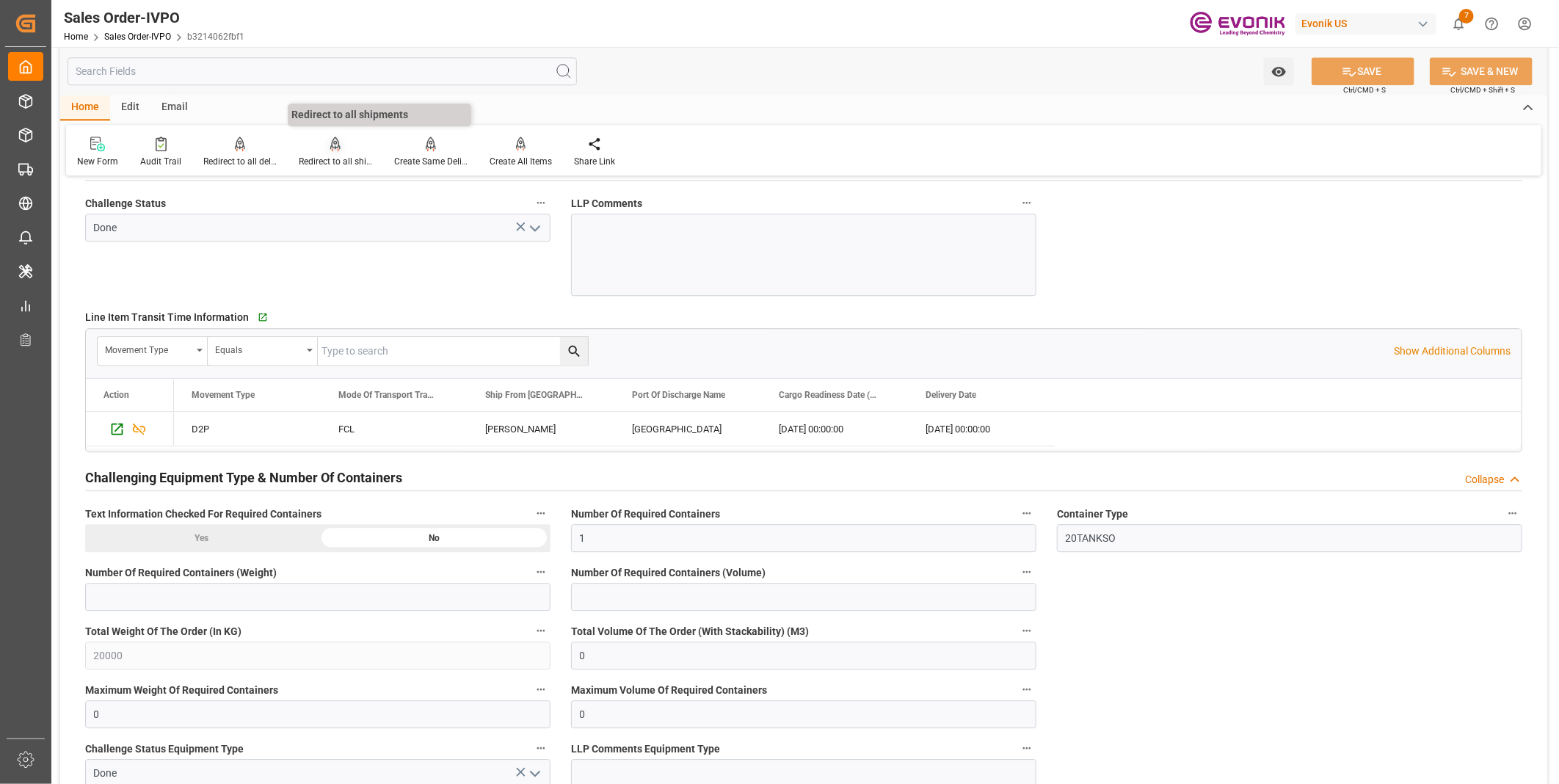
click at [343, 160] on div "Redirect to all shipments" at bounding box center [335, 161] width 73 height 13
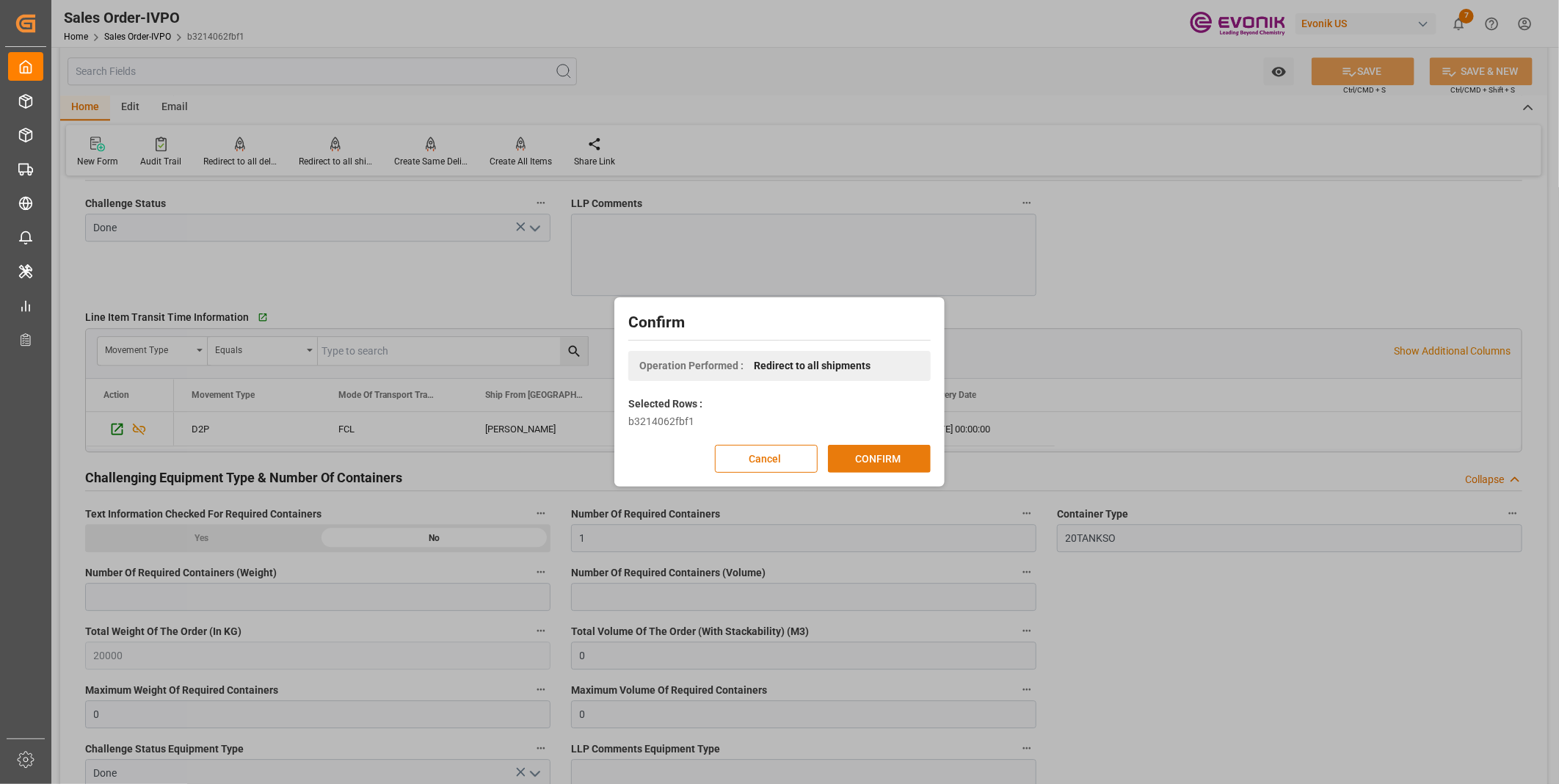
click at [869, 451] on button "CONFIRM" at bounding box center [879, 459] width 103 height 28
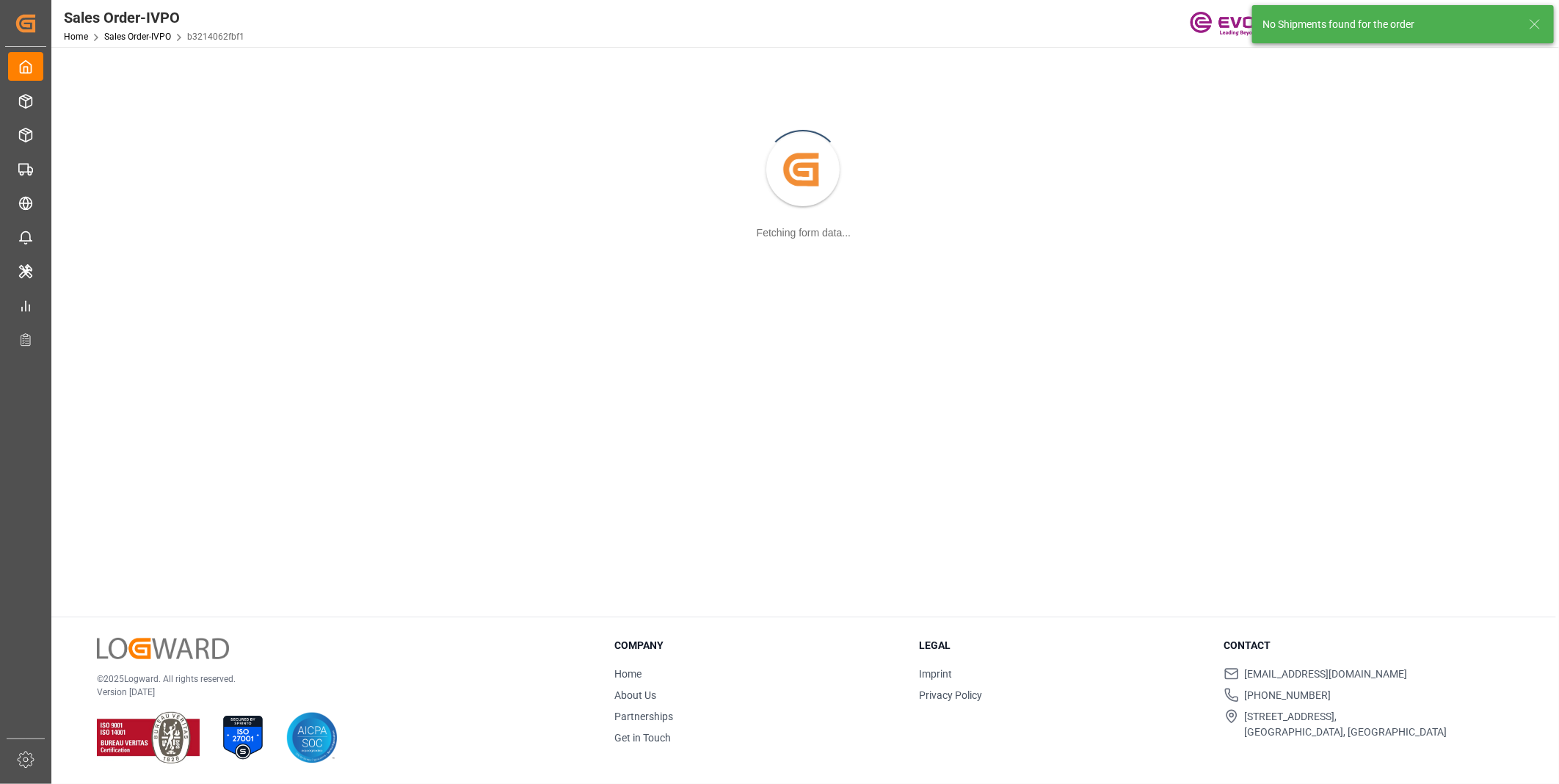
scroll to position [159, 0]
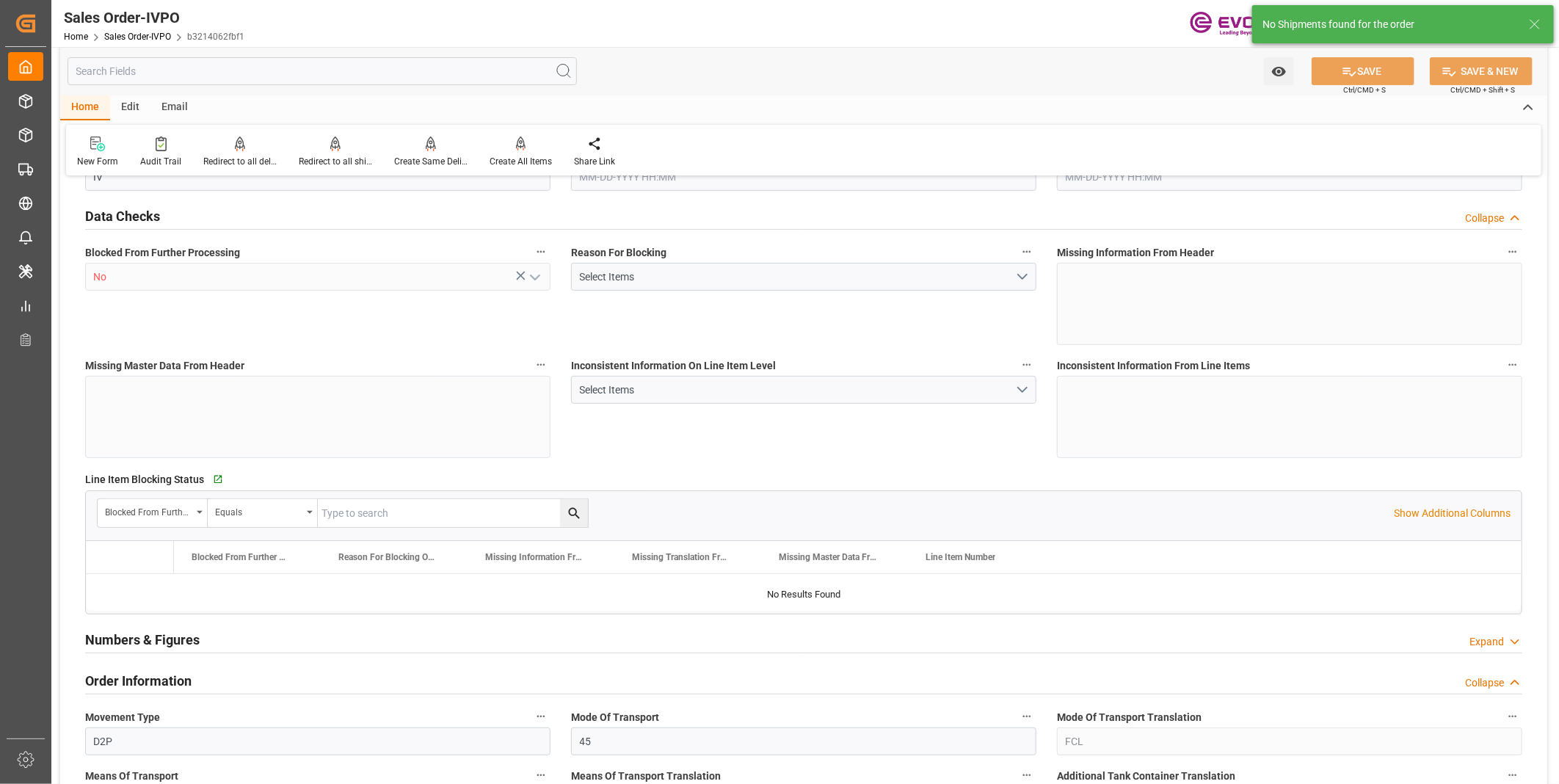
type input "BEANR"
type input "0"
type input "1"
type input "20000"
type input "0"
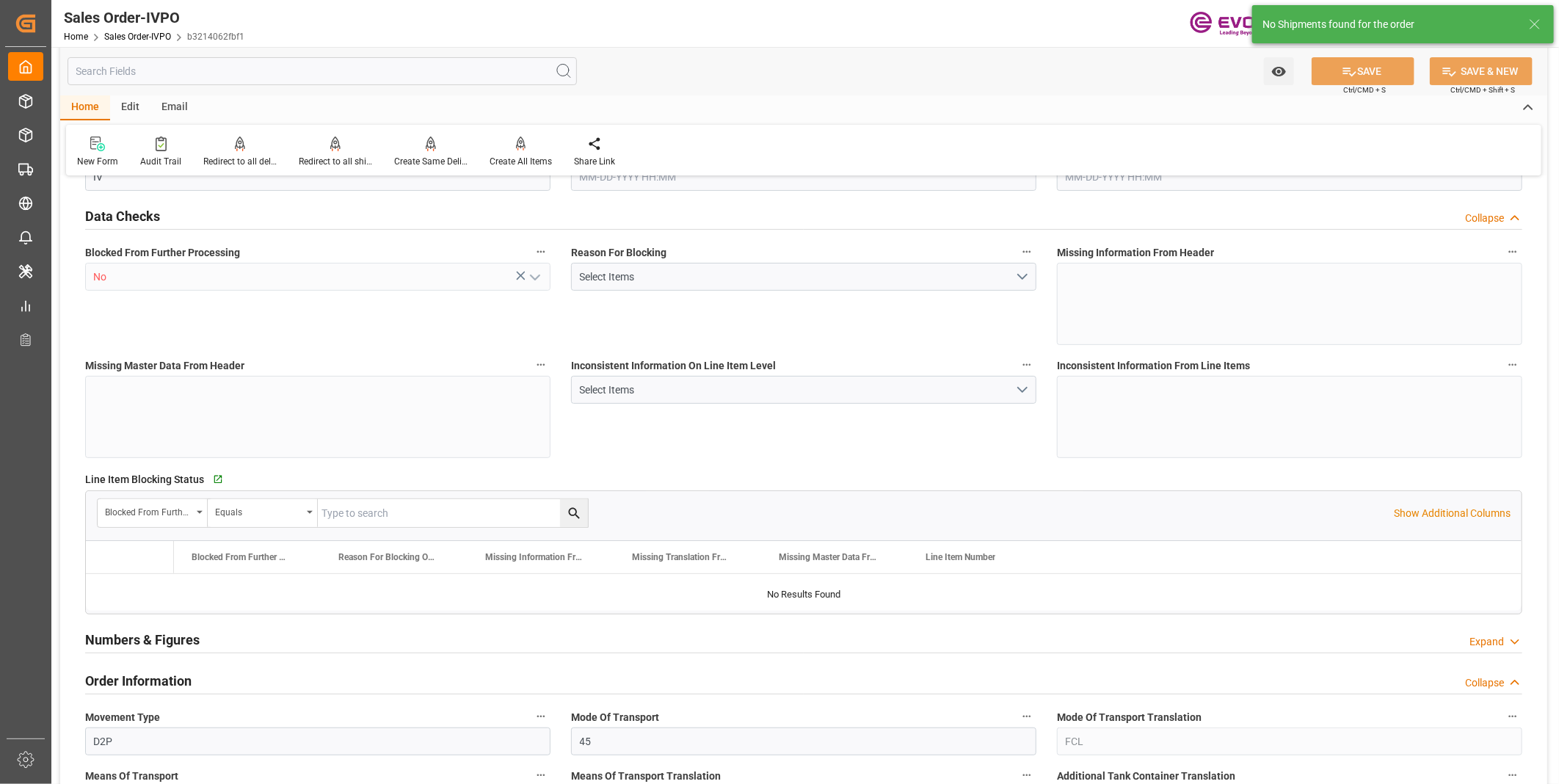
type input "0"
type input "[DATE] 18:45"
type input "[DATE] 17:11"
